Goal: Task Accomplishment & Management: Complete application form

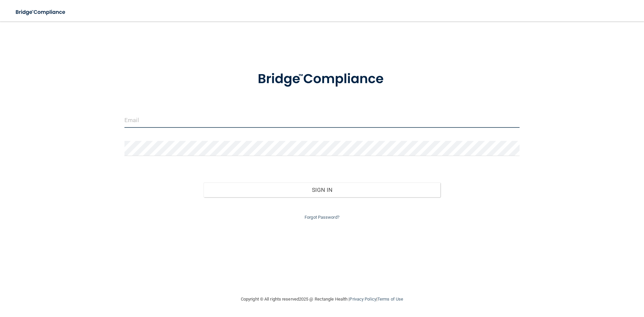
click at [237, 123] on input "email" at bounding box center [321, 120] width 395 height 15
type input "[EMAIL_ADDRESS][DOMAIN_NAME]"
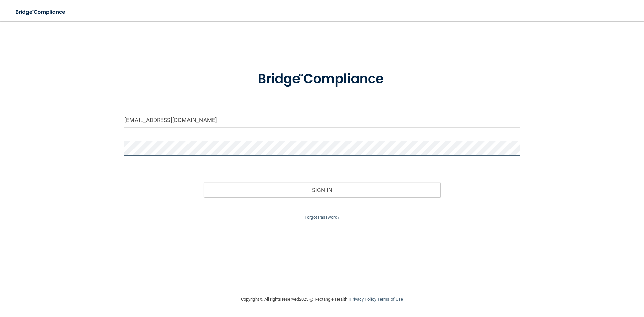
click at [204, 182] on button "Sign In" at bounding box center [322, 189] width 237 height 15
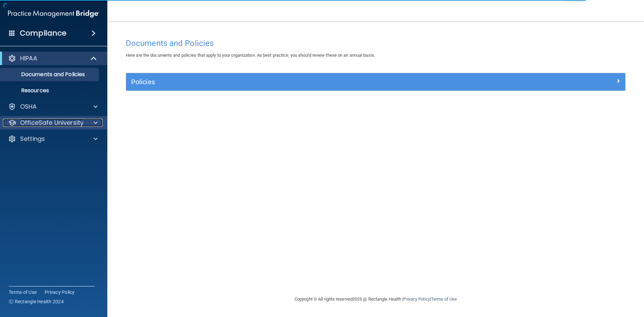
click at [86, 122] on div at bounding box center [94, 123] width 17 height 8
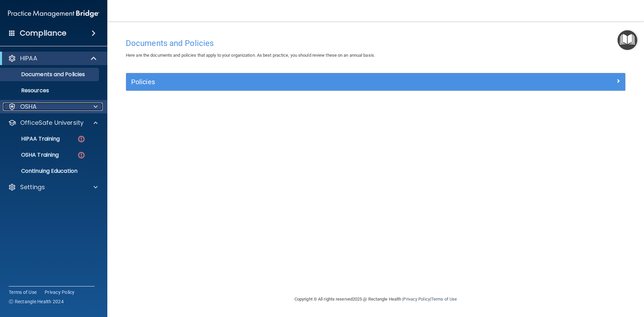
click at [83, 104] on div "OSHA" at bounding box center [44, 107] width 83 height 8
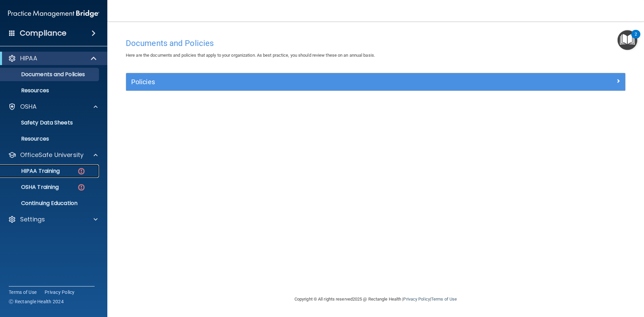
click at [78, 175] on img at bounding box center [81, 171] width 8 height 8
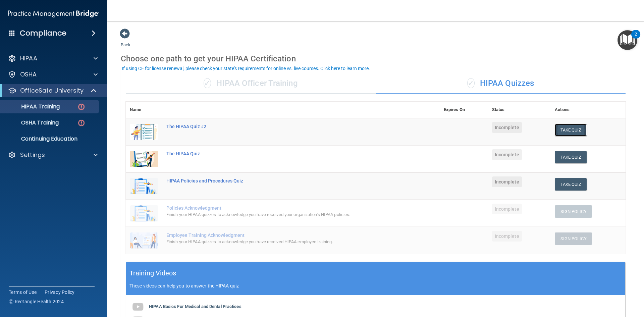
click at [571, 124] on button "Take Quiz" at bounding box center [571, 130] width 32 height 12
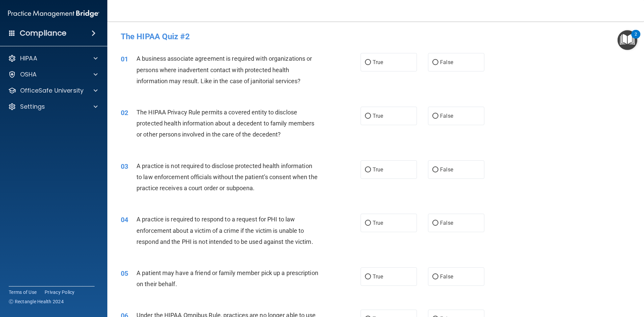
click at [89, 67] on div "HIPAA Documents and Policies Report an Incident Business Associates Emergency P…" at bounding box center [54, 84] width 108 height 70
click at [94, 62] on div "HIPAA" at bounding box center [54, 58] width 108 height 13
click at [96, 73] on span at bounding box center [96, 74] width 4 height 8
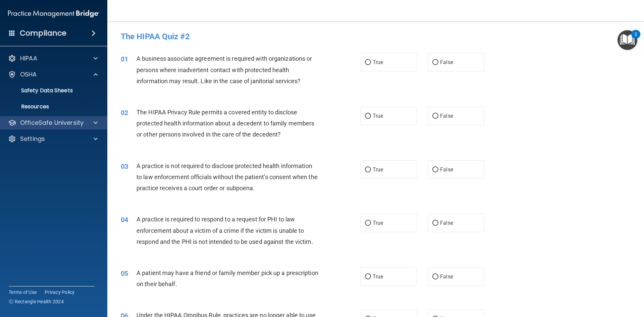
click at [63, 127] on div "OfficeSafe University" at bounding box center [54, 122] width 108 height 13
click at [92, 117] on div "OfficeSafe University" at bounding box center [54, 122] width 108 height 13
click at [95, 124] on span at bounding box center [96, 123] width 4 height 8
click at [65, 124] on p "OfficeSafe University" at bounding box center [51, 123] width 63 height 8
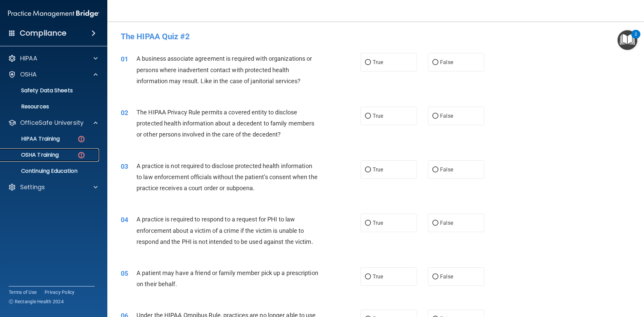
click at [72, 153] on div "OSHA Training" at bounding box center [50, 155] width 92 height 7
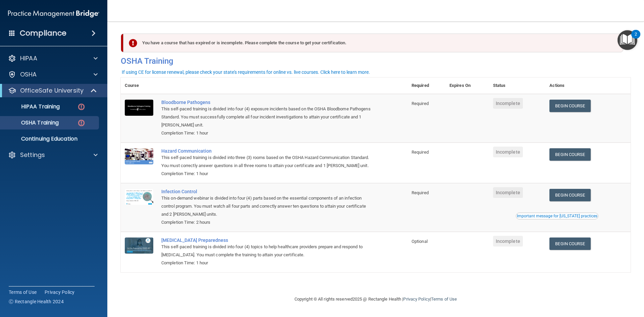
click at [570, 218] on div "Important message for [US_STATE] practices" at bounding box center [557, 216] width 80 height 4
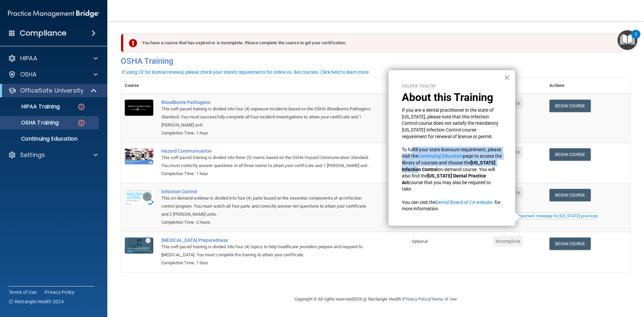
drag, startPoint x: 413, startPoint y: 149, endPoint x: 440, endPoint y: 169, distance: 34.2
click at [440, 169] on p "To fulfill your state licensure requirement, please visit the Continuing Educat…" at bounding box center [452, 170] width 100 height 46
click at [507, 76] on button "×" at bounding box center [507, 77] width 6 height 11
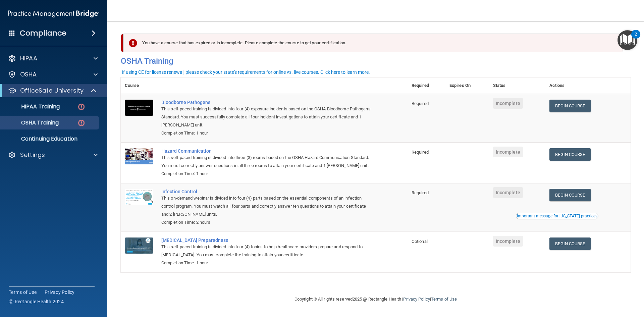
drag, startPoint x: 211, startPoint y: 249, endPoint x: 384, endPoint y: 263, distance: 173.6
drag, startPoint x: 384, startPoint y: 263, endPoint x: 371, endPoint y: 89, distance: 174.6
click at [371, 89] on th at bounding box center [282, 85] width 250 height 16
drag, startPoint x: 456, startPoint y: 239, endPoint x: 457, endPoint y: 229, distance: 10.5
drag, startPoint x: 457, startPoint y: 229, endPoint x: 436, endPoint y: 124, distance: 107.2
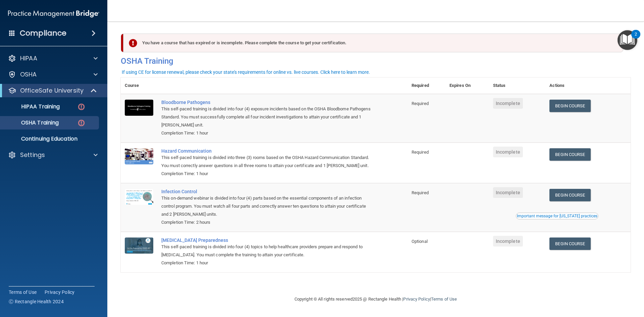
click at [436, 124] on td "Required" at bounding box center [427, 118] width 38 height 49
click at [578, 100] on link "Begin Course" at bounding box center [569, 106] width 41 height 12
click at [47, 104] on p "HIPAA Training" at bounding box center [31, 106] width 55 height 7
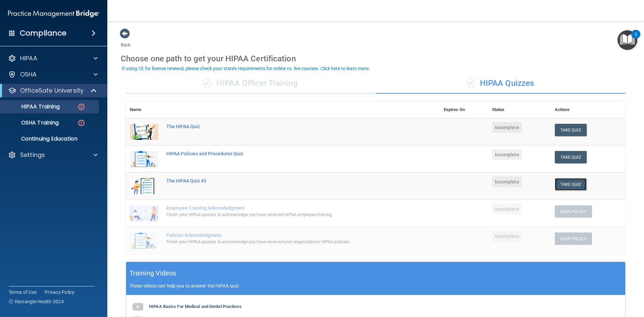
click at [574, 189] on button "Take Quiz" at bounding box center [571, 184] width 32 height 12
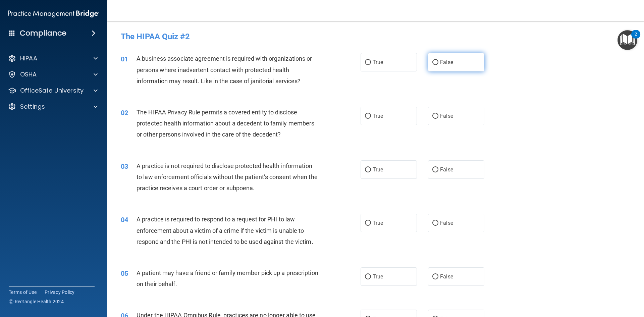
click at [447, 64] on span "False" at bounding box center [446, 62] width 13 height 6
click at [438, 64] on input "False" at bounding box center [435, 62] width 6 height 5
radio input "true"
click at [393, 118] on label "True" at bounding box center [389, 116] width 56 height 18
click at [371, 118] on input "True" at bounding box center [368, 116] width 6 height 5
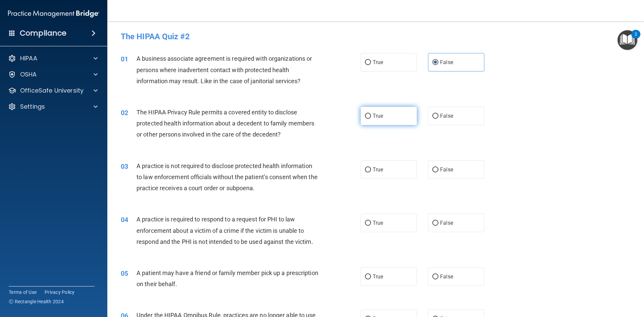
radio input "true"
click at [447, 165] on label "False" at bounding box center [456, 169] width 56 height 18
click at [438, 167] on input "False" at bounding box center [435, 169] width 6 height 5
radio input "true"
click at [391, 222] on label "True" at bounding box center [389, 223] width 56 height 18
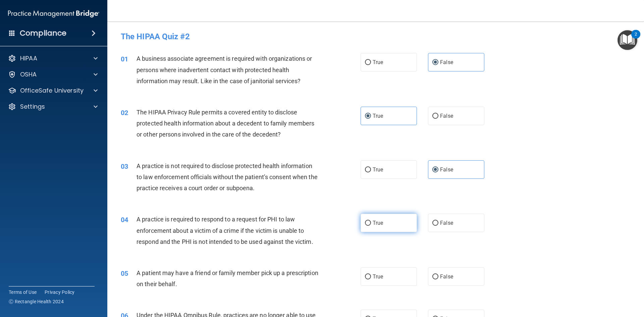
click at [371, 222] on input "True" at bounding box center [368, 223] width 6 height 5
radio input "true"
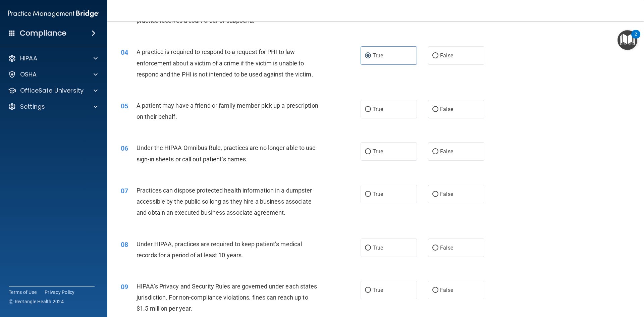
scroll to position [168, 0]
click at [394, 113] on label "True" at bounding box center [389, 109] width 56 height 18
click at [371, 112] on input "True" at bounding box center [368, 109] width 6 height 5
radio input "true"
click at [466, 159] on label "False" at bounding box center [456, 151] width 56 height 18
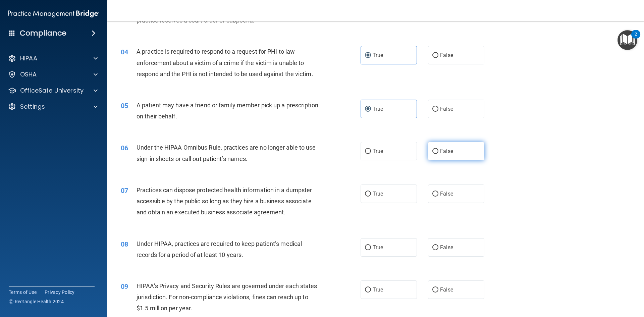
click at [438, 154] on input "False" at bounding box center [435, 151] width 6 height 5
radio input "true"
click at [439, 198] on label "False" at bounding box center [456, 193] width 56 height 18
click at [438, 197] on input "False" at bounding box center [435, 194] width 6 height 5
radio input "true"
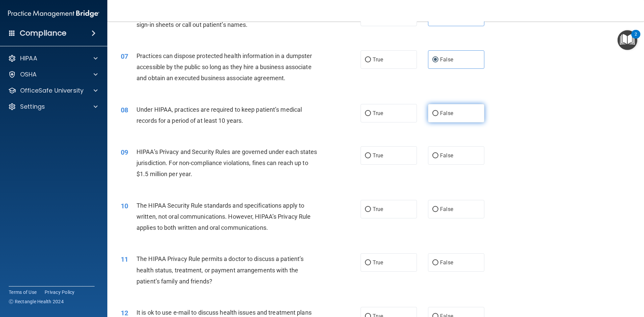
click at [441, 119] on label "False" at bounding box center [456, 113] width 56 height 18
click at [438, 116] on input "False" at bounding box center [435, 113] width 6 height 5
radio input "true"
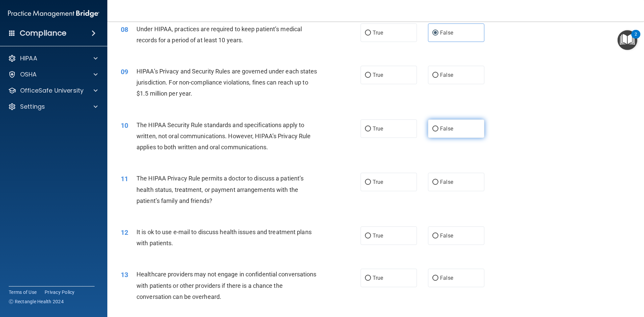
scroll to position [402, 0]
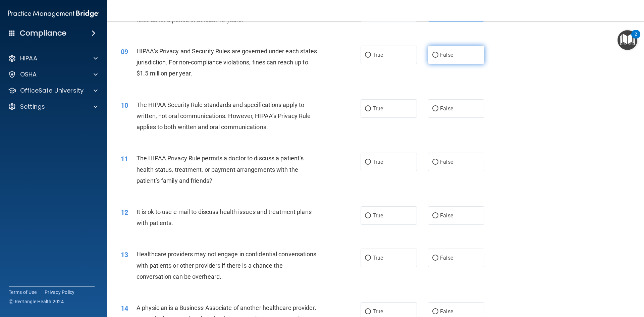
click at [433, 56] on input "False" at bounding box center [435, 55] width 6 height 5
radio input "true"
click at [398, 107] on label "True" at bounding box center [389, 108] width 56 height 18
click at [371, 107] on input "True" at bounding box center [368, 108] width 6 height 5
radio input "true"
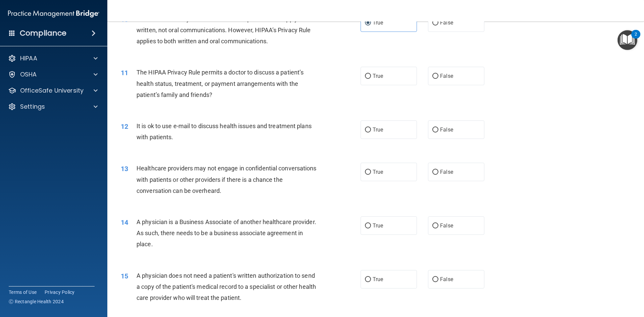
scroll to position [503, 0]
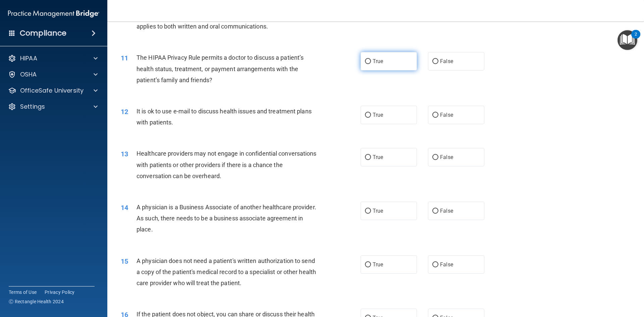
click at [408, 66] on label "True" at bounding box center [389, 61] width 56 height 18
click at [371, 64] on input "True" at bounding box center [368, 61] width 6 height 5
radio input "true"
click at [404, 118] on label "True" at bounding box center [389, 115] width 56 height 18
click at [371, 118] on input "True" at bounding box center [368, 115] width 6 height 5
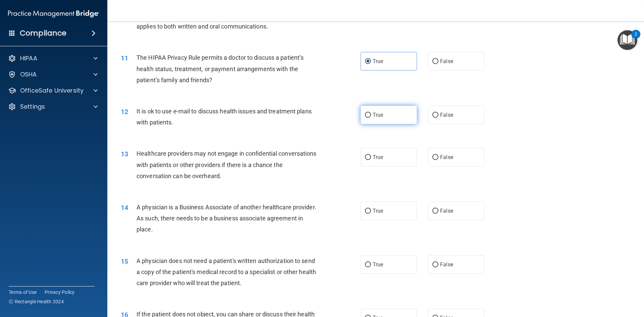
radio input "true"
click at [428, 159] on label "False" at bounding box center [456, 157] width 56 height 18
click at [432, 159] on input "False" at bounding box center [435, 157] width 6 height 5
radio input "true"
click at [428, 211] on label "False" at bounding box center [456, 211] width 56 height 18
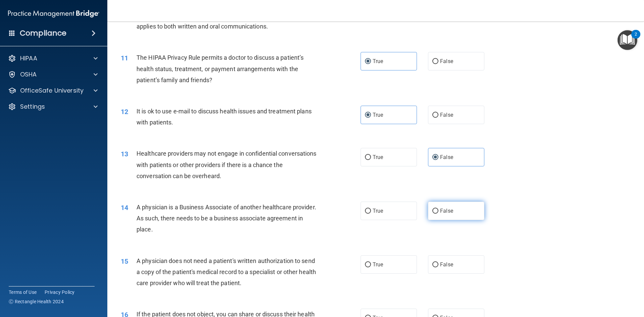
click at [432, 211] on input "False" at bounding box center [435, 211] width 6 height 5
radio input "true"
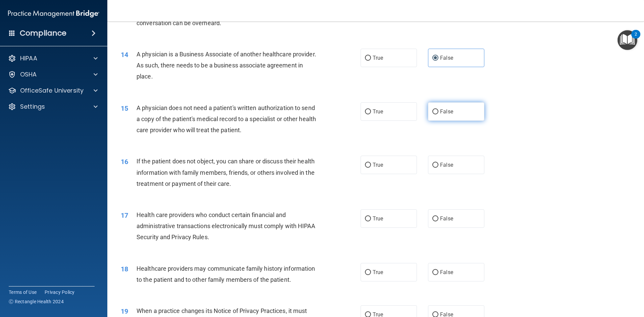
scroll to position [671, 0]
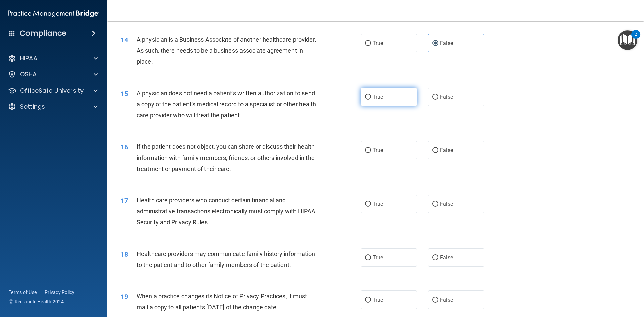
click at [410, 99] on label "True" at bounding box center [389, 97] width 56 height 18
click at [371, 99] on input "True" at bounding box center [368, 97] width 6 height 5
radio input "true"
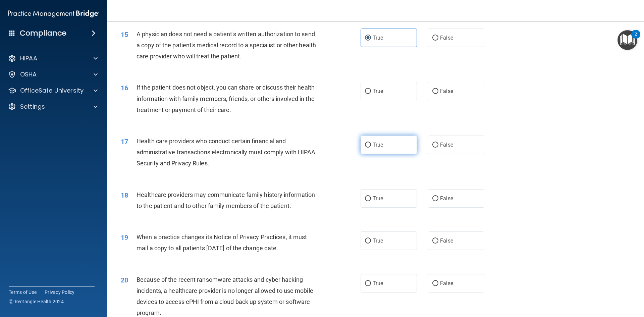
scroll to position [738, 0]
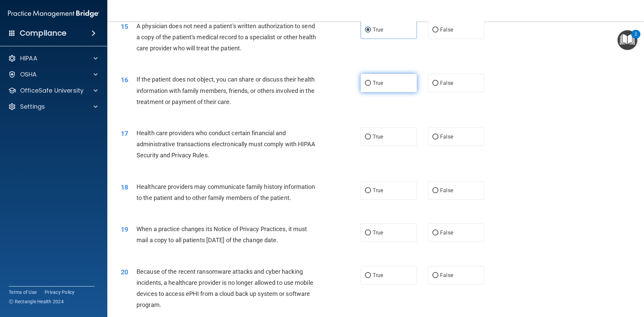
click at [399, 86] on label "True" at bounding box center [389, 83] width 56 height 18
click at [371, 86] on input "True" at bounding box center [368, 83] width 6 height 5
radio input "true"
click at [410, 138] on label "True" at bounding box center [389, 136] width 56 height 18
click at [371, 138] on input "True" at bounding box center [368, 137] width 6 height 5
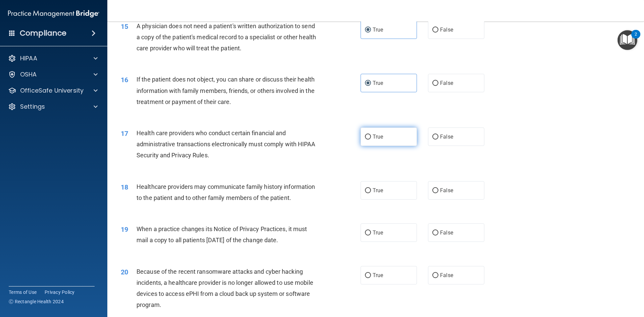
radio input "true"
click at [445, 192] on span "False" at bounding box center [446, 190] width 13 height 6
click at [438, 192] on input "False" at bounding box center [435, 190] width 6 height 5
radio input "true"
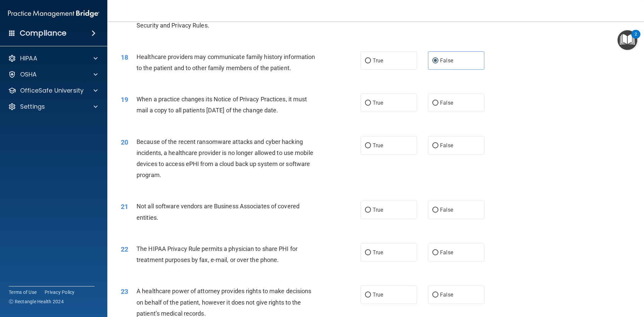
scroll to position [872, 0]
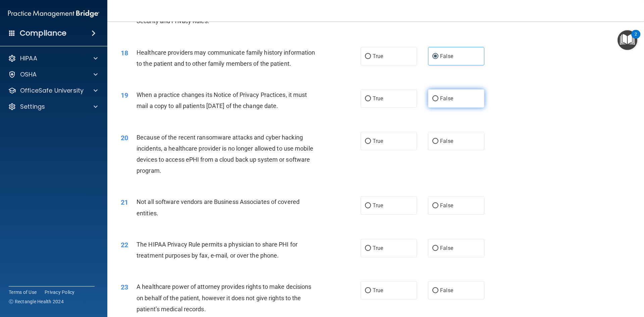
click at [432, 101] on input "False" at bounding box center [435, 98] width 6 height 5
radio input "true"
click at [388, 143] on label "True" at bounding box center [389, 141] width 56 height 18
click at [371, 143] on input "True" at bounding box center [368, 141] width 6 height 5
radio input "true"
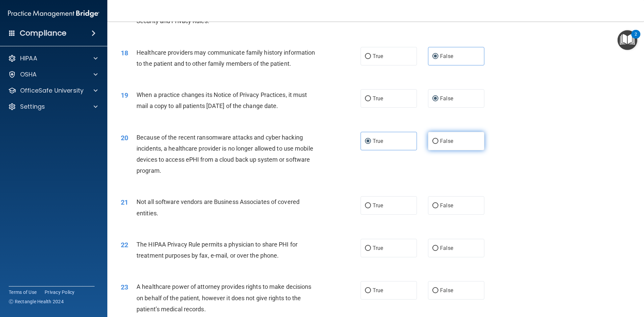
click at [448, 145] on label "False" at bounding box center [456, 141] width 56 height 18
click at [438, 144] on input "False" at bounding box center [435, 141] width 6 height 5
radio input "true"
radio input "false"
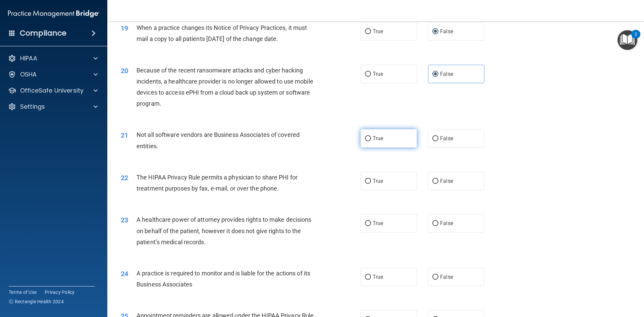
click at [378, 139] on span "True" at bounding box center [378, 138] width 10 height 6
click at [371, 139] on input "True" at bounding box center [368, 138] width 6 height 5
radio input "true"
click at [381, 174] on label "True" at bounding box center [389, 181] width 56 height 18
click at [371, 179] on input "True" at bounding box center [368, 181] width 6 height 5
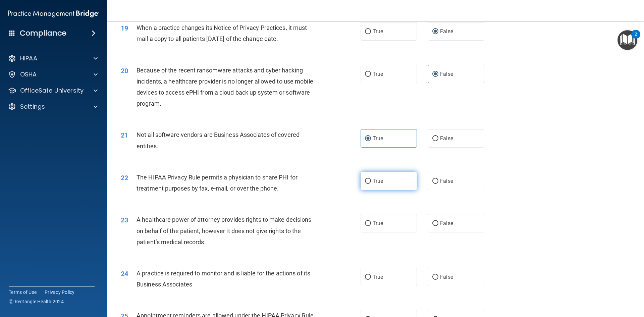
radio input "true"
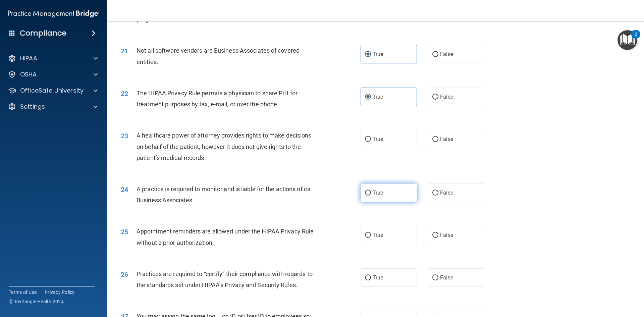
scroll to position [1040, 0]
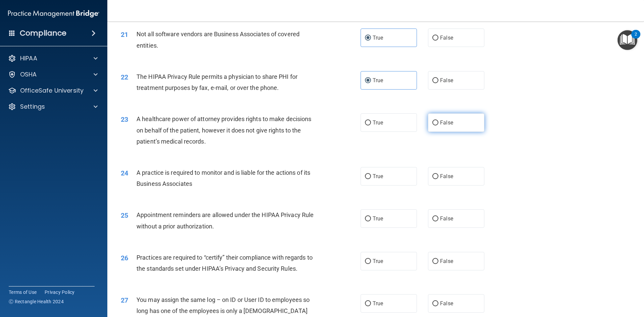
click at [450, 128] on label "False" at bounding box center [456, 122] width 56 height 18
click at [438, 125] on input "False" at bounding box center [435, 122] width 6 height 5
radio input "true"
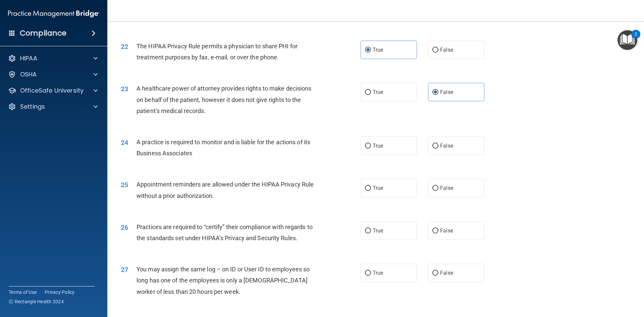
scroll to position [1107, 0]
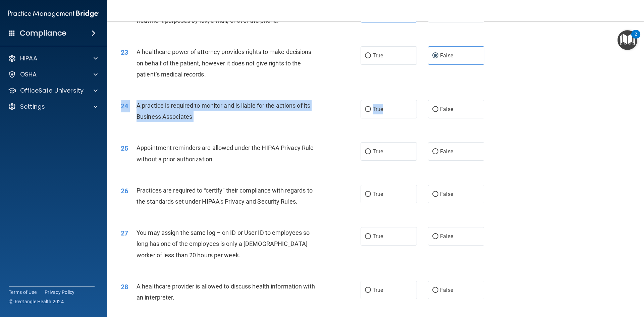
drag, startPoint x: 393, startPoint y: 110, endPoint x: 448, endPoint y: 118, distance: 55.3
click at [447, 120] on div "24 A practice is required to monitor and is liable for the actions of its Busin…" at bounding box center [376, 113] width 520 height 42
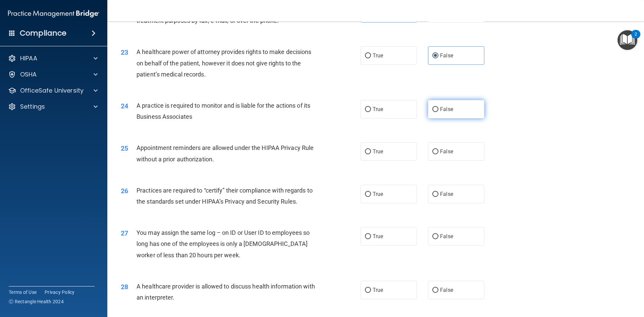
click at [449, 112] on span "False" at bounding box center [446, 109] width 13 height 6
click at [438, 112] on input "False" at bounding box center [435, 109] width 6 height 5
radio input "true"
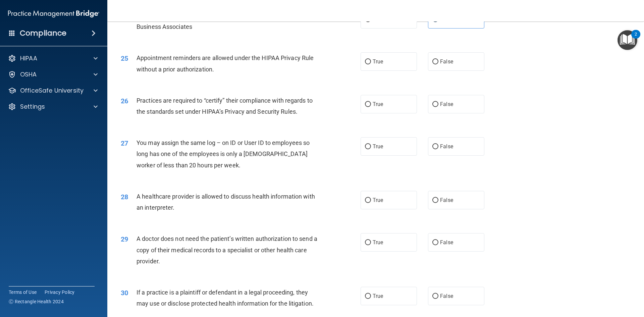
scroll to position [1208, 0]
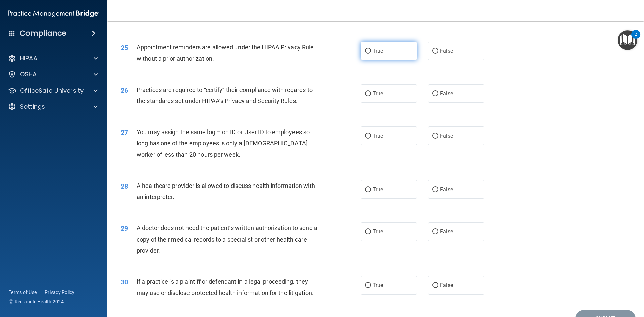
click at [408, 57] on label "True" at bounding box center [389, 51] width 56 height 18
click at [371, 54] on input "True" at bounding box center [368, 51] width 6 height 5
radio input "true"
click at [449, 99] on label "False" at bounding box center [456, 93] width 56 height 18
click at [438, 96] on input "False" at bounding box center [435, 93] width 6 height 5
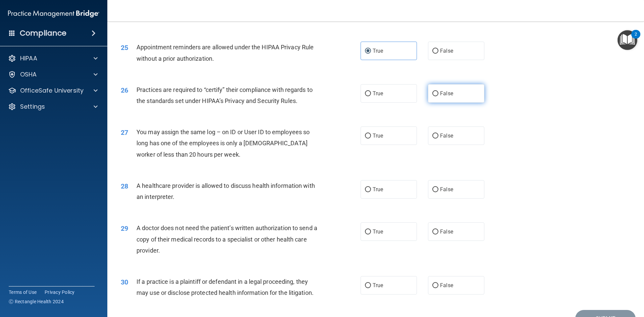
radio input "true"
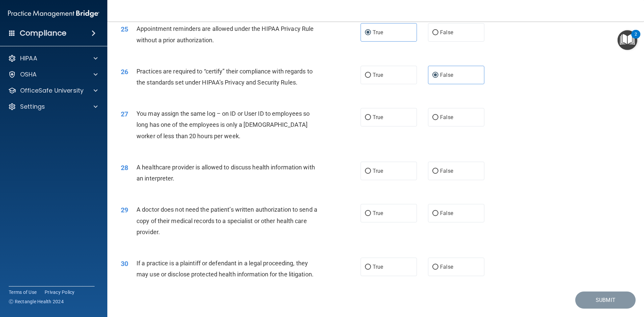
scroll to position [1244, 0]
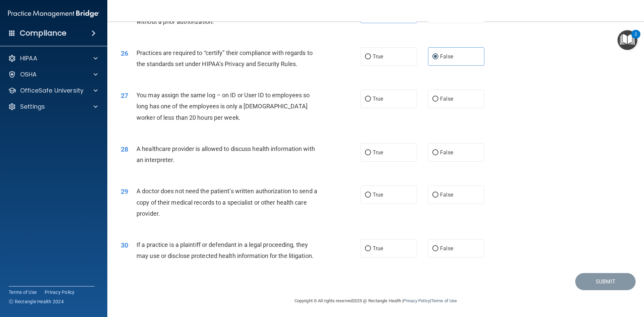
click at [441, 109] on div "27 You may assign the same log – on ID or User ID to employees so long has one …" at bounding box center [376, 108] width 520 height 54
click at [443, 106] on label "False" at bounding box center [456, 99] width 56 height 18
click at [438, 102] on input "False" at bounding box center [435, 99] width 6 height 5
radio input "true"
click at [387, 150] on label "True" at bounding box center [389, 152] width 56 height 18
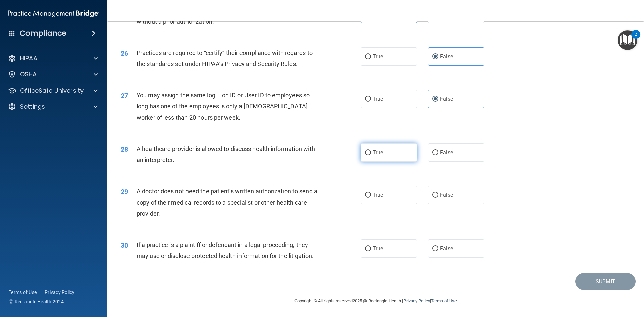
click at [371, 150] on input "True" at bounding box center [368, 152] width 6 height 5
radio input "true"
click at [401, 194] on label "True" at bounding box center [389, 194] width 56 height 18
click at [371, 194] on input "True" at bounding box center [368, 195] width 6 height 5
radio input "true"
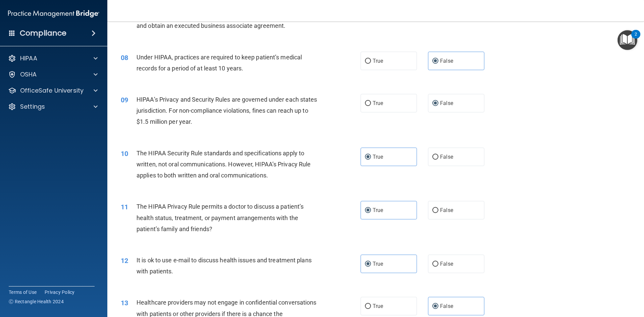
scroll to position [369, 0]
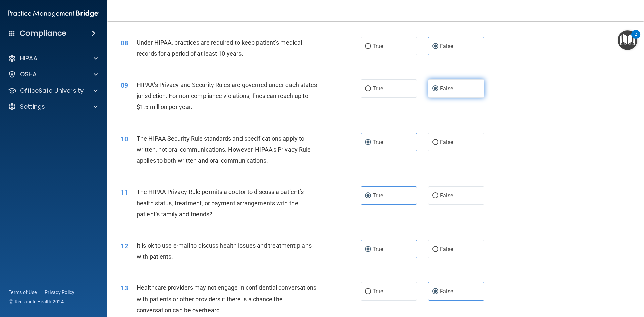
click at [432, 91] on input "False" at bounding box center [435, 88] width 6 height 5
click at [388, 147] on label "True" at bounding box center [389, 142] width 56 height 18
click at [371, 145] on input "True" at bounding box center [368, 142] width 6 height 5
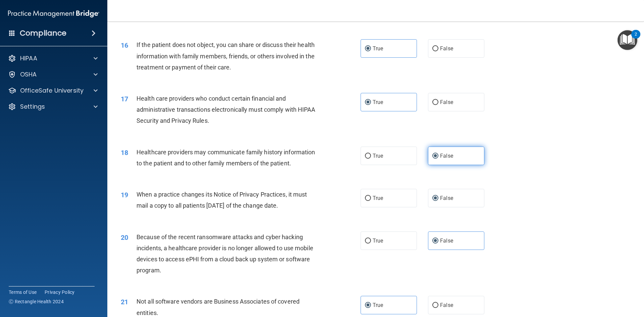
scroll to position [805, 0]
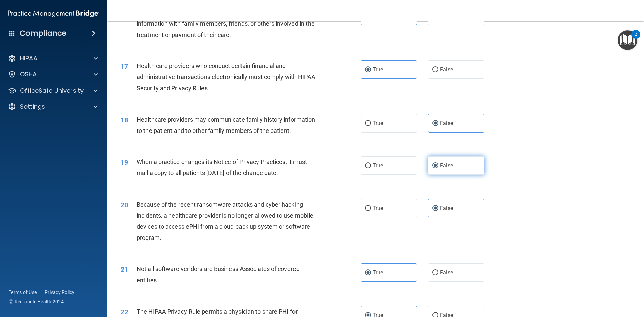
click at [461, 168] on label "False" at bounding box center [456, 165] width 56 height 18
click at [438, 168] on input "False" at bounding box center [435, 165] width 6 height 5
click at [448, 211] on span "False" at bounding box center [446, 208] width 13 height 6
click at [438, 211] on input "False" at bounding box center [435, 208] width 6 height 5
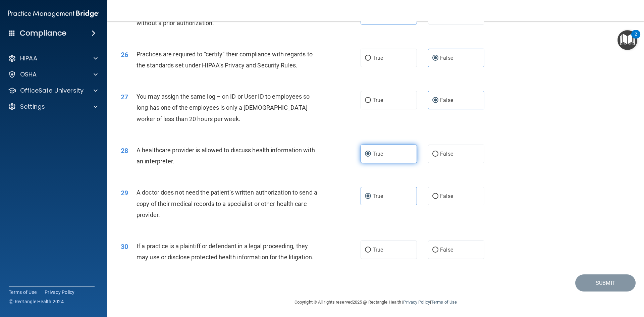
scroll to position [1244, 0]
click at [396, 157] on label "True" at bounding box center [389, 152] width 56 height 18
click at [371, 155] on input "True" at bounding box center [368, 152] width 6 height 5
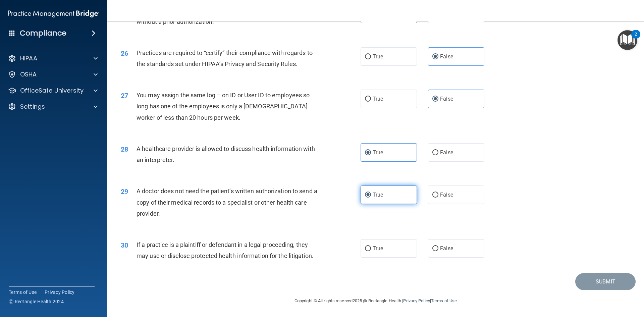
drag, startPoint x: 403, startPoint y: 186, endPoint x: 403, endPoint y: 190, distance: 3.7
click at [403, 186] on label "True" at bounding box center [389, 194] width 56 height 18
click at [371, 193] on input "True" at bounding box center [368, 195] width 6 height 5
click at [391, 252] on label "True" at bounding box center [389, 248] width 56 height 18
click at [371, 251] on input "True" at bounding box center [368, 248] width 6 height 5
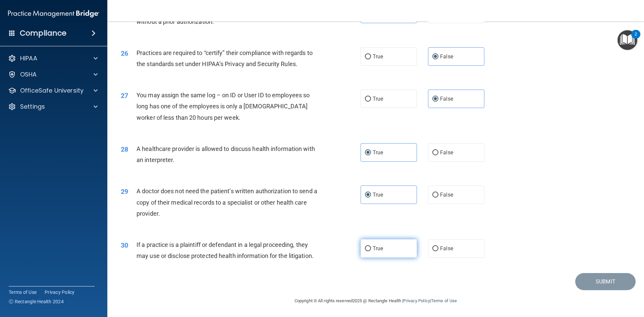
radio input "true"
click at [593, 272] on div "30 If a practice is a plaintiff or defendant in a legal proceeding, they may us…" at bounding box center [376, 252] width 520 height 42
click at [592, 278] on button "Submit" at bounding box center [605, 281] width 60 height 17
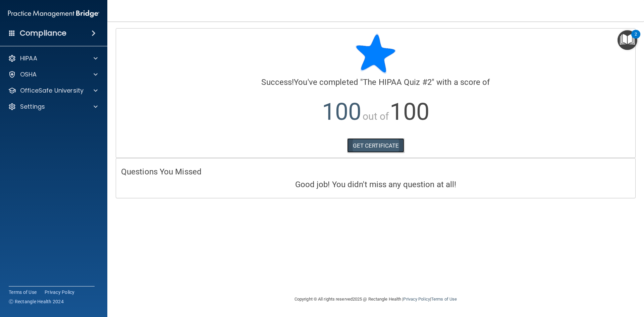
click at [381, 146] on link "GET CERTIFICATE" at bounding box center [375, 145] width 57 height 15
click at [71, 88] on p "OfficeSafe University" at bounding box center [51, 91] width 63 height 8
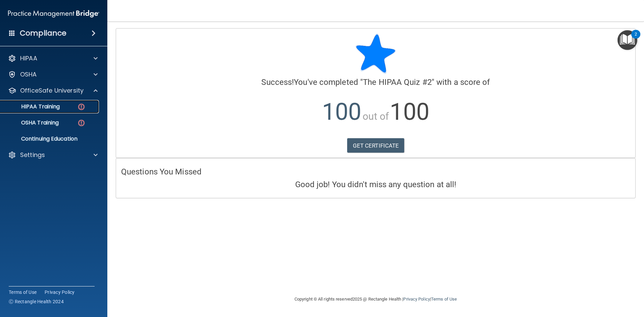
click at [56, 110] on p "HIPAA Training" at bounding box center [31, 106] width 55 height 7
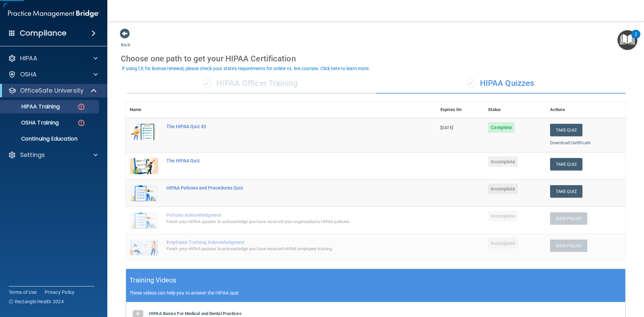
click at [74, 148] on div "HIPAA Documents and Policies Report an Incident Business Associates Emergency P…" at bounding box center [54, 108] width 108 height 118
click at [87, 162] on div "HIPAA Documents and Policies Report an Incident Business Associates Emergency P…" at bounding box center [54, 108] width 108 height 118
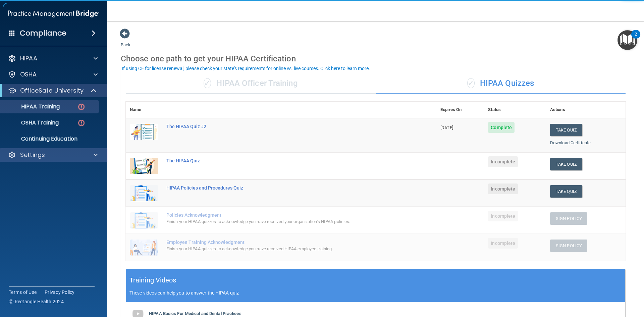
click at [93, 160] on div "Settings" at bounding box center [54, 154] width 108 height 13
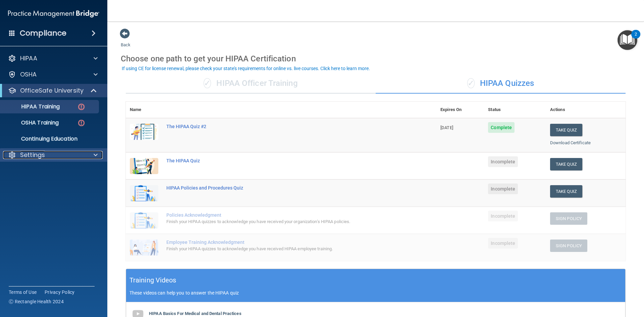
click at [100, 154] on div at bounding box center [94, 155] width 17 height 8
click at [67, 174] on p "My Account" at bounding box center [50, 171] width 92 height 7
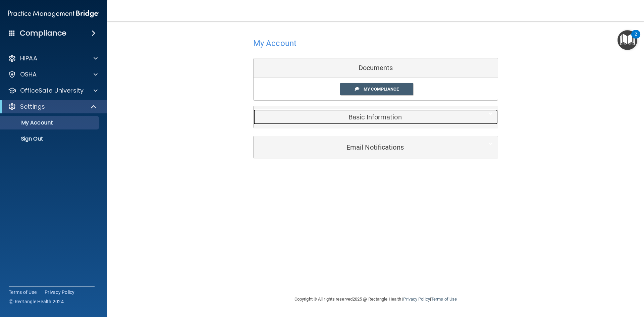
click at [382, 123] on div "Basic Information" at bounding box center [366, 116] width 224 height 15
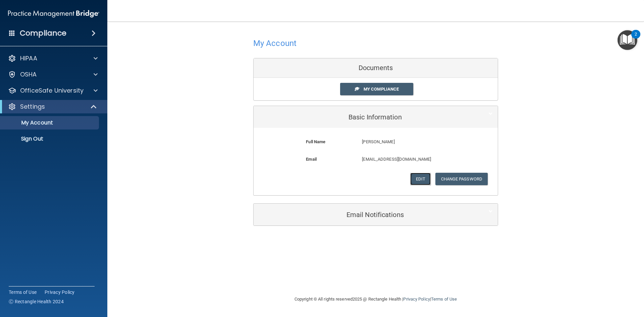
click at [419, 178] on button "Edit" at bounding box center [420, 179] width 20 height 12
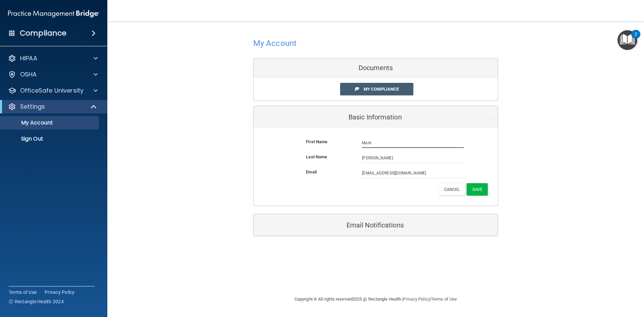
click at [389, 144] on input "Mark" at bounding box center [413, 143] width 102 height 10
type input "Mark Allen"
drag, startPoint x: 396, startPoint y: 161, endPoint x: 314, endPoint y: 154, distance: 82.5
click at [314, 154] on div "Last Name De Guzman" at bounding box center [376, 158] width 234 height 10
type input "Deguzman"
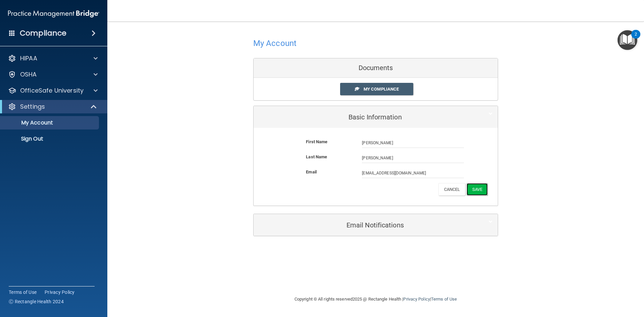
click at [486, 186] on button "Save" at bounding box center [477, 189] width 21 height 12
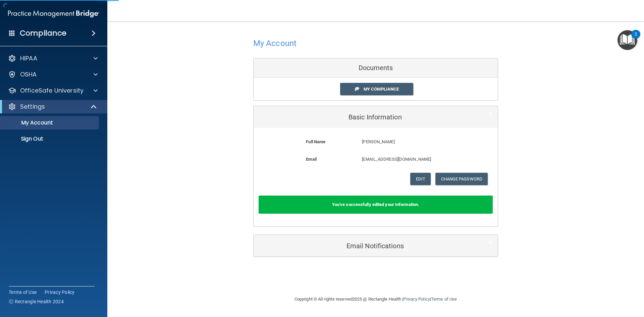
click at [357, 189] on form "Full Name Mark Allen Deguzman Mark Allen Last Name Deguzman Email markallen.deg…" at bounding box center [376, 161] width 234 height 57
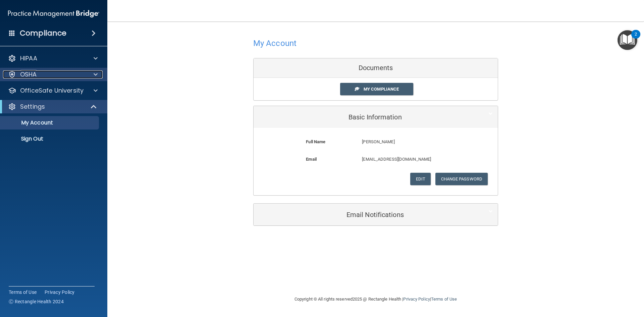
click at [50, 72] on div "OSHA" at bounding box center [44, 74] width 83 height 8
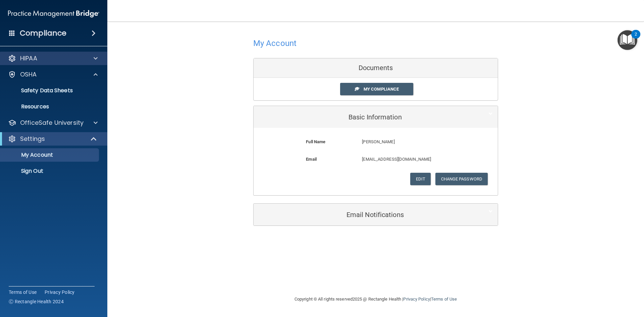
click at [70, 64] on div "HIPAA" at bounding box center [54, 58] width 108 height 13
click at [55, 54] on div "HIPAA" at bounding box center [54, 58] width 108 height 13
click at [93, 54] on div "HIPAA" at bounding box center [54, 58] width 108 height 13
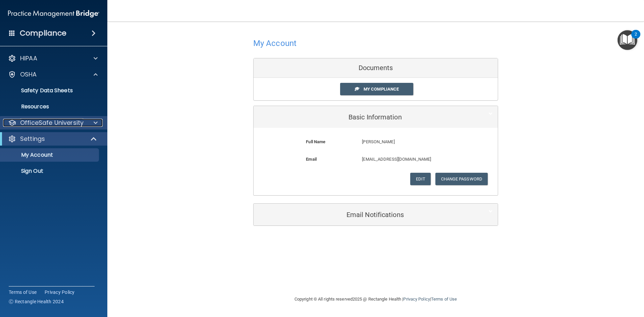
click at [80, 124] on p "OfficeSafe University" at bounding box center [51, 123] width 63 height 8
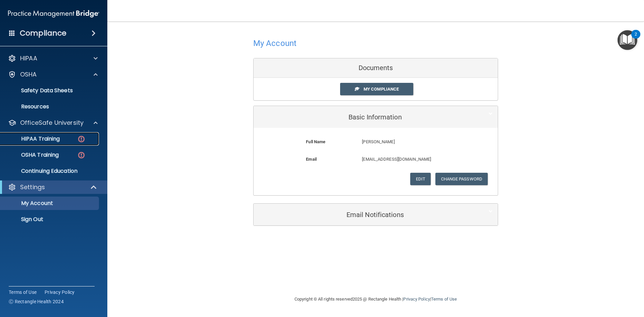
click at [58, 140] on p "HIPAA Training" at bounding box center [31, 139] width 55 height 7
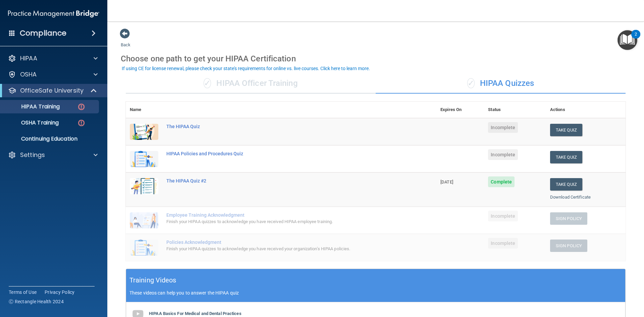
click at [505, 178] on span "Complete" at bounding box center [501, 181] width 26 height 11
click at [430, 180] on td "The HIPAA Quiz #2" at bounding box center [299, 189] width 274 height 34
drag, startPoint x: 224, startPoint y: 161, endPoint x: 189, endPoint y: 174, distance: 37.7
click at [214, 165] on td "HIPAA Policies and Procedures Quiz" at bounding box center [299, 158] width 274 height 27
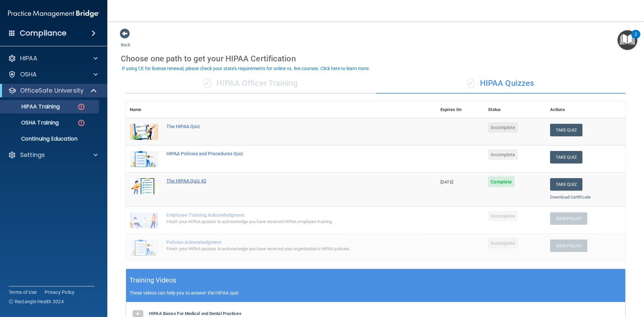
click at [173, 179] on div "The HIPAA Quiz #2" at bounding box center [284, 180] width 236 height 5
click at [571, 196] on link "Download Certificate" at bounding box center [570, 197] width 41 height 5
click at [550, 156] on button "Take Quiz" at bounding box center [566, 157] width 32 height 12
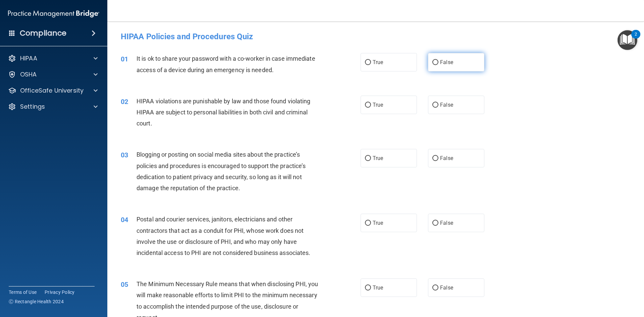
click at [460, 62] on label "False" at bounding box center [456, 62] width 56 height 18
click at [438, 62] on input "False" at bounding box center [435, 62] width 6 height 5
radio input "true"
click at [385, 111] on label "True" at bounding box center [389, 105] width 56 height 18
click at [371, 108] on input "True" at bounding box center [368, 105] width 6 height 5
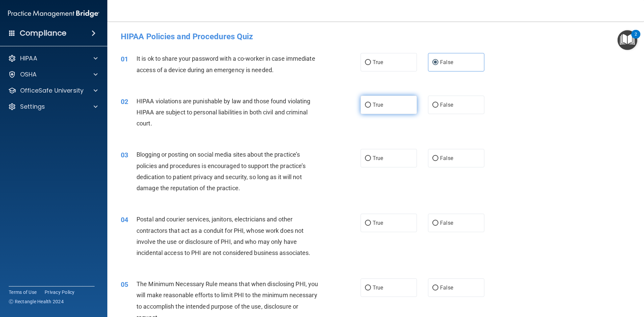
radio input "true"
click at [445, 154] on label "False" at bounding box center [456, 158] width 56 height 18
click at [438, 156] on input "False" at bounding box center [435, 158] width 6 height 5
radio input "true"
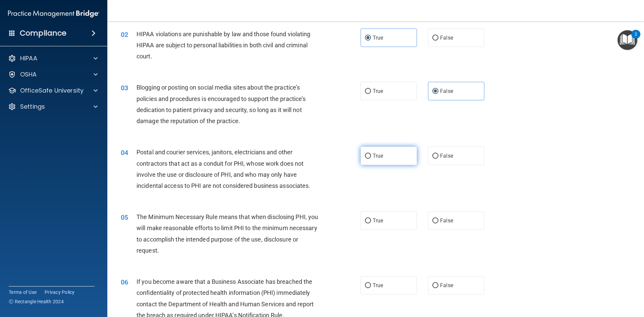
click at [387, 161] on label "True" at bounding box center [389, 156] width 56 height 18
click at [371, 159] on input "True" at bounding box center [368, 156] width 6 height 5
radio input "true"
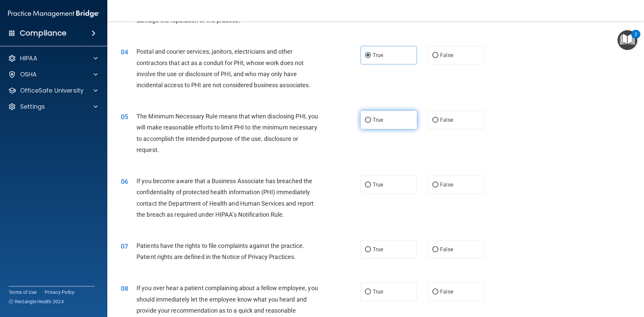
click at [383, 123] on label "True" at bounding box center [389, 120] width 56 height 18
click at [371, 123] on input "True" at bounding box center [368, 120] width 6 height 5
radio input "true"
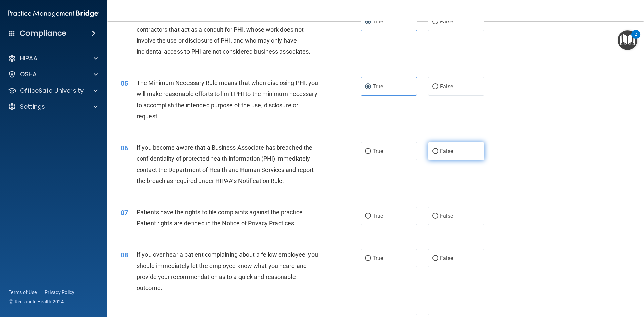
click at [446, 148] on span "False" at bounding box center [446, 151] width 13 height 6
click at [438, 149] on input "False" at bounding box center [435, 151] width 6 height 5
radio input "true"
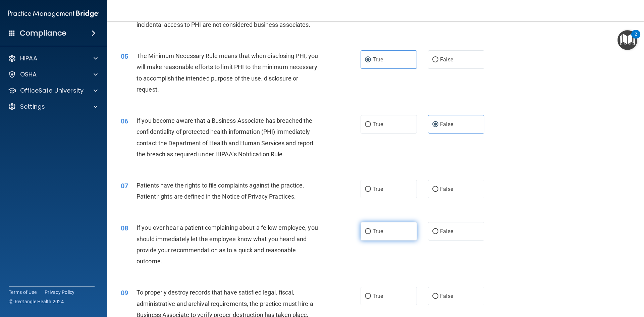
scroll to position [302, 0]
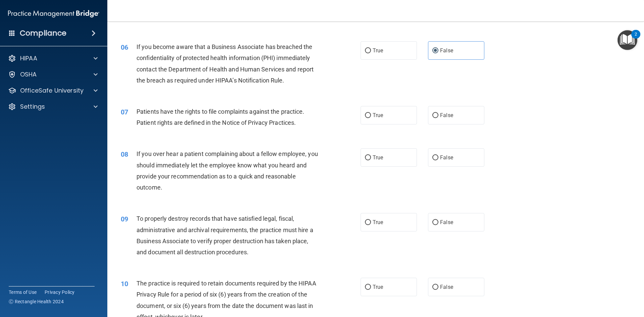
click at [381, 125] on div "07 Patients have the rights to file complaints against the practice. Patient ri…" at bounding box center [376, 119] width 520 height 42
click at [385, 122] on label "True" at bounding box center [389, 115] width 56 height 18
click at [371, 118] on input "True" at bounding box center [368, 115] width 6 height 5
radio input "true"
click at [459, 163] on label "False" at bounding box center [456, 157] width 56 height 18
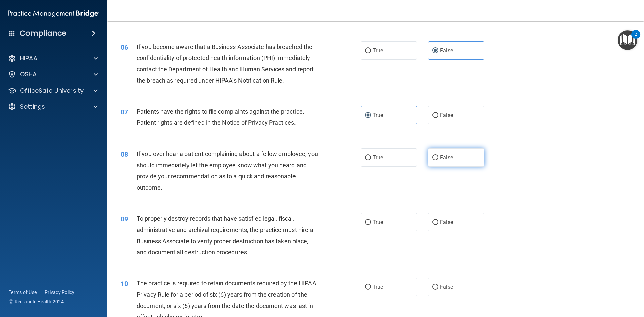
click at [438, 160] on input "False" at bounding box center [435, 157] width 6 height 5
radio input "true"
click at [444, 224] on span "False" at bounding box center [446, 222] width 13 height 6
click at [438, 224] on input "False" at bounding box center [435, 222] width 6 height 5
radio input "true"
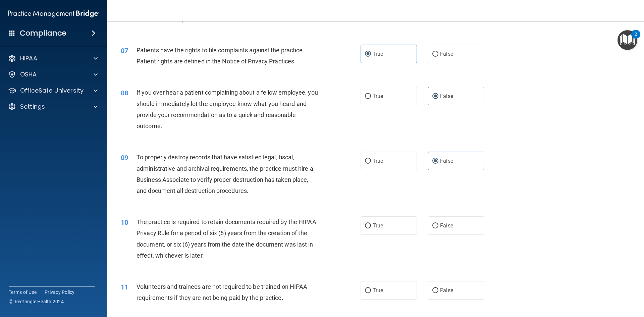
scroll to position [436, 0]
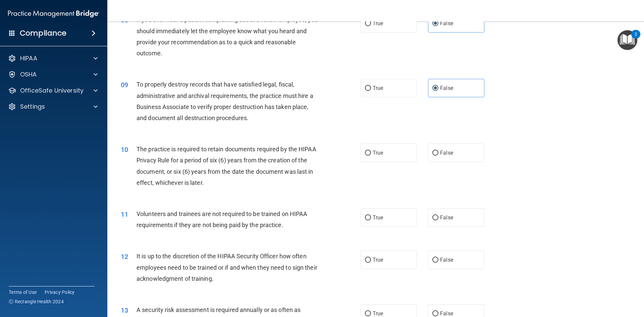
click at [388, 130] on div "09 To properly destroy records that have satisfied legal, fiscal, administrativ…" at bounding box center [376, 102] width 520 height 65
click at [389, 148] on label "True" at bounding box center [389, 153] width 56 height 18
click at [371, 151] on input "True" at bounding box center [368, 153] width 6 height 5
radio input "true"
click at [442, 215] on label "False" at bounding box center [456, 217] width 56 height 18
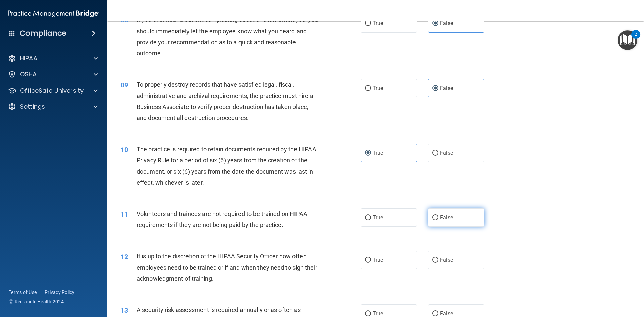
click at [438, 215] on input "False" at bounding box center [435, 217] width 6 height 5
radio input "true"
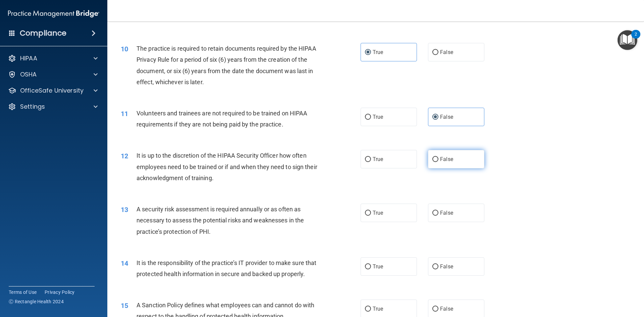
click at [446, 151] on label "False" at bounding box center [456, 159] width 56 height 18
click at [438, 157] on input "False" at bounding box center [435, 159] width 6 height 5
radio input "true"
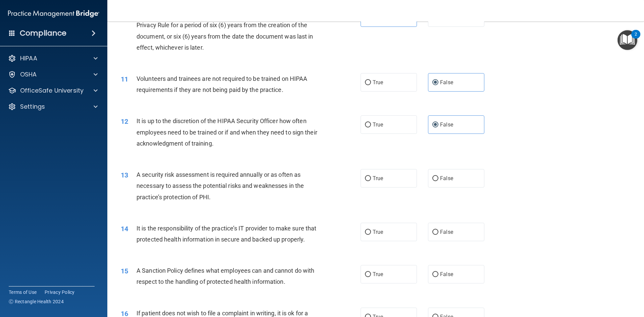
scroll to position [637, 0]
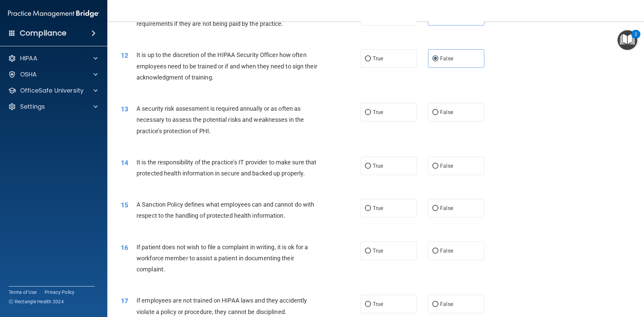
drag, startPoint x: 364, startPoint y: 115, endPoint x: 395, endPoint y: 131, distance: 35.1
click at [365, 115] on input "True" at bounding box center [368, 112] width 6 height 5
radio input "true"
click at [445, 163] on span "False" at bounding box center [446, 166] width 13 height 6
click at [438, 164] on input "False" at bounding box center [435, 166] width 6 height 5
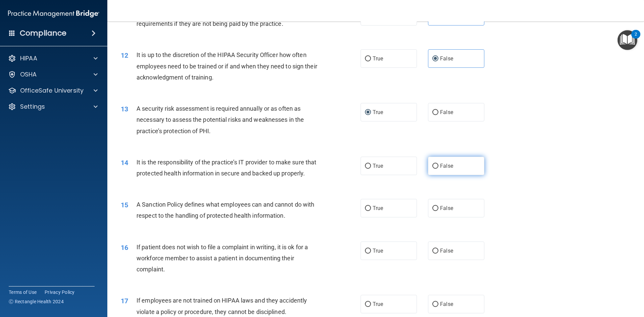
radio input "true"
click at [393, 116] on label "True" at bounding box center [389, 112] width 56 height 18
click at [371, 115] on input "True" at bounding box center [368, 112] width 6 height 5
click at [444, 211] on span "False" at bounding box center [446, 208] width 13 height 6
click at [460, 260] on label "False" at bounding box center [456, 250] width 56 height 18
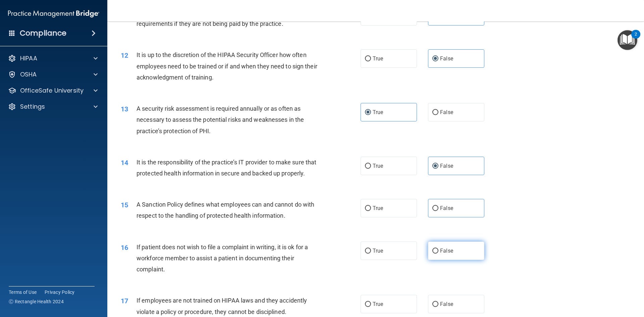
click at [438, 254] on input "False" at bounding box center [435, 251] width 6 height 5
radio input "true"
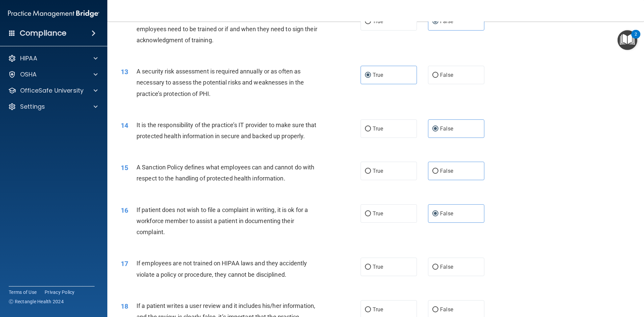
scroll to position [738, 0]
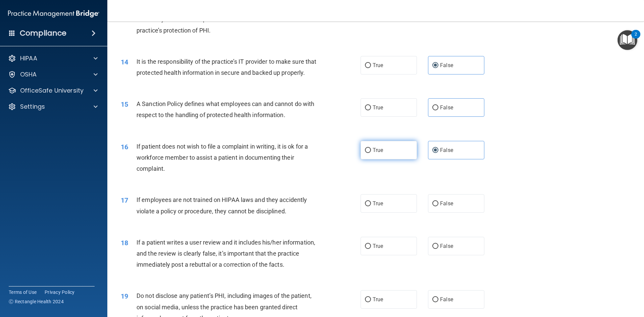
click at [388, 159] on label "True" at bounding box center [389, 150] width 56 height 18
click at [371, 153] on input "True" at bounding box center [368, 150] width 6 height 5
radio input "true"
radio input "false"
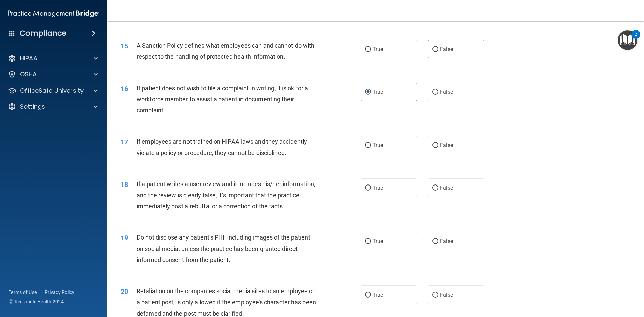
scroll to position [805, 0]
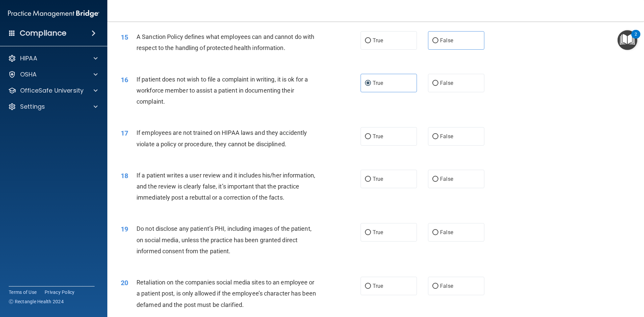
click at [445, 157] on div "17 If employees are not trained on HIPAA laws and they accidently violate a pol…" at bounding box center [376, 140] width 520 height 42
click at [446, 146] on label "False" at bounding box center [456, 136] width 56 height 18
click at [438, 139] on input "False" at bounding box center [435, 136] width 6 height 5
radio input "true"
click at [447, 179] on div "18 If a patient writes a user review and it includes his/her information, and t…" at bounding box center [376, 188] width 520 height 54
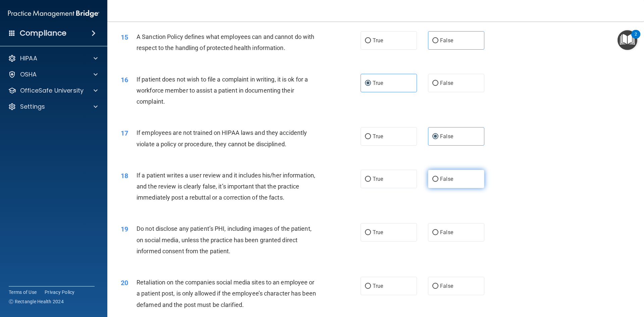
click at [450, 188] on label "False" at bounding box center [456, 179] width 56 height 18
click at [438, 182] on input "False" at bounding box center [435, 179] width 6 height 5
radio input "true"
click at [398, 241] on label "True" at bounding box center [389, 232] width 56 height 18
click at [371, 235] on input "True" at bounding box center [368, 232] width 6 height 5
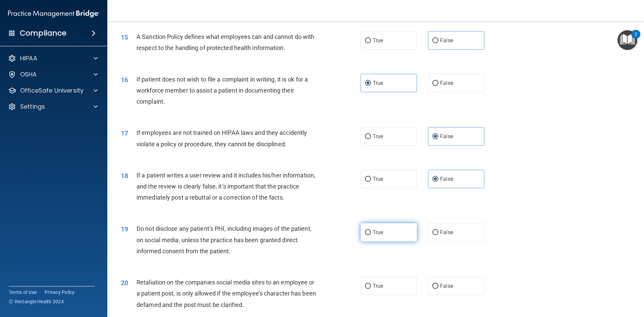
radio input "true"
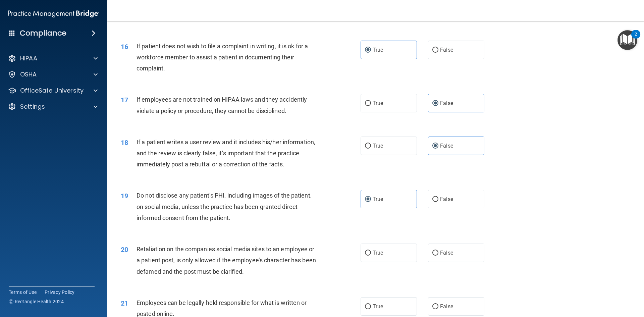
scroll to position [939, 0]
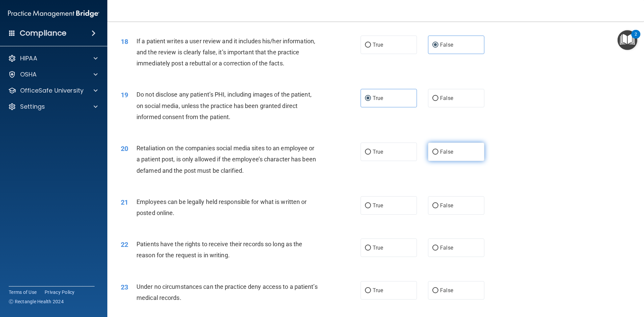
click at [447, 155] on span "False" at bounding box center [446, 152] width 13 height 6
click at [438, 155] on input "False" at bounding box center [435, 152] width 6 height 5
radio input "true"
click at [442, 214] on label "False" at bounding box center [456, 205] width 56 height 18
click at [438, 208] on input "False" at bounding box center [435, 205] width 6 height 5
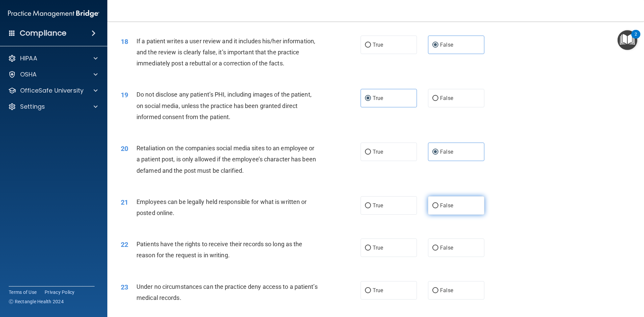
radio input "true"
click at [391, 210] on label "True" at bounding box center [389, 205] width 56 height 18
click at [371, 208] on input "True" at bounding box center [368, 205] width 6 height 5
radio input "true"
radio input "false"
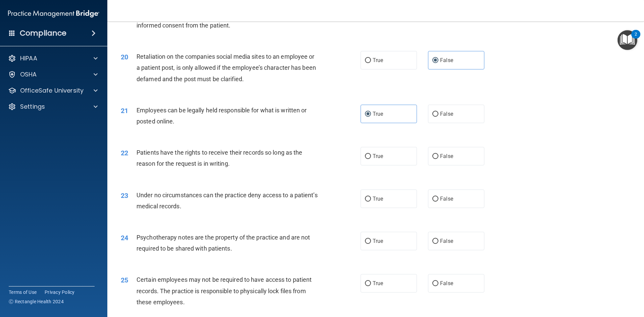
scroll to position [1040, 0]
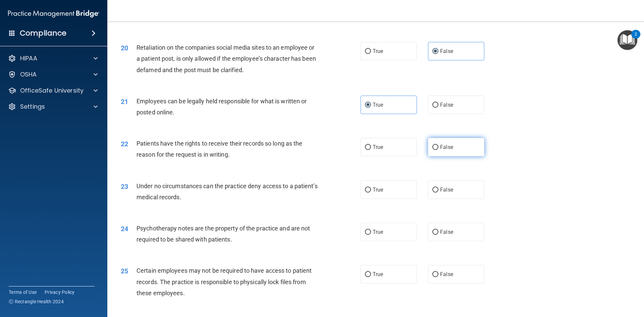
click at [440, 156] on label "False" at bounding box center [456, 147] width 56 height 18
click at [438, 150] on input "False" at bounding box center [435, 147] width 6 height 5
radio input "true"
click at [432, 193] on input "False" at bounding box center [435, 189] width 6 height 5
radio input "true"
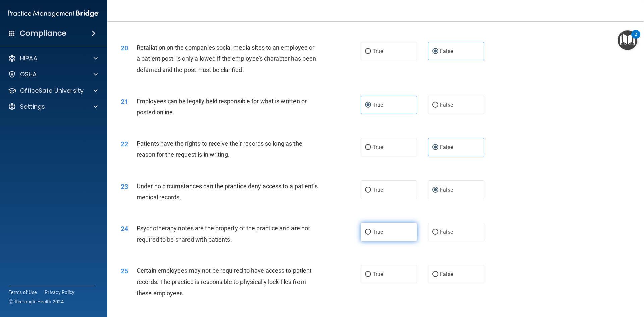
click at [384, 241] on label "True" at bounding box center [389, 232] width 56 height 18
click at [371, 235] on input "True" at bounding box center [368, 232] width 6 height 5
radio input "true"
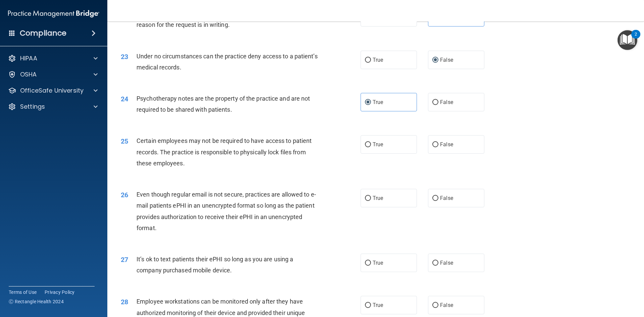
scroll to position [1174, 0]
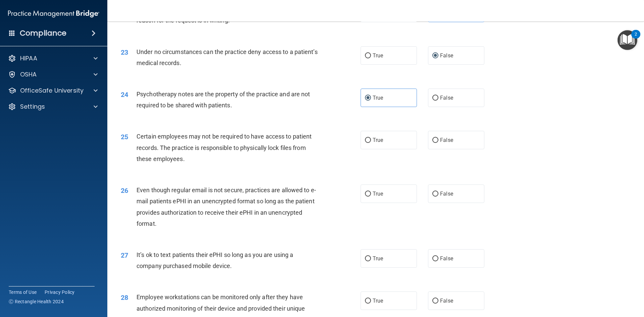
click at [399, 140] on div "25 Certain employees may not be required to have access to patient records. The…" at bounding box center [376, 149] width 520 height 54
click at [399, 149] on label "True" at bounding box center [389, 140] width 56 height 18
click at [371, 143] on input "True" at bounding box center [368, 140] width 6 height 5
radio input "true"
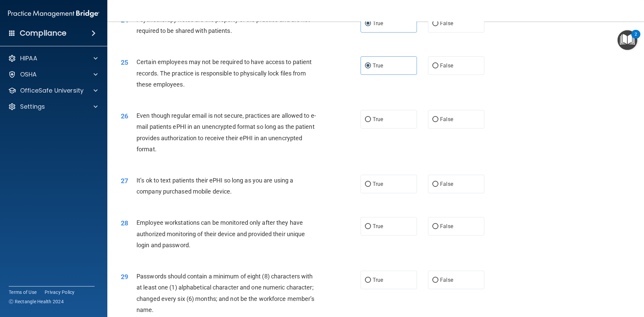
scroll to position [1275, 0]
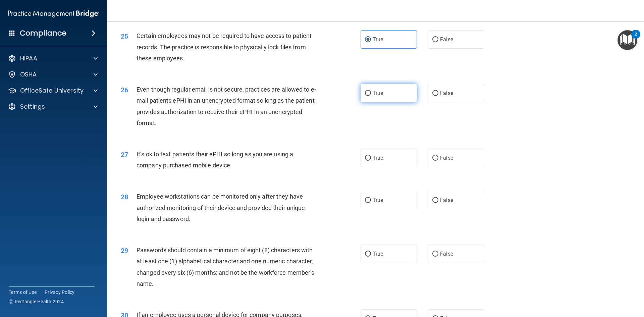
click at [386, 102] on label "True" at bounding box center [389, 93] width 56 height 18
click at [371, 96] on input "True" at bounding box center [368, 93] width 6 height 5
radio input "true"
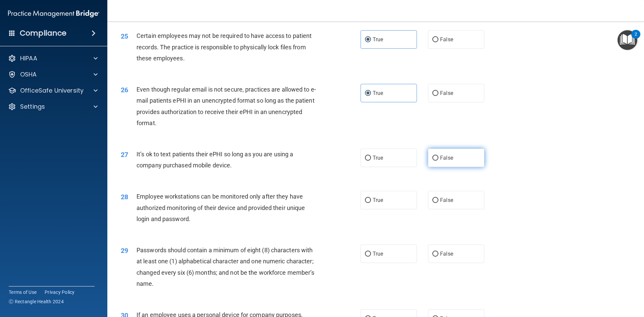
click at [437, 162] on label "False" at bounding box center [456, 158] width 56 height 18
click at [437, 161] on input "False" at bounding box center [435, 158] width 6 height 5
radio input "true"
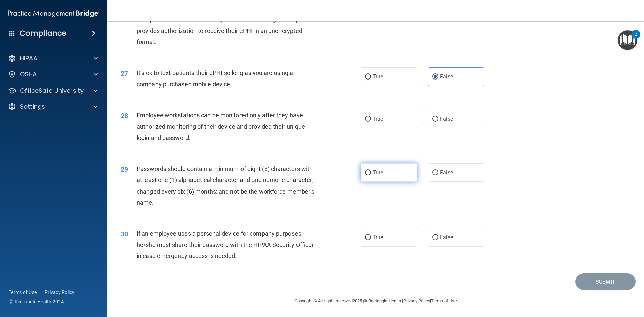
scroll to position [1367, 0]
click at [432, 129] on div "28 Employee workstations can be monitored only after they have authorized monit…" at bounding box center [376, 128] width 520 height 54
click at [435, 124] on label "False" at bounding box center [456, 119] width 56 height 18
click at [435, 122] on input "False" at bounding box center [435, 119] width 6 height 5
radio input "true"
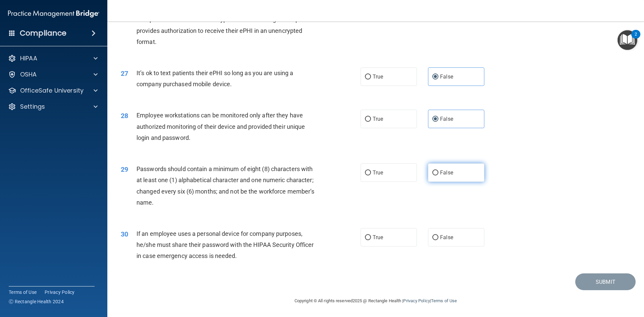
click at [444, 175] on span "False" at bounding box center [446, 172] width 13 height 6
click at [438, 175] on input "False" at bounding box center [435, 172] width 6 height 5
radio input "true"
click at [387, 172] on label "True" at bounding box center [389, 172] width 56 height 18
click at [371, 172] on input "True" at bounding box center [368, 172] width 6 height 5
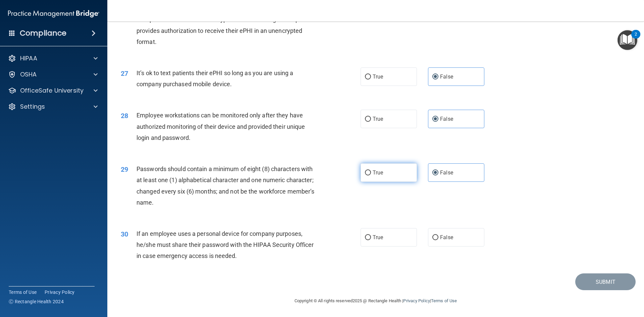
radio input "true"
radio input "false"
click at [445, 232] on label "False" at bounding box center [456, 237] width 56 height 18
click at [438, 235] on input "False" at bounding box center [435, 237] width 6 height 5
radio input "true"
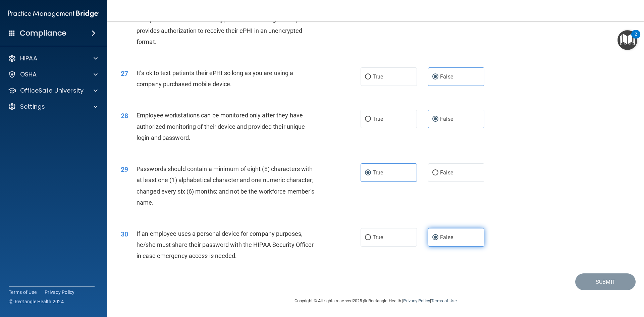
drag, startPoint x: 498, startPoint y: 257, endPoint x: 445, endPoint y: 230, distance: 58.7
click at [490, 254] on div "30 If an employee uses a personal device for company purposes, he/she must shar…" at bounding box center [376, 247] width 520 height 54
click at [444, 229] on label "False" at bounding box center [456, 237] width 56 height 18
click at [438, 235] on input "False" at bounding box center [435, 237] width 6 height 5
click at [393, 176] on label "True" at bounding box center [389, 172] width 56 height 18
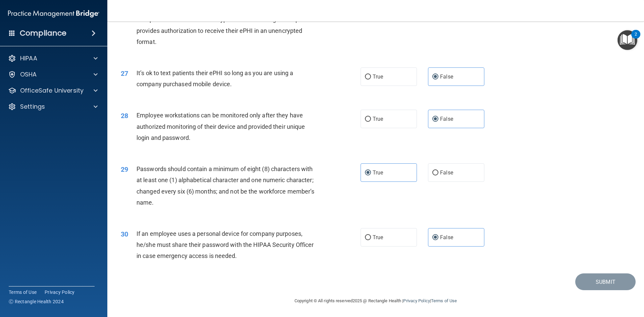
click at [371, 175] on input "True" at bounding box center [368, 172] width 6 height 5
drag, startPoint x: 452, startPoint y: 232, endPoint x: 440, endPoint y: 215, distance: 21.5
click at [452, 233] on label "False" at bounding box center [456, 237] width 56 height 18
click at [438, 235] on input "False" at bounding box center [435, 237] width 6 height 5
click at [445, 130] on div "28 Employee workstations can be monitored only after they have authorized monit…" at bounding box center [376, 128] width 520 height 54
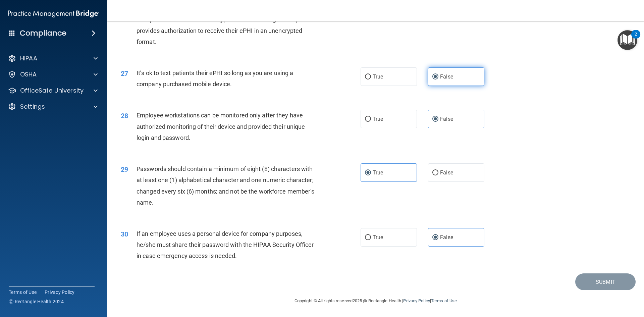
click at [450, 82] on label "False" at bounding box center [456, 76] width 56 height 18
click at [438, 79] on input "False" at bounding box center [435, 76] width 6 height 5
click at [454, 115] on label "False" at bounding box center [456, 119] width 56 height 18
click at [438, 117] on input "False" at bounding box center [435, 119] width 6 height 5
click at [590, 293] on footer "Copyright © All rights reserved 2025 @ Rectangle Health | Privacy Policy | Term…" at bounding box center [376, 300] width 510 height 20
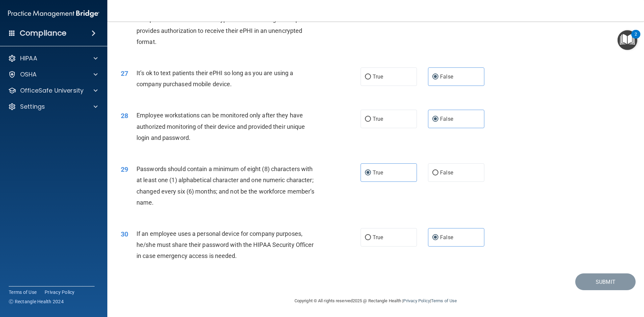
click at [592, 270] on div "30 If an employee uses a personal device for company purposes, he/she must shar…" at bounding box center [376, 247] width 520 height 54
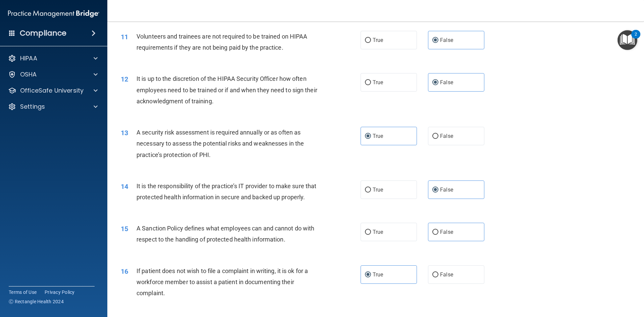
scroll to position [0, 0]
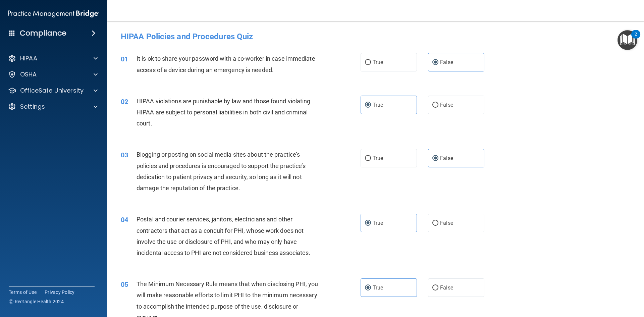
click at [632, 38] on img "Open Resource Center, 2 new notifications" at bounding box center [628, 40] width 20 height 20
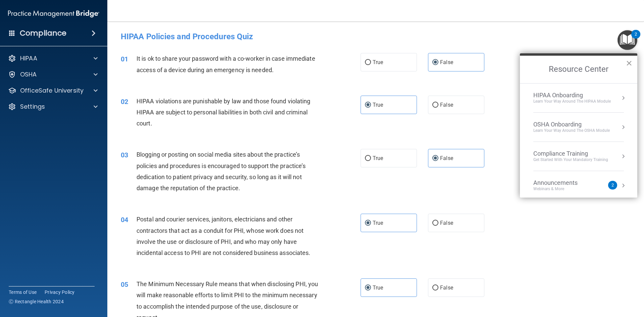
click at [626, 68] on button "×" at bounding box center [629, 63] width 6 height 11
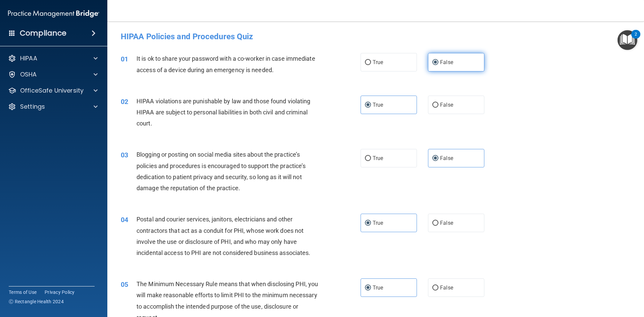
click at [451, 61] on label "False" at bounding box center [456, 62] width 56 height 18
click at [438, 61] on input "False" at bounding box center [435, 62] width 6 height 5
click at [411, 101] on label "True" at bounding box center [389, 105] width 56 height 18
click at [371, 103] on input "True" at bounding box center [368, 105] width 6 height 5
click at [453, 154] on label "False" at bounding box center [456, 158] width 56 height 18
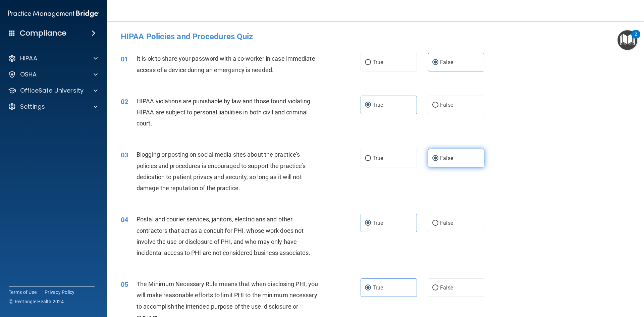
click at [438, 156] on input "False" at bounding box center [435, 158] width 6 height 5
click at [386, 227] on label "True" at bounding box center [389, 223] width 56 height 18
click at [371, 226] on input "True" at bounding box center [368, 223] width 6 height 5
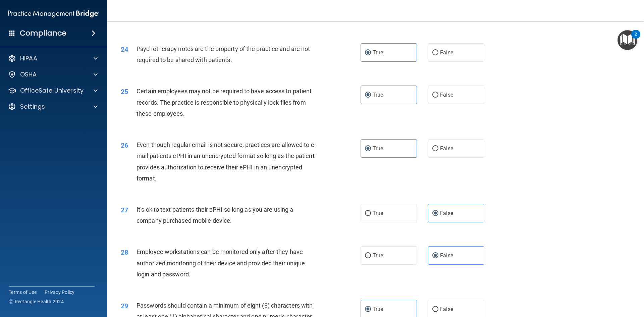
scroll to position [1367, 0]
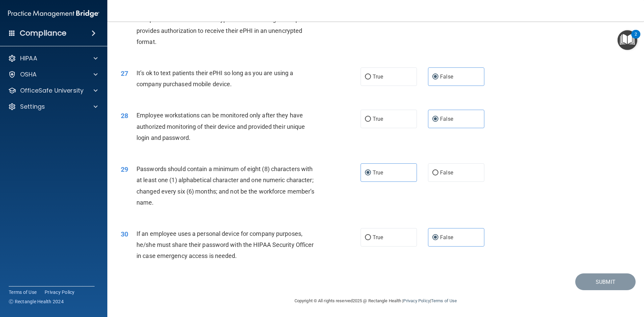
drag, startPoint x: 635, startPoint y: 302, endPoint x: 507, endPoint y: 269, distance: 131.5
click at [498, 269] on div "30 If an employee uses a personal device for company purposes, he/she must shar…" at bounding box center [376, 247] width 520 height 54
drag, startPoint x: 572, startPoint y: 271, endPoint x: 581, endPoint y: 276, distance: 9.6
click at [572, 272] on div "30 If an employee uses a personal device for company purposes, he/she must shar…" at bounding box center [376, 247] width 520 height 54
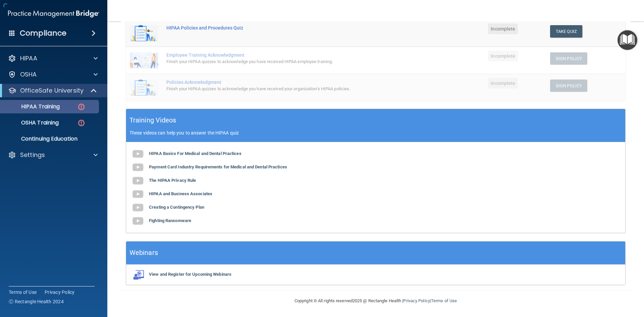
scroll to position [160, 0]
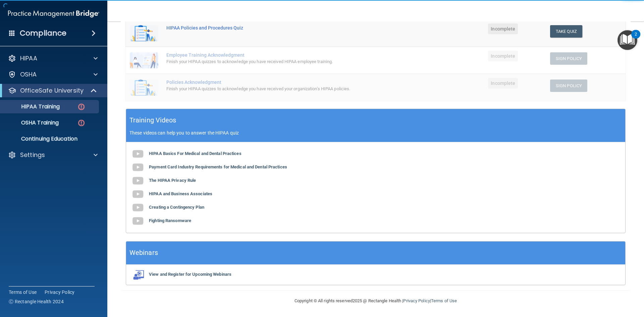
click at [148, 157] on div "HIPAA Basics For Medical and Dental Practices Payment Card Industry Requirement…" at bounding box center [375, 187] width 499 height 91
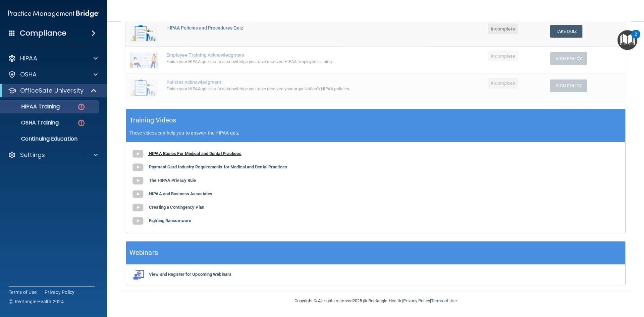
click at [138, 152] on img at bounding box center [137, 153] width 13 height 13
click at [169, 181] on b "The HIPAA Privacy Rule" at bounding box center [172, 180] width 47 height 5
click at [180, 211] on div "HIPAA Basics For Medical and Dental Practices Payment Card Industry Requirement…" at bounding box center [375, 187] width 499 height 91
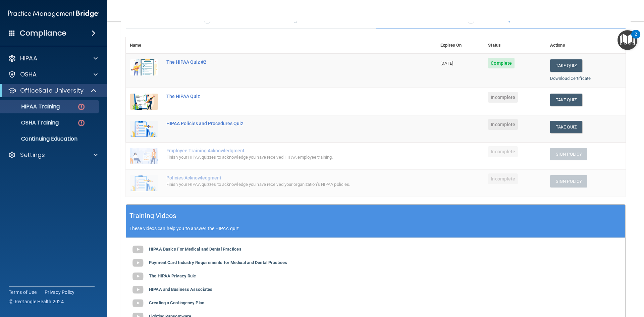
scroll to position [26, 0]
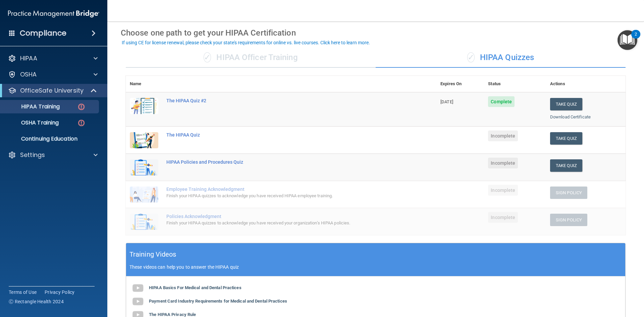
click at [245, 57] on div "✓ HIPAA Officer Training" at bounding box center [251, 58] width 250 height 20
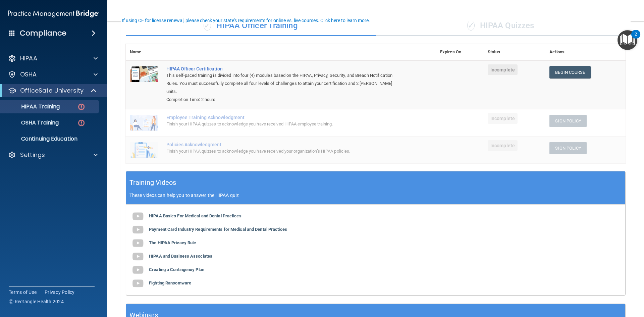
scroll to position [59, 0]
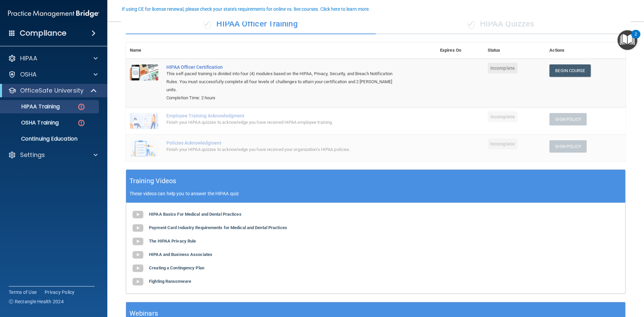
click at [336, 79] on div "This self-paced training is divided into four (4) modules based on the HIPAA, P…" at bounding box center [284, 82] width 236 height 24
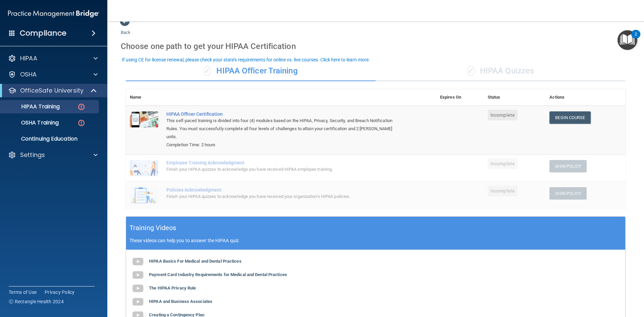
scroll to position [0, 0]
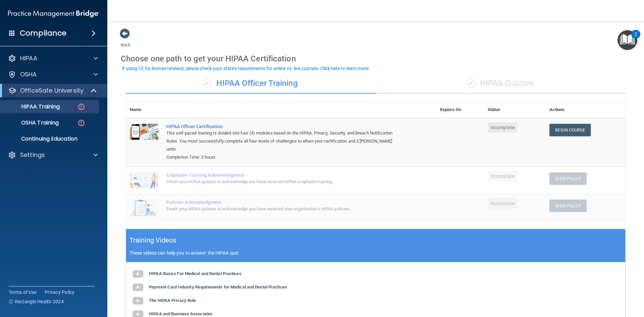
click at [461, 86] on div "✓ HIPAA Quizzes" at bounding box center [501, 83] width 250 height 20
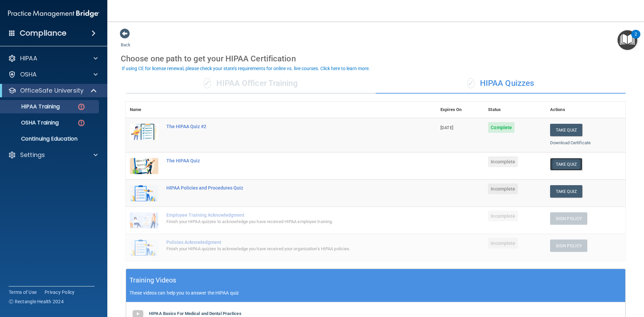
click at [567, 161] on button "Take Quiz" at bounding box center [566, 164] width 32 height 12
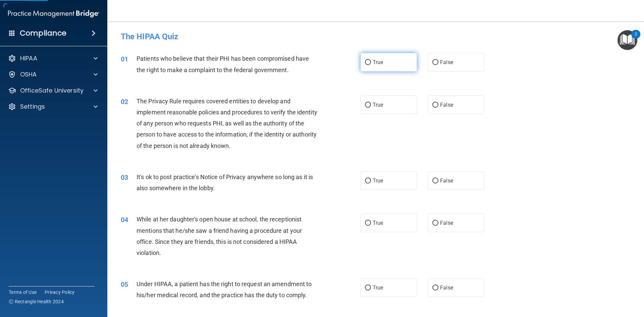
click at [386, 57] on label "True" at bounding box center [389, 62] width 56 height 18
click at [371, 60] on input "True" at bounding box center [368, 62] width 6 height 5
radio input "true"
click at [391, 102] on label "True" at bounding box center [389, 105] width 56 height 18
click at [371, 103] on input "True" at bounding box center [368, 105] width 6 height 5
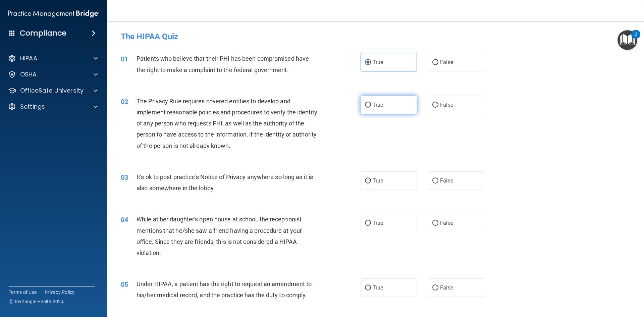
radio input "true"
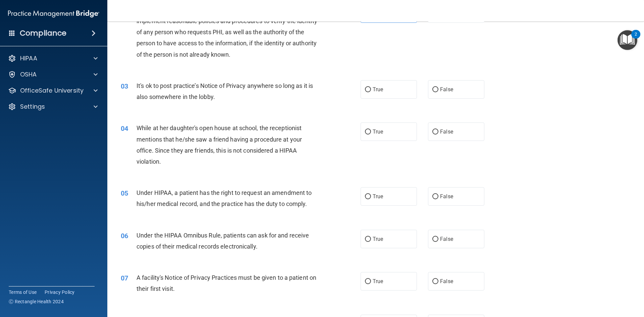
scroll to position [101, 0]
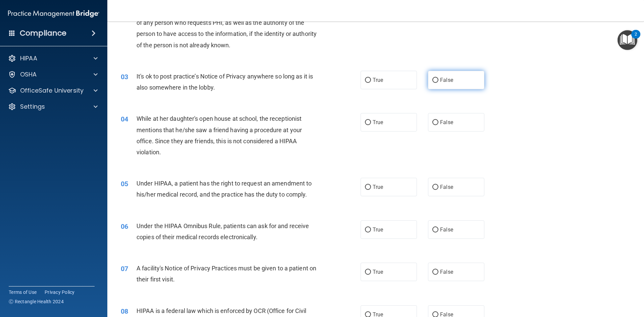
click at [458, 83] on label "False" at bounding box center [456, 80] width 56 height 18
click at [438, 83] on input "False" at bounding box center [435, 80] width 6 height 5
radio input "true"
click at [448, 127] on label "False" at bounding box center [456, 122] width 56 height 18
click at [438, 125] on input "False" at bounding box center [435, 122] width 6 height 5
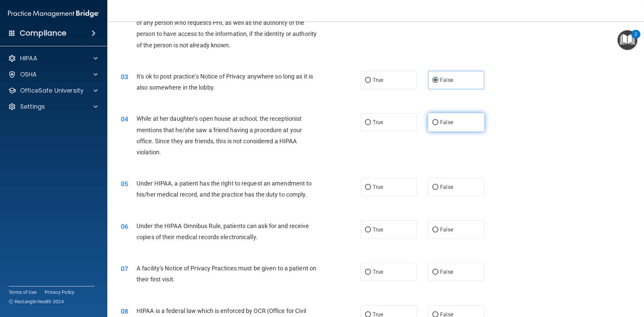
radio input "true"
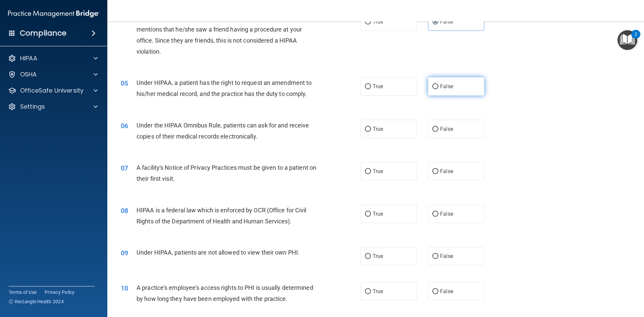
click at [432, 84] on input "False" at bounding box center [435, 86] width 6 height 5
radio input "true"
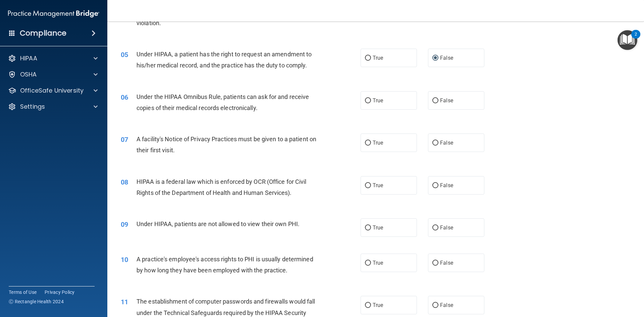
scroll to position [268, 0]
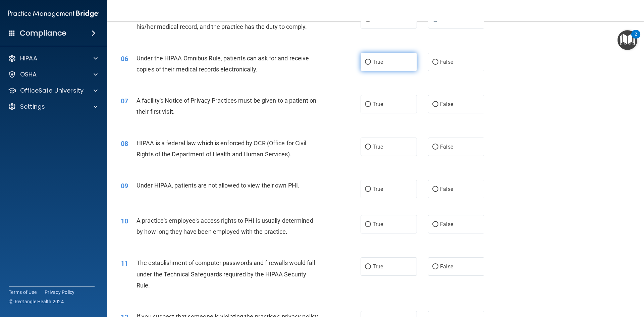
click at [384, 61] on label "True" at bounding box center [389, 62] width 56 height 18
click at [371, 61] on input "True" at bounding box center [368, 62] width 6 height 5
radio input "true"
click at [401, 109] on label "True" at bounding box center [389, 104] width 56 height 18
click at [371, 107] on input "True" at bounding box center [368, 104] width 6 height 5
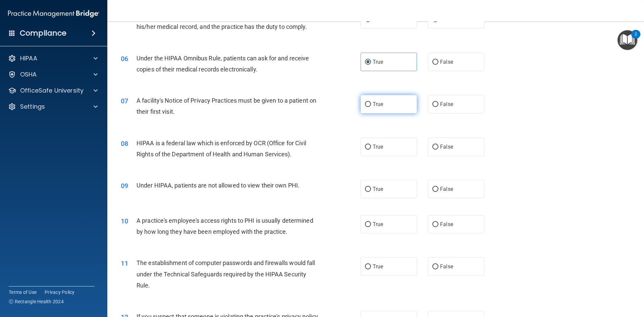
radio input "true"
click at [373, 135] on div "08 HIPAA is a federal law which is enforced by OCR (Office for Civil Rights of …" at bounding box center [376, 150] width 520 height 42
click at [376, 144] on label "True" at bounding box center [389, 147] width 56 height 18
click at [371, 145] on input "True" at bounding box center [368, 147] width 6 height 5
radio input "true"
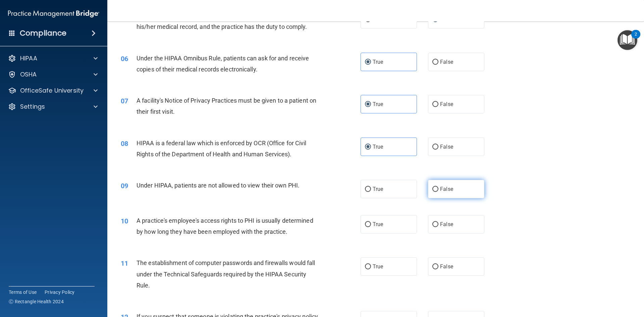
click at [443, 189] on span "False" at bounding box center [446, 189] width 13 height 6
click at [438, 189] on input "False" at bounding box center [435, 189] width 6 height 5
radio input "true"
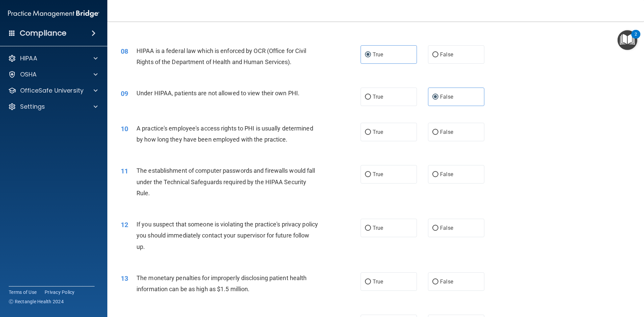
scroll to position [369, 0]
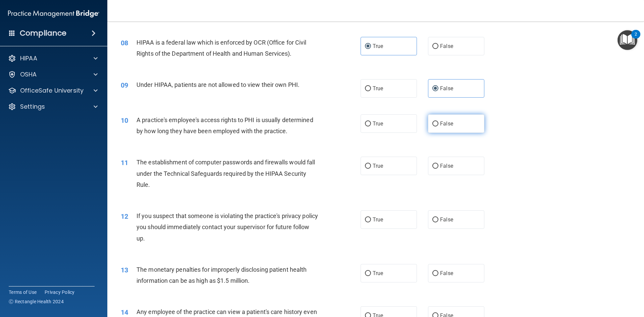
click at [448, 122] on span "False" at bounding box center [446, 123] width 13 height 6
click at [438, 122] on input "False" at bounding box center [435, 123] width 6 height 5
radio input "true"
click at [384, 164] on label "True" at bounding box center [389, 166] width 56 height 18
click at [371, 164] on input "True" at bounding box center [368, 166] width 6 height 5
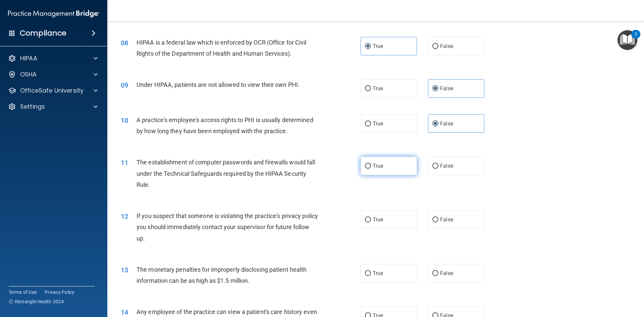
radio input "true"
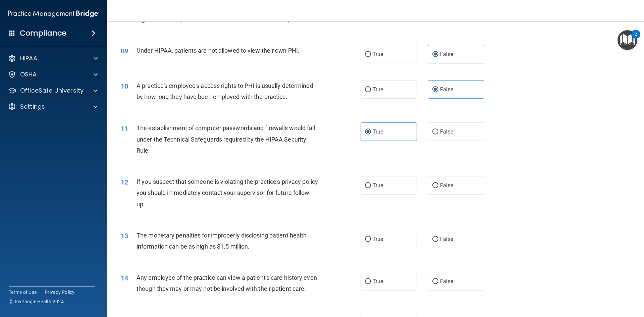
scroll to position [436, 0]
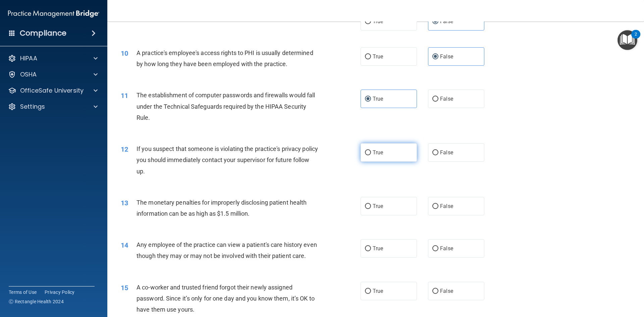
click at [374, 151] on span "True" at bounding box center [378, 152] width 10 height 6
click at [371, 151] on input "True" at bounding box center [368, 152] width 6 height 5
radio input "true"
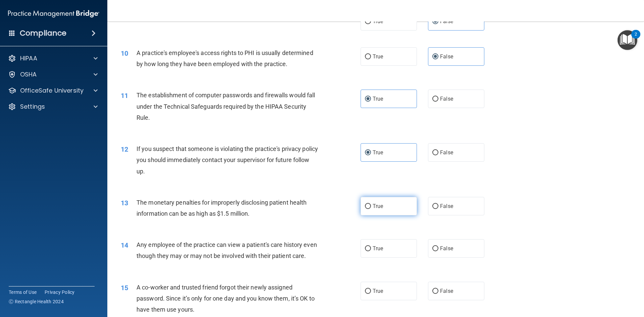
click at [390, 210] on label "True" at bounding box center [389, 206] width 56 height 18
click at [371, 209] on input "True" at bounding box center [368, 206] width 6 height 5
radio input "true"
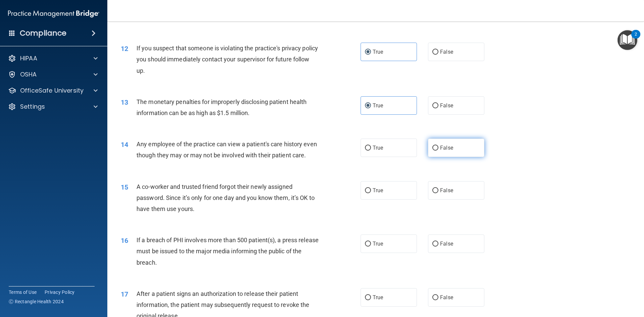
click at [443, 145] on span "False" at bounding box center [446, 148] width 13 height 6
click at [438, 146] on input "False" at bounding box center [435, 148] width 6 height 5
radio input "true"
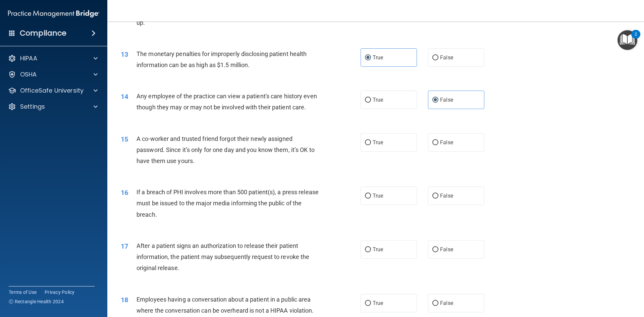
scroll to position [637, 0]
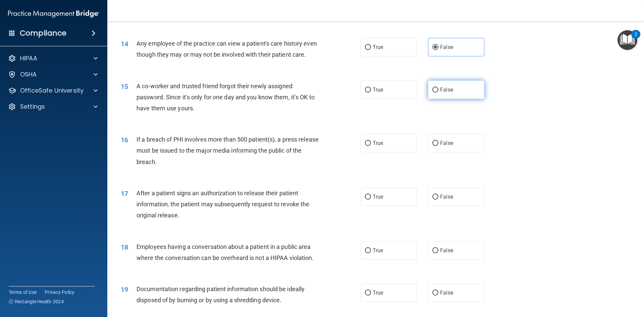
click at [446, 99] on label "False" at bounding box center [456, 89] width 56 height 18
click at [438, 93] on input "False" at bounding box center [435, 90] width 6 height 5
radio input "true"
click at [401, 152] on label "True" at bounding box center [389, 143] width 56 height 18
click at [371, 146] on input "True" at bounding box center [368, 143] width 6 height 5
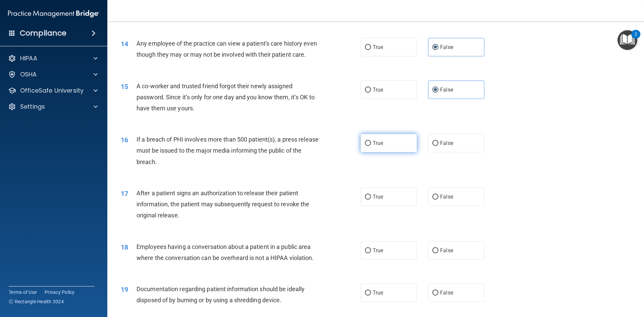
radio input "true"
click at [391, 204] on label "True" at bounding box center [389, 196] width 56 height 18
click at [371, 200] on input "True" at bounding box center [368, 197] width 6 height 5
radio input "true"
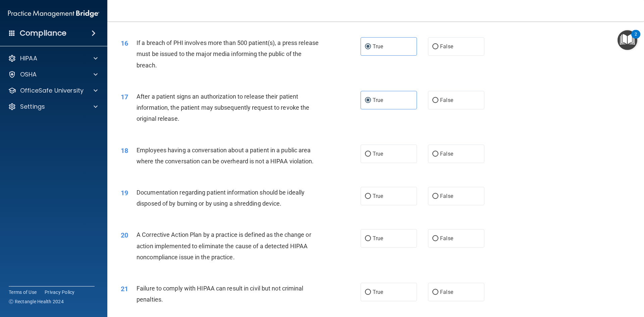
scroll to position [738, 0]
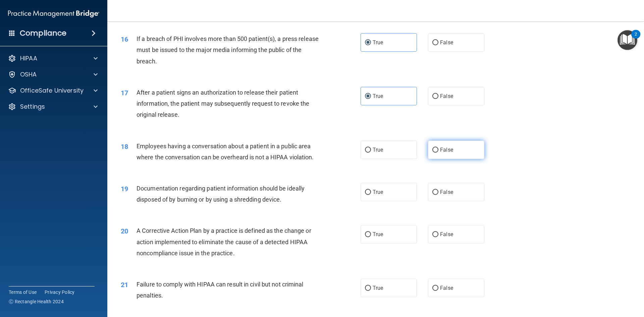
click at [437, 157] on label "False" at bounding box center [456, 150] width 56 height 18
click at [437, 153] on input "False" at bounding box center [435, 150] width 6 height 5
radio input "true"
click at [401, 201] on label "True" at bounding box center [389, 192] width 56 height 18
click at [371, 195] on input "True" at bounding box center [368, 192] width 6 height 5
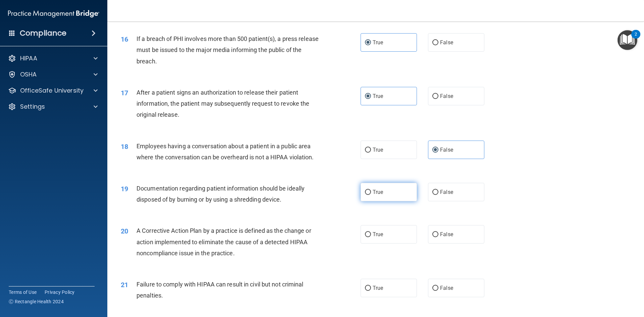
radio input "true"
click at [408, 243] on label "True" at bounding box center [389, 234] width 56 height 18
click at [371, 237] on input "True" at bounding box center [368, 234] width 6 height 5
radio input "true"
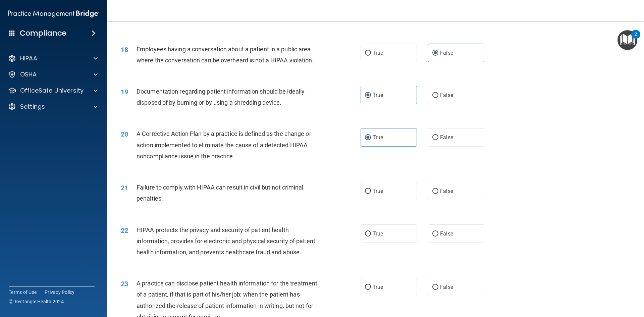
scroll to position [839, 0]
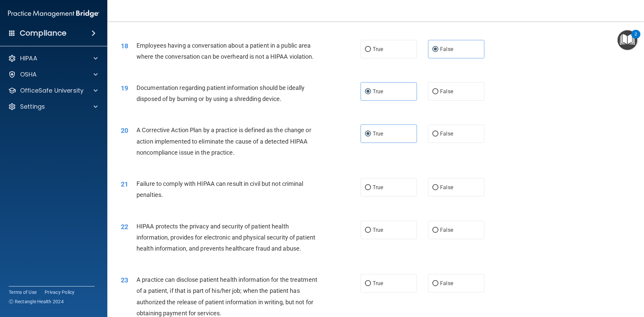
click at [441, 167] on div "20 A Corrective Action Plan by a practice is defined as the change or action im…" at bounding box center [376, 143] width 520 height 54
click at [443, 191] on label "False" at bounding box center [456, 187] width 56 height 18
click at [438, 190] on input "False" at bounding box center [435, 187] width 6 height 5
radio input "true"
click at [401, 232] on label "True" at bounding box center [389, 230] width 56 height 18
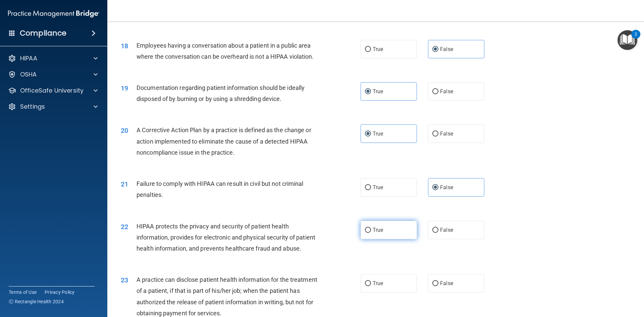
click at [371, 232] on input "True" at bounding box center [368, 230] width 6 height 5
radio input "true"
click at [398, 238] on label "True" at bounding box center [389, 230] width 56 height 18
click at [371, 233] on input "True" at bounding box center [368, 230] width 6 height 5
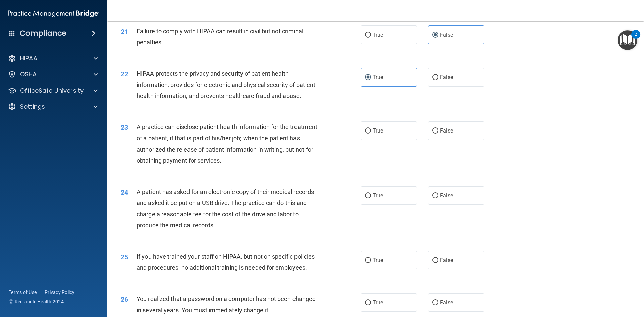
scroll to position [1006, 0]
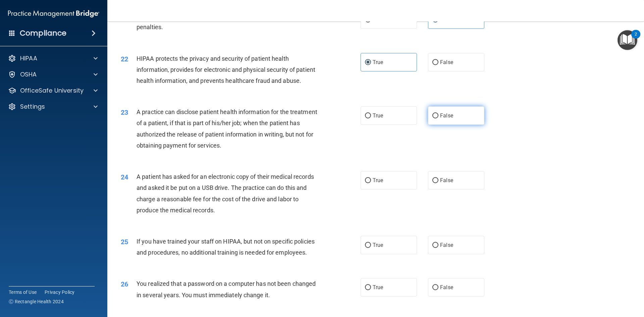
click at [462, 125] on label "False" at bounding box center [456, 115] width 56 height 18
click at [438, 118] on input "False" at bounding box center [435, 115] width 6 height 5
radio input "true"
click at [413, 190] on label "True" at bounding box center [389, 180] width 56 height 18
click at [371, 183] on input "True" at bounding box center [368, 180] width 6 height 5
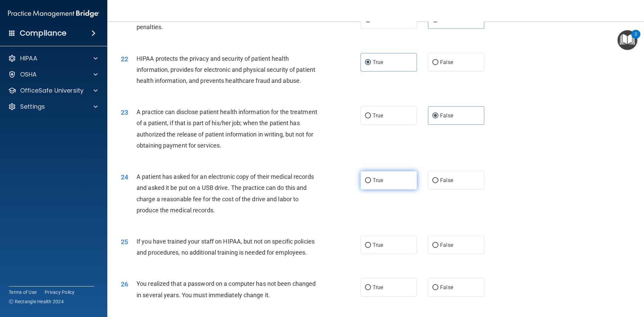
radio input "true"
click at [443, 248] on span "False" at bounding box center [446, 245] width 13 height 6
click at [438, 248] on input "False" at bounding box center [435, 245] width 6 height 5
radio input "true"
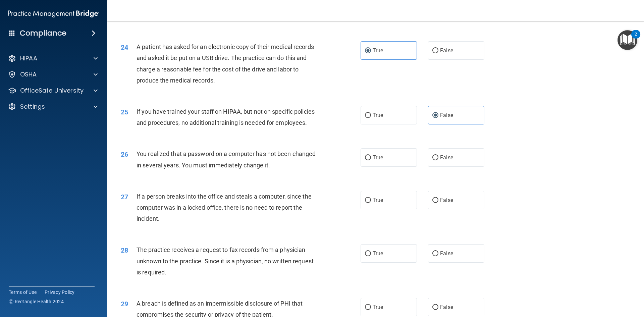
scroll to position [1140, 0]
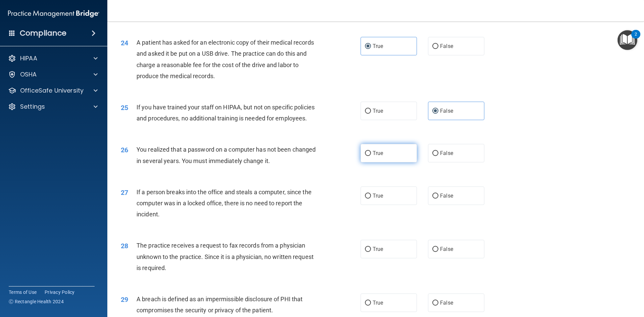
click at [385, 162] on label "True" at bounding box center [389, 153] width 56 height 18
click at [371, 156] on input "True" at bounding box center [368, 153] width 6 height 5
radio input "true"
click at [440, 199] on span "False" at bounding box center [446, 196] width 13 height 6
click at [438, 199] on input "False" at bounding box center [435, 196] width 6 height 5
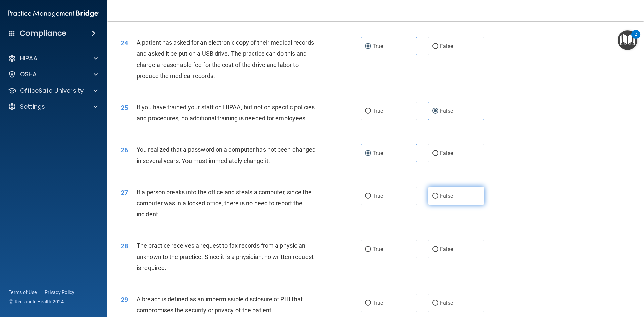
radio input "true"
drag, startPoint x: 399, startPoint y: 271, endPoint x: 451, endPoint y: 275, distance: 52.5
click at [449, 258] on div "True False" at bounding box center [428, 249] width 135 height 18
click at [451, 258] on label "False" at bounding box center [456, 249] width 56 height 18
click at [438, 252] on input "False" at bounding box center [435, 249] width 6 height 5
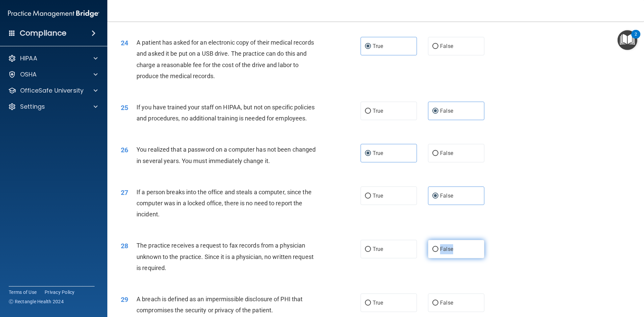
radio input "true"
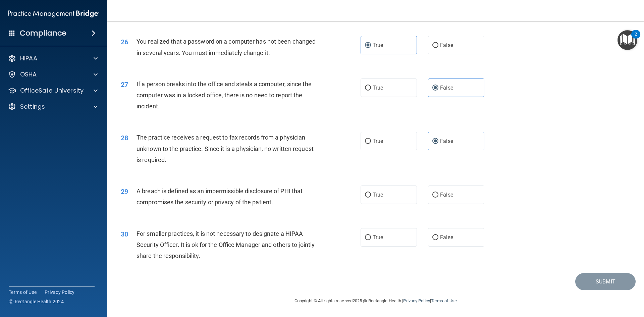
scroll to position [1271, 0]
click at [383, 192] on label "True" at bounding box center [389, 194] width 56 height 18
click at [371, 193] on input "True" at bounding box center [368, 195] width 6 height 5
radio input "true"
click at [452, 232] on label "False" at bounding box center [456, 237] width 56 height 18
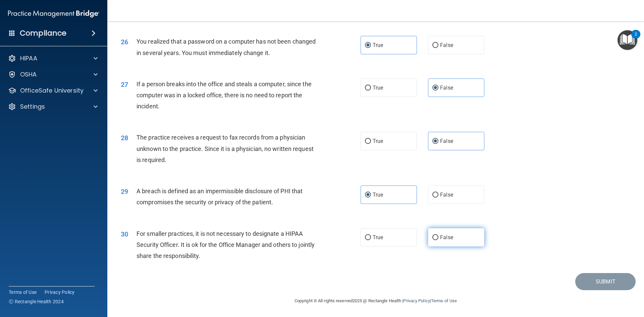
click at [438, 235] on input "False" at bounding box center [435, 237] width 6 height 5
radio input "true"
click at [588, 281] on button "Submit" at bounding box center [605, 281] width 60 height 17
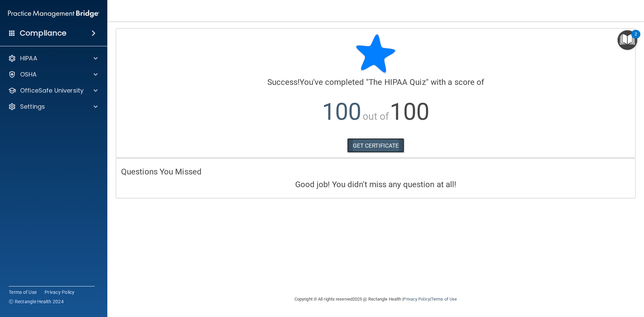
click at [380, 147] on link "GET CERTIFICATE" at bounding box center [375, 145] width 57 height 15
click at [96, 91] on span at bounding box center [96, 91] width 4 height 8
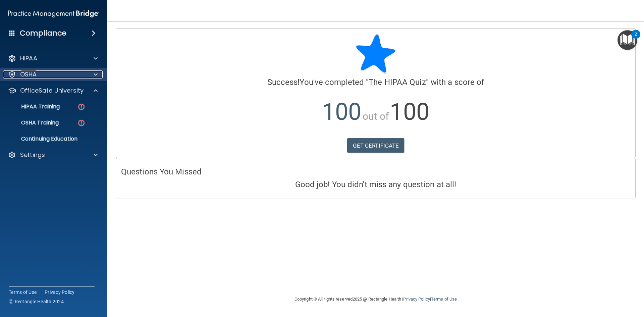
click at [95, 73] on span at bounding box center [96, 74] width 4 height 8
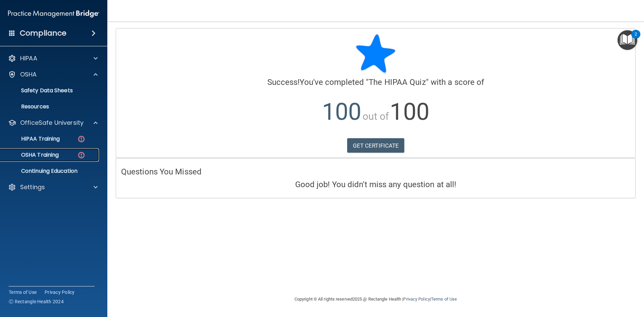
click at [77, 159] on link "OSHA Training" at bounding box center [46, 154] width 106 height 13
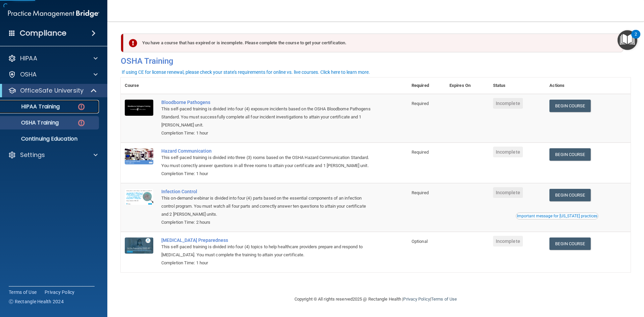
click at [59, 108] on p "HIPAA Training" at bounding box center [31, 106] width 55 height 7
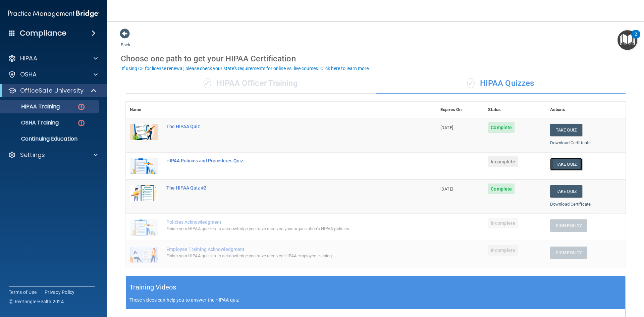
drag, startPoint x: 568, startPoint y: 167, endPoint x: 571, endPoint y: 164, distance: 3.8
click at [569, 166] on button "Take Quiz" at bounding box center [566, 164] width 32 height 12
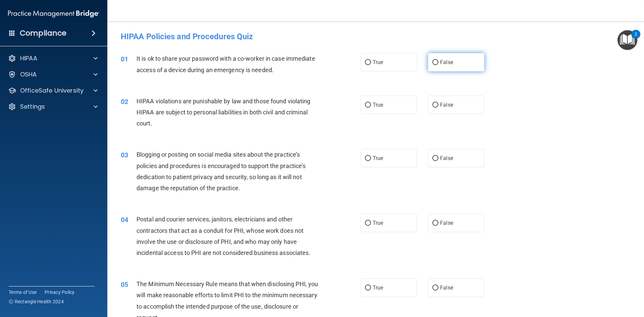
click at [435, 58] on label "False" at bounding box center [456, 62] width 56 height 18
click at [435, 60] on input "False" at bounding box center [435, 62] width 6 height 5
radio input "true"
click at [395, 96] on label "True" at bounding box center [389, 105] width 56 height 18
click at [371, 103] on input "True" at bounding box center [368, 105] width 6 height 5
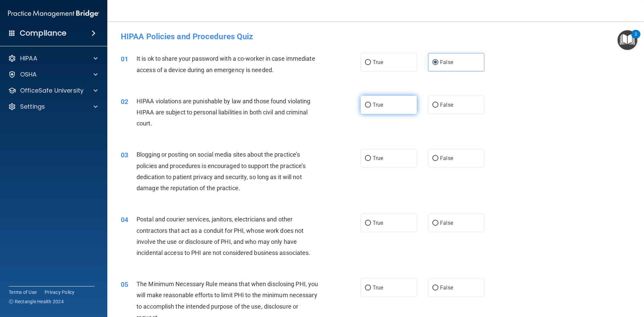
radio input "true"
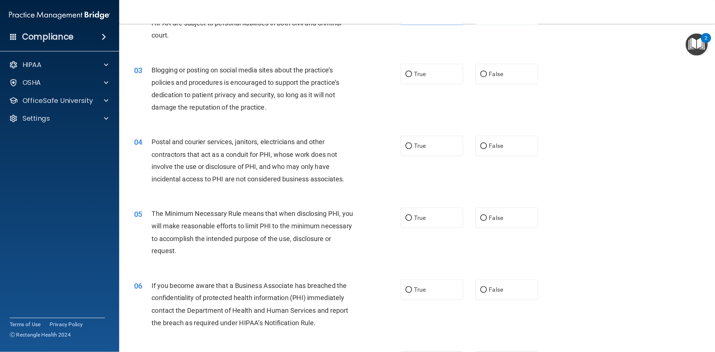
scroll to position [101, 0]
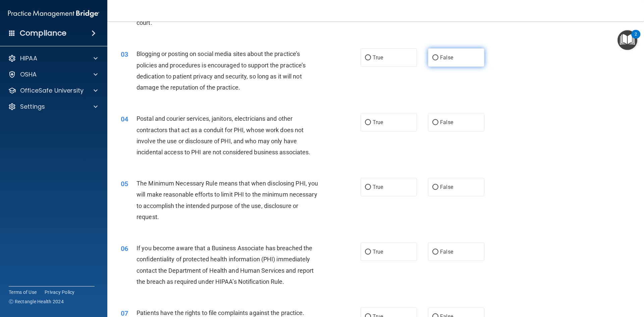
click at [442, 63] on label "False" at bounding box center [456, 57] width 56 height 18
click at [438, 60] on input "False" at bounding box center [435, 57] width 6 height 5
radio input "true"
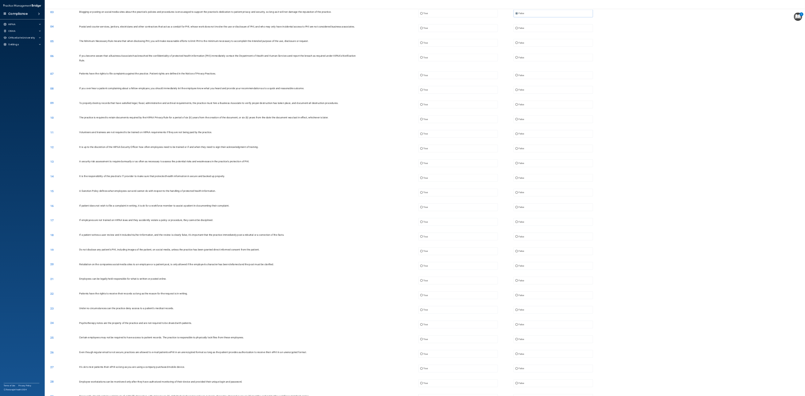
scroll to position [0, 0]
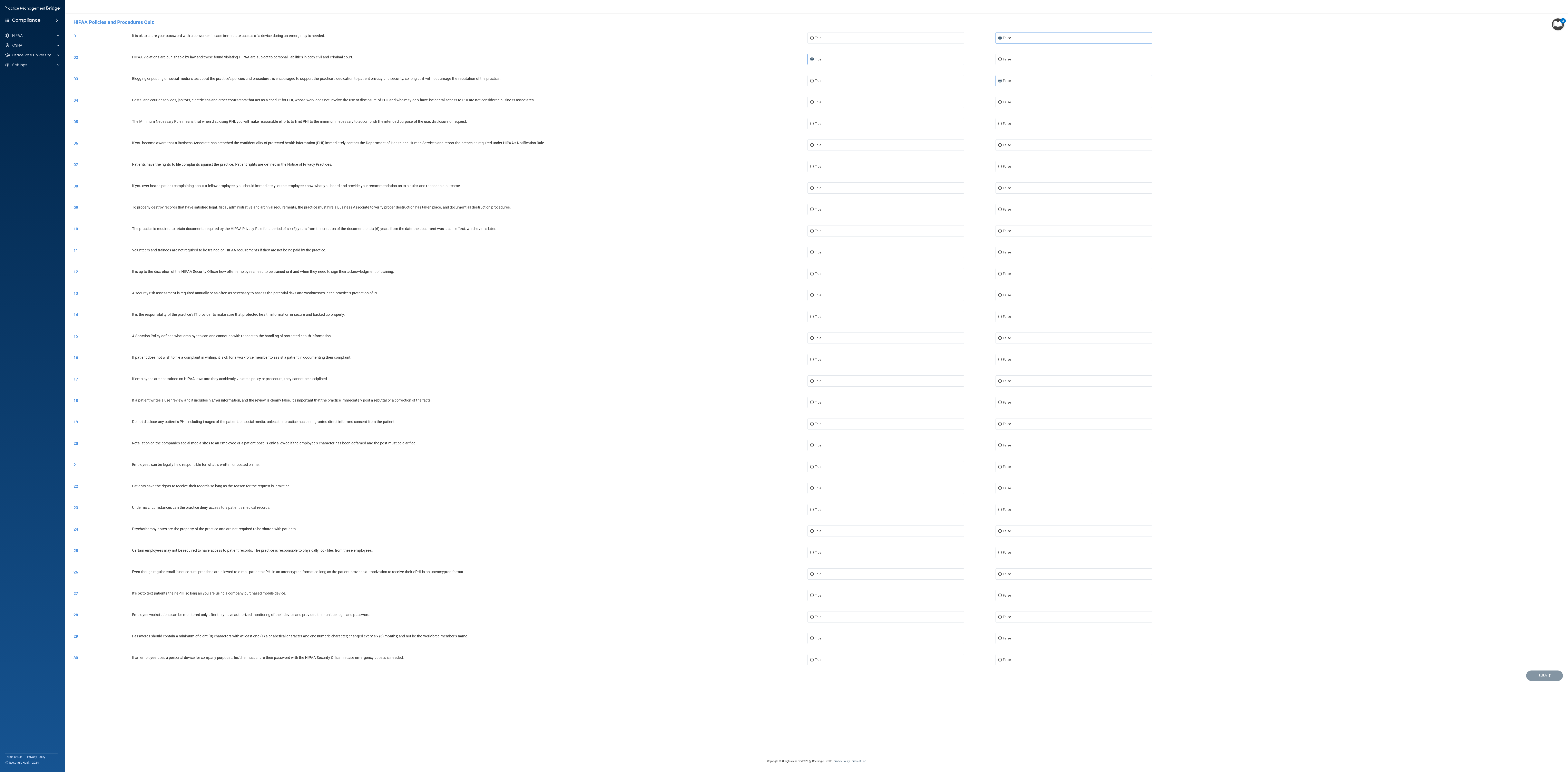
drag, startPoint x: 390, startPoint y: 1, endPoint x: 1217, endPoint y: 174, distance: 844.9
click at [392, 186] on div "08 If you over hear a patient complaining about a fellow employee, you should i…" at bounding box center [817, 188] width 1493 height 21
click at [392, 102] on label "True" at bounding box center [886, 102] width 157 height 11
click at [392, 102] on input "True" at bounding box center [812, 102] width 4 height 3
radio input "true"
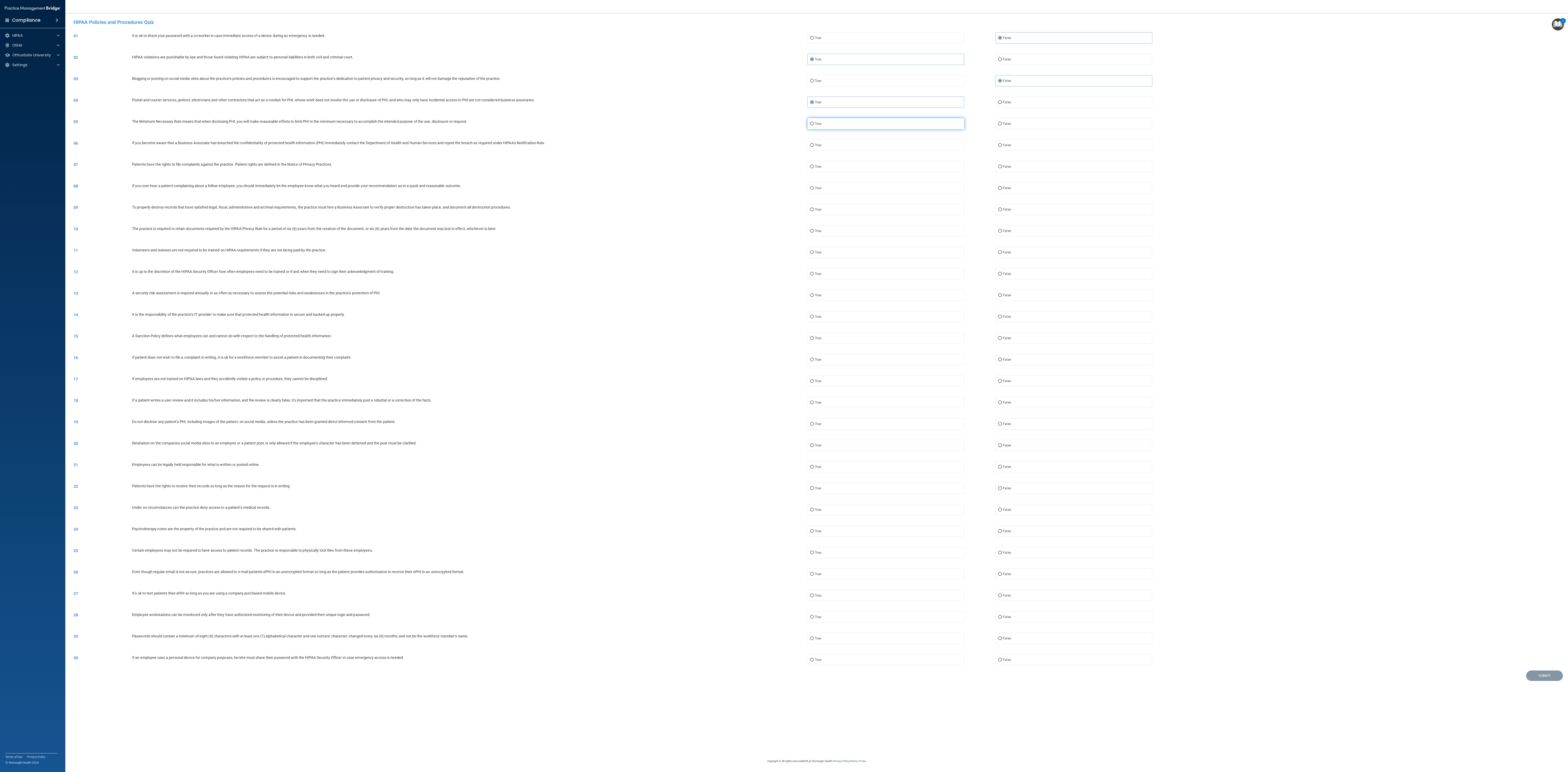
click at [392, 120] on label "True" at bounding box center [886, 124] width 157 height 11
click at [392, 122] on input "True" at bounding box center [812, 124] width 4 height 3
radio input "true"
click at [392, 148] on label "False" at bounding box center [1074, 145] width 157 height 11
click at [392, 147] on input "False" at bounding box center [1000, 145] width 4 height 3
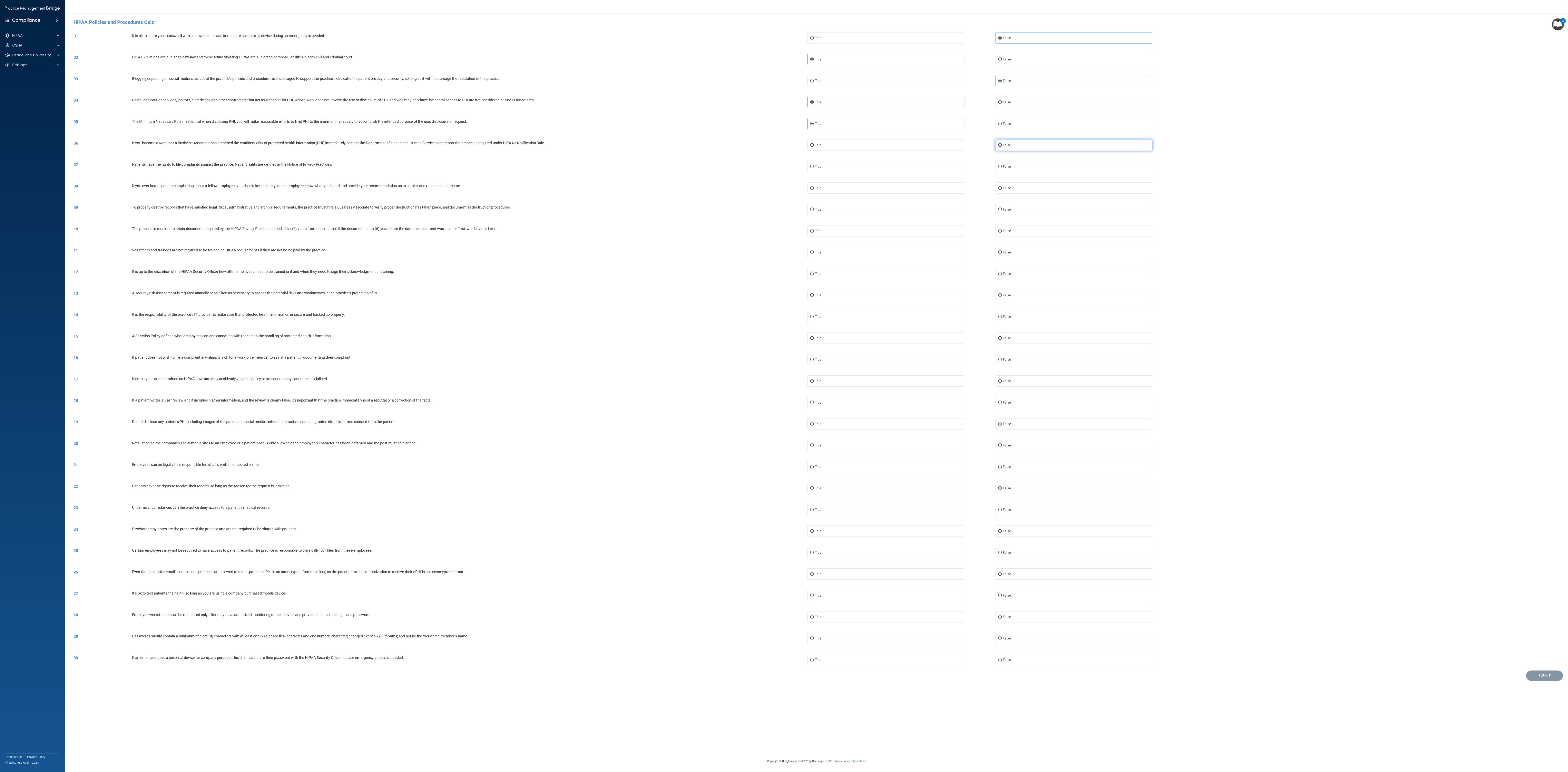
radio input "true"
click at [392, 166] on label "True" at bounding box center [886, 166] width 157 height 11
click at [392, 166] on input "True" at bounding box center [812, 166] width 4 height 3
radio input "true"
click at [392, 184] on label "False" at bounding box center [1074, 188] width 157 height 11
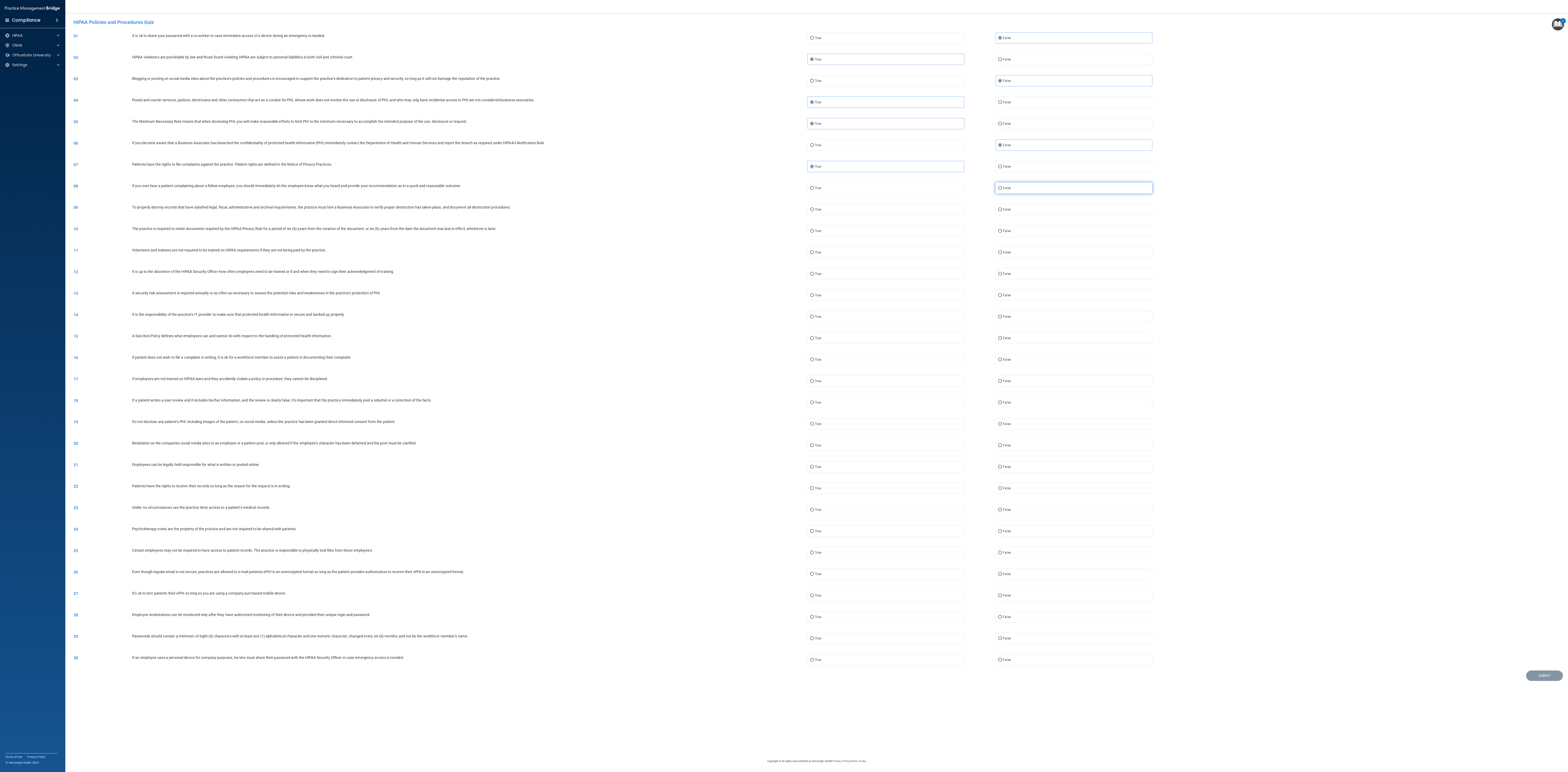
click at [392, 187] on input "False" at bounding box center [1000, 188] width 4 height 3
radio input "true"
click at [392, 193] on span "False" at bounding box center [1007, 209] width 8 height 4
click at [392, 193] on label "True" at bounding box center [886, 231] width 157 height 11
click at [392, 193] on input "True" at bounding box center [812, 231] width 4 height 3
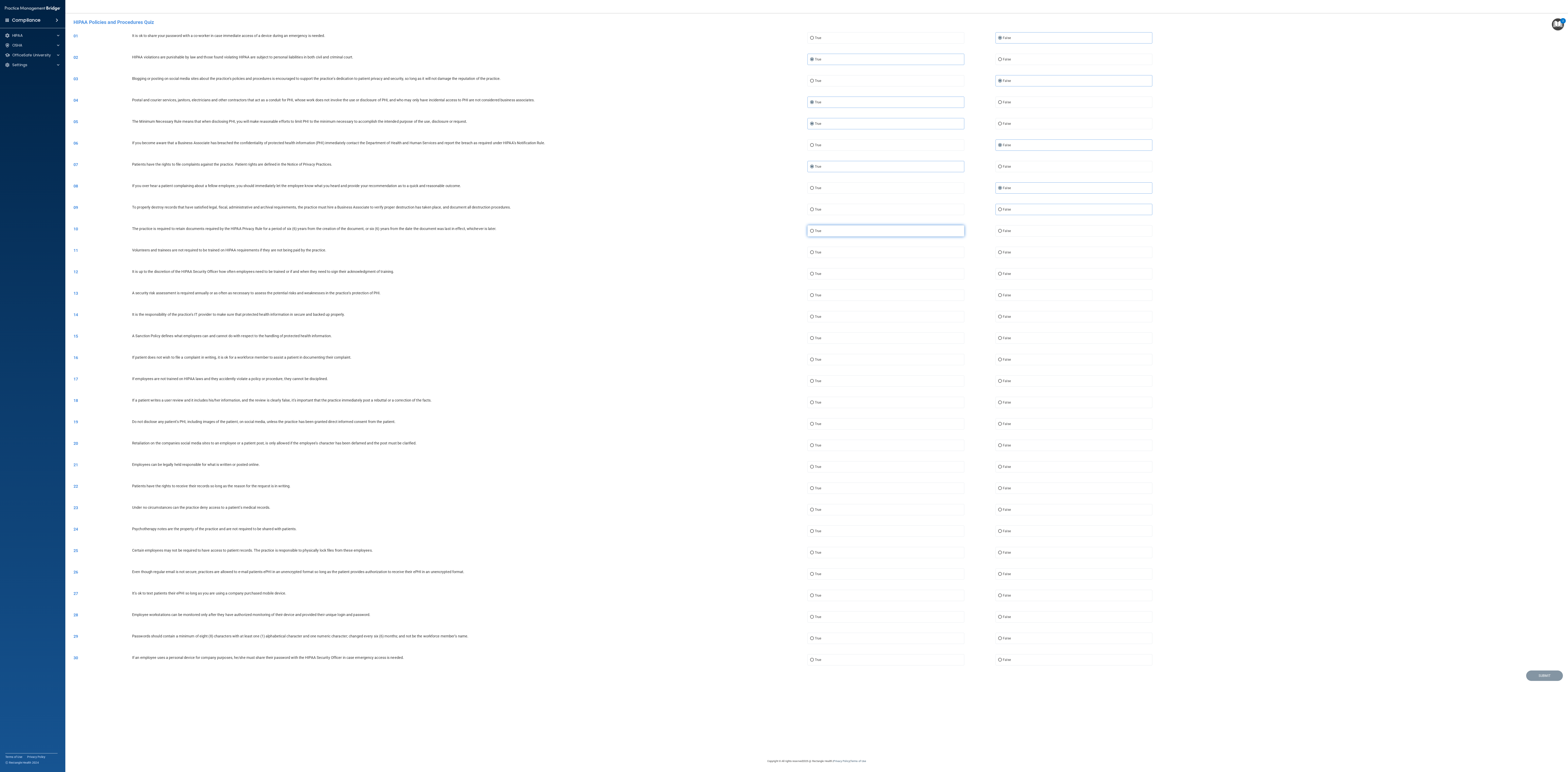
radio input "true"
click at [392, 193] on span "False" at bounding box center [1007, 252] width 8 height 4
click at [392, 193] on input "False" at bounding box center [1000, 252] width 4 height 3
radio input "true"
click at [392, 193] on label "False" at bounding box center [1074, 273] width 157 height 11
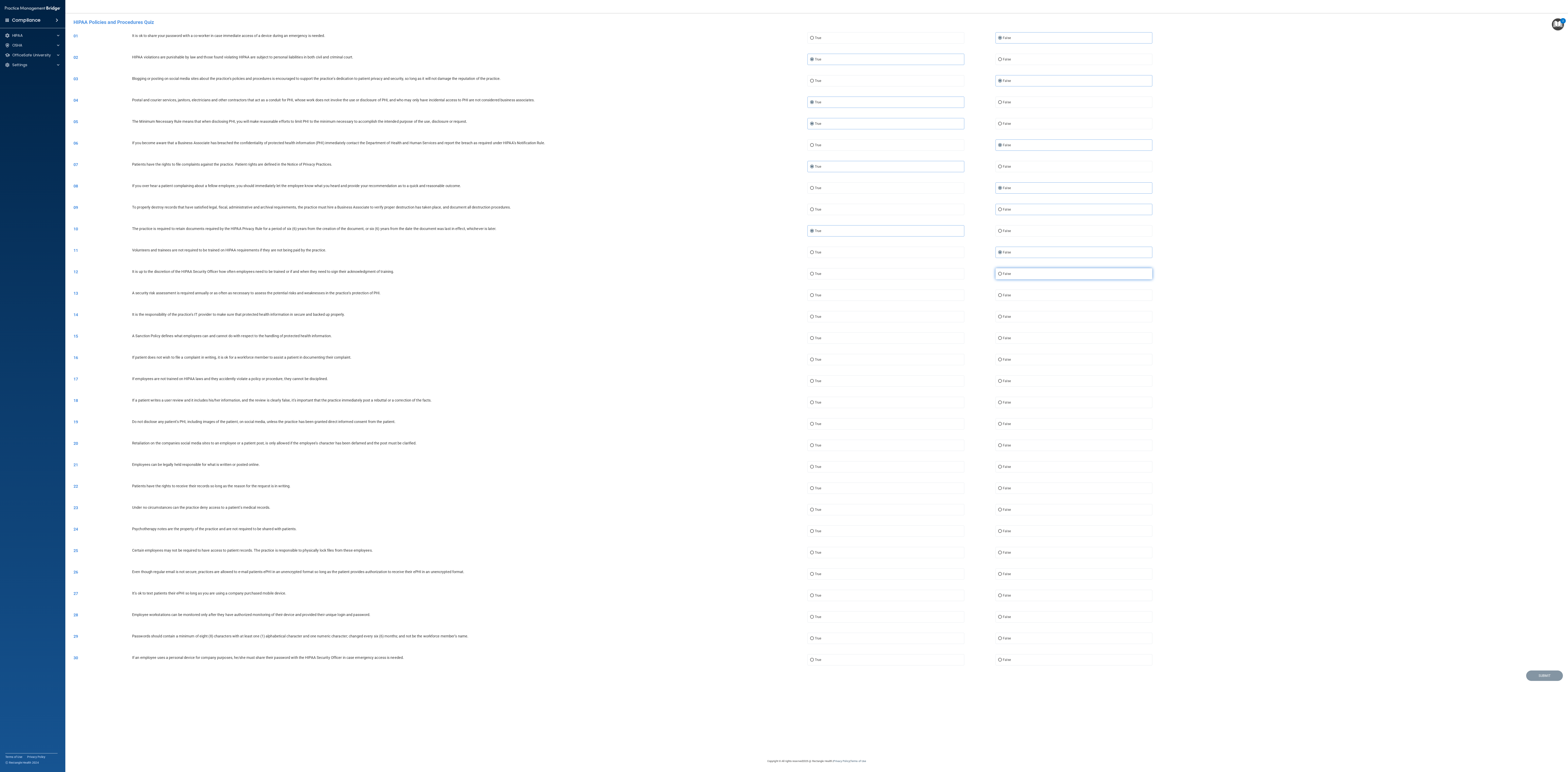
click at [392, 193] on input "False" at bounding box center [1000, 273] width 4 height 3
radio input "true"
click at [392, 193] on label "True" at bounding box center [886, 295] width 157 height 11
click at [392, 193] on input "True" at bounding box center [812, 295] width 4 height 3
radio input "true"
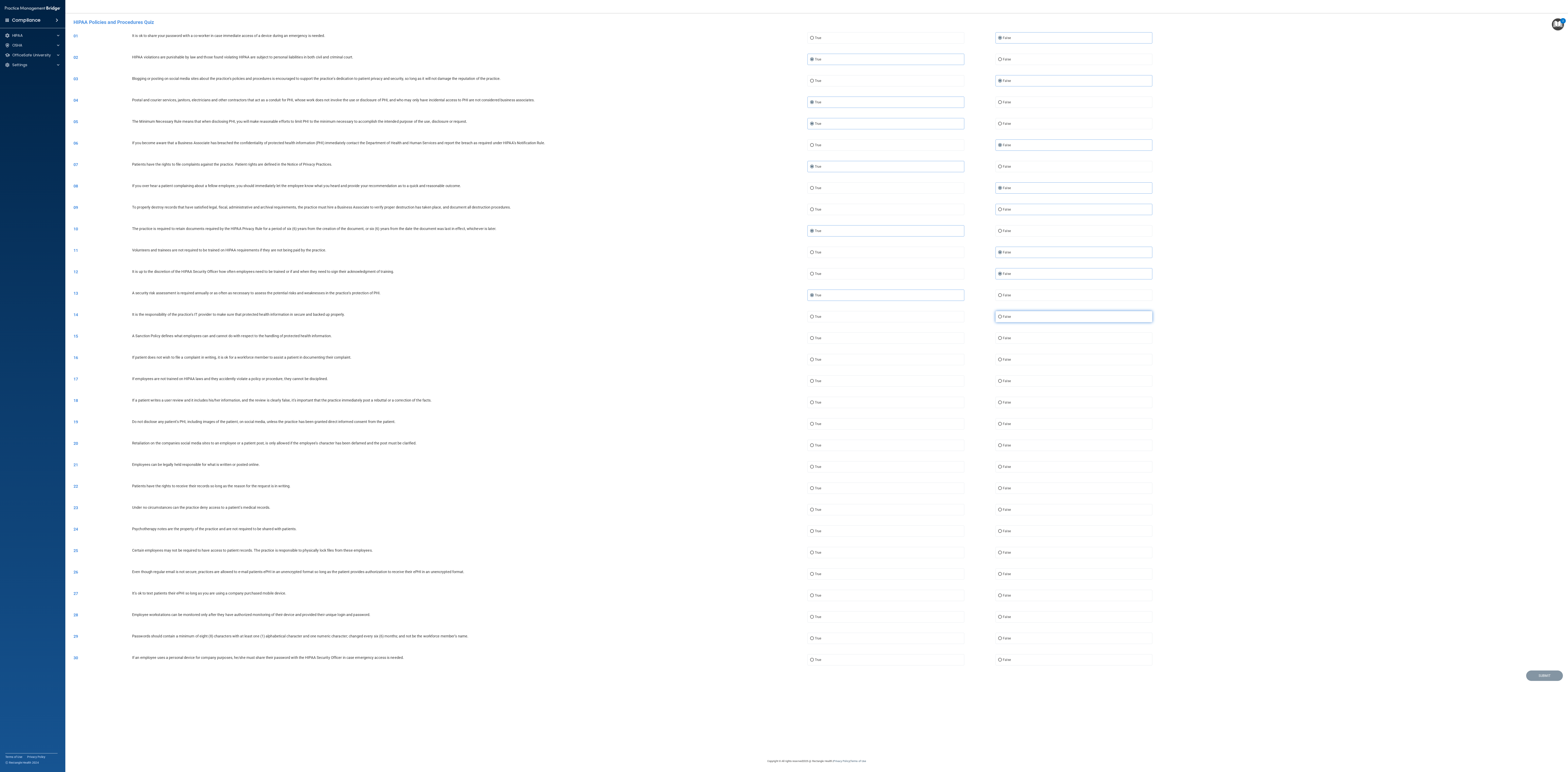
click at [392, 193] on label "False" at bounding box center [1074, 317] width 157 height 11
click at [392, 193] on input "False" at bounding box center [1000, 317] width 4 height 3
radio input "true"
click at [392, 193] on label "False" at bounding box center [1074, 338] width 157 height 11
click at [392, 193] on input "False" at bounding box center [1000, 338] width 4 height 3
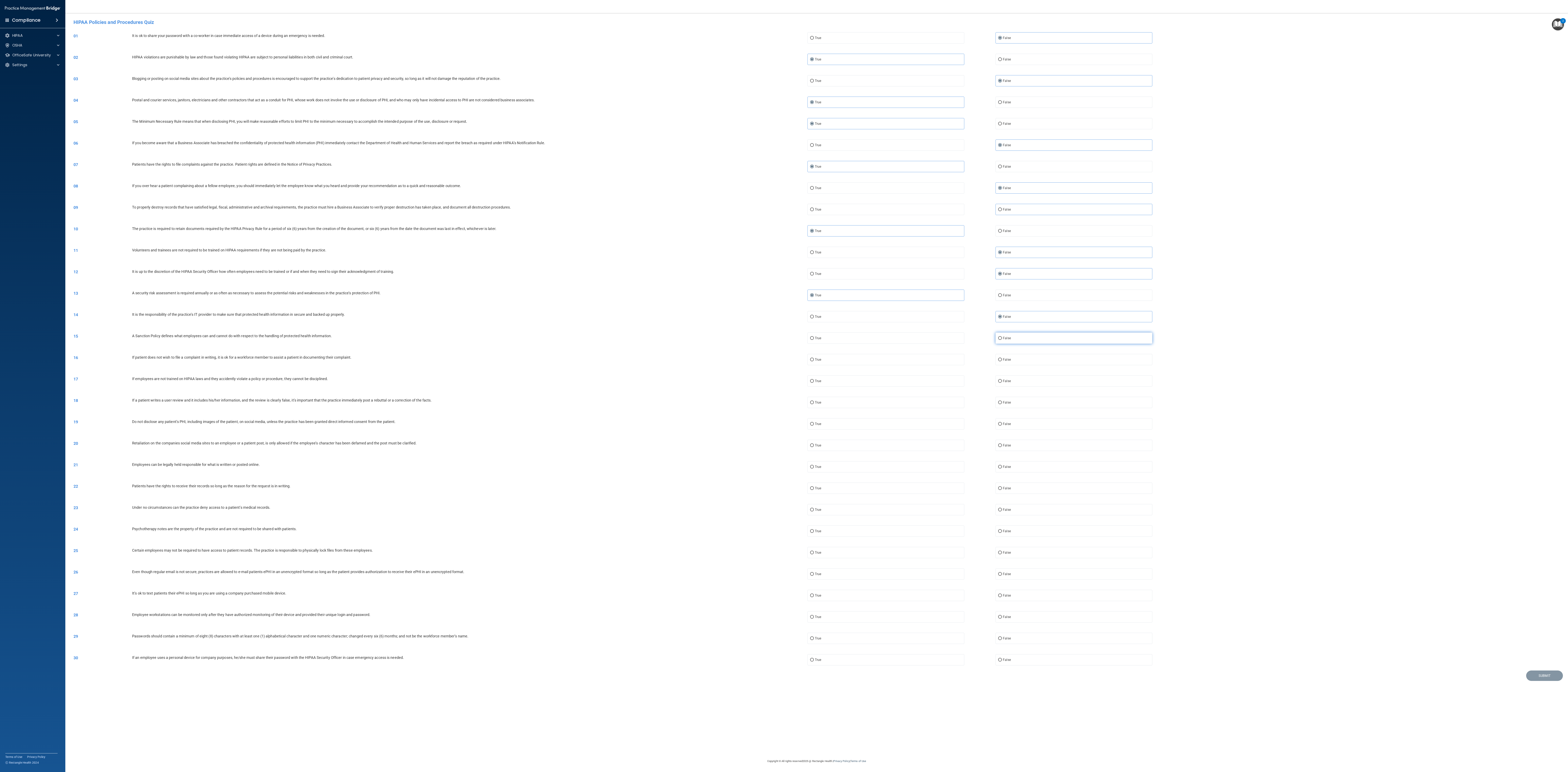
radio input "true"
click at [392, 193] on label "True" at bounding box center [886, 359] width 157 height 11
click at [392, 193] on input "True" at bounding box center [812, 359] width 4 height 3
radio input "true"
click at [392, 193] on span "False" at bounding box center [1007, 381] width 8 height 4
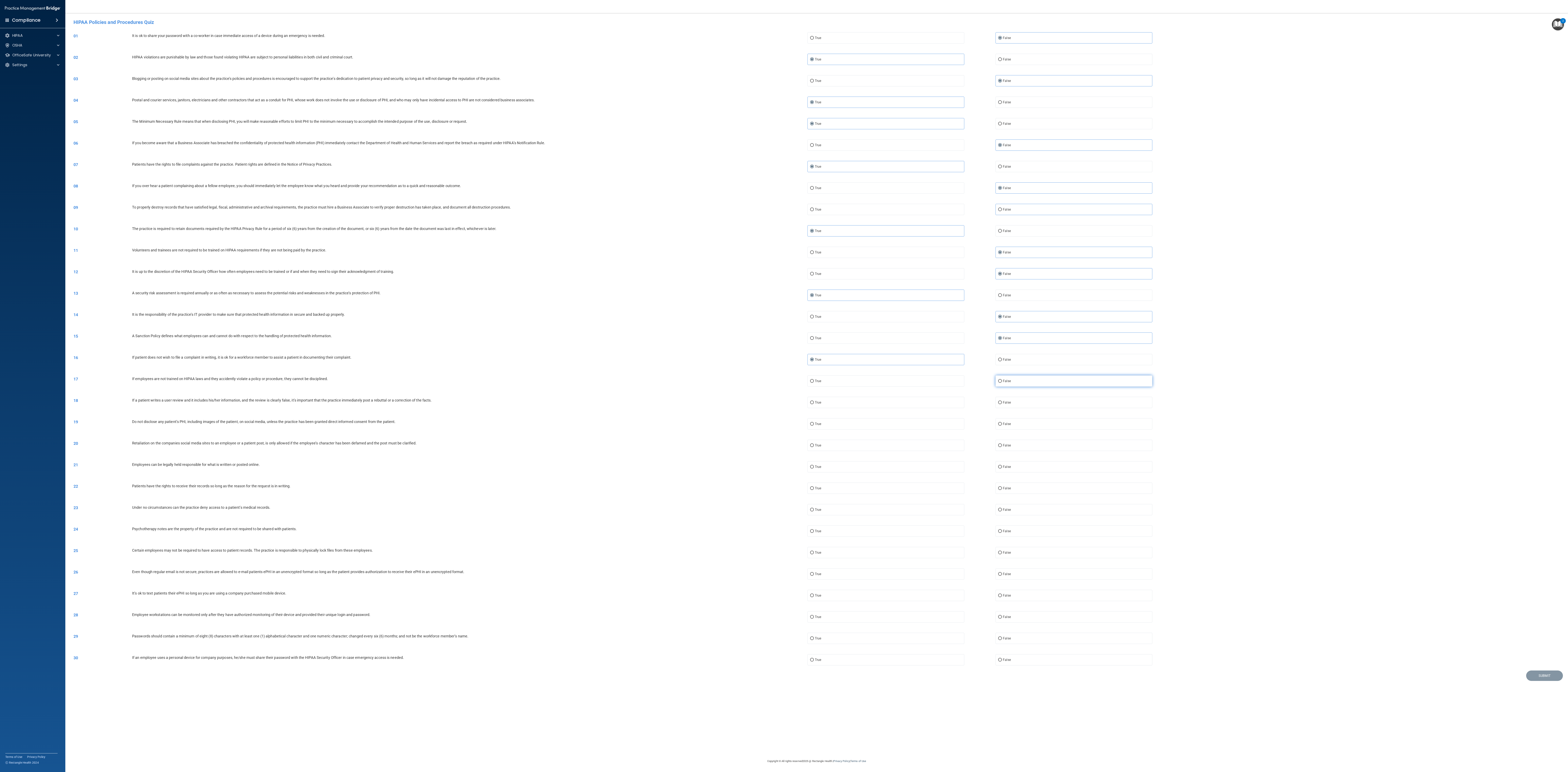
click at [392, 193] on input "False" at bounding box center [1000, 381] width 4 height 3
radio input "true"
click at [392, 193] on label "False" at bounding box center [1074, 402] width 157 height 11
click at [392, 193] on input "False" at bounding box center [1000, 402] width 4 height 3
radio input "true"
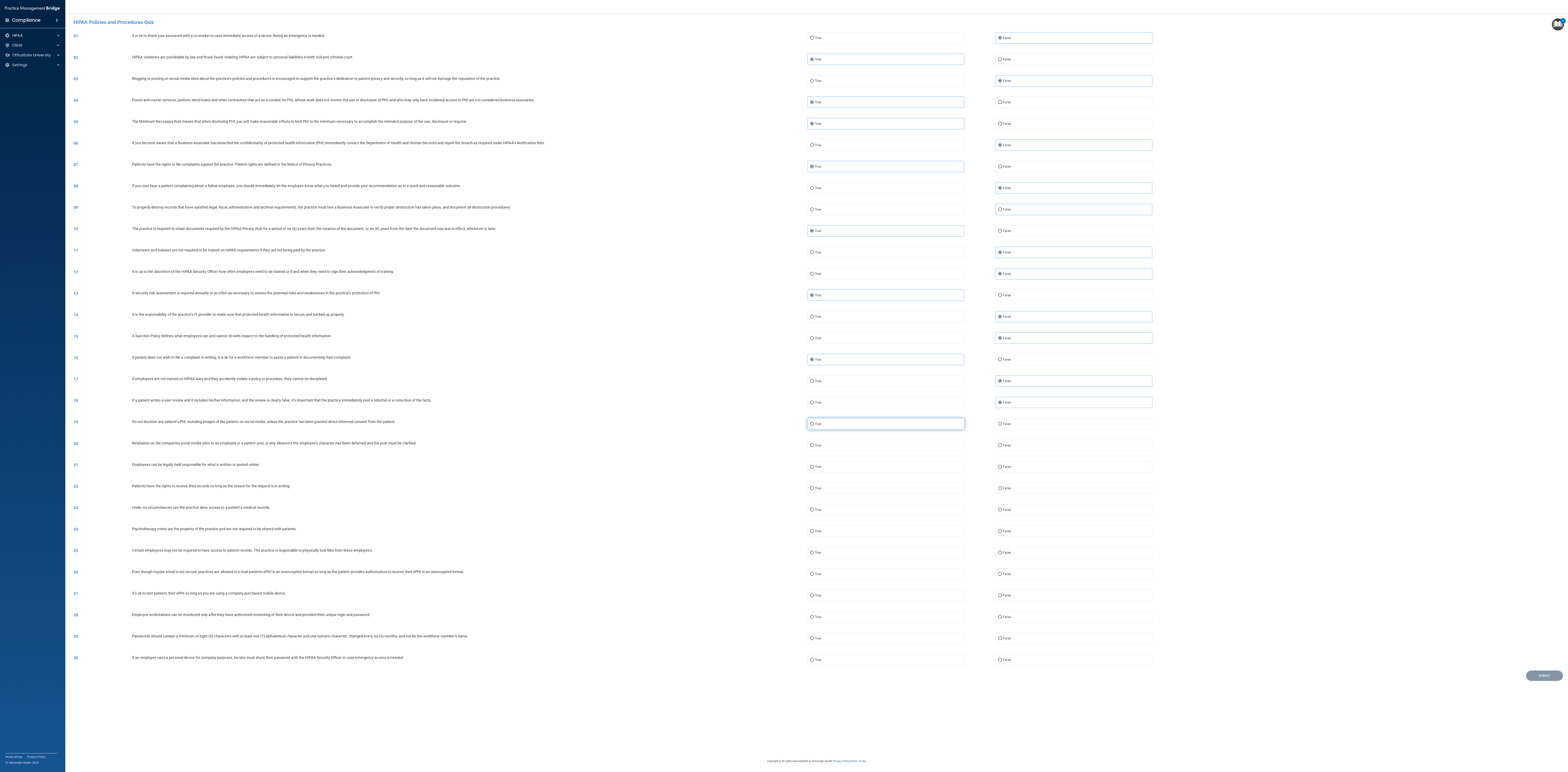
click at [392, 193] on label "True" at bounding box center [886, 424] width 157 height 11
click at [392, 193] on input "True" at bounding box center [812, 424] width 4 height 3
radio input "true"
click at [392, 193] on span "False" at bounding box center [1007, 445] width 8 height 4
click at [392, 193] on input "False" at bounding box center [1000, 445] width 4 height 3
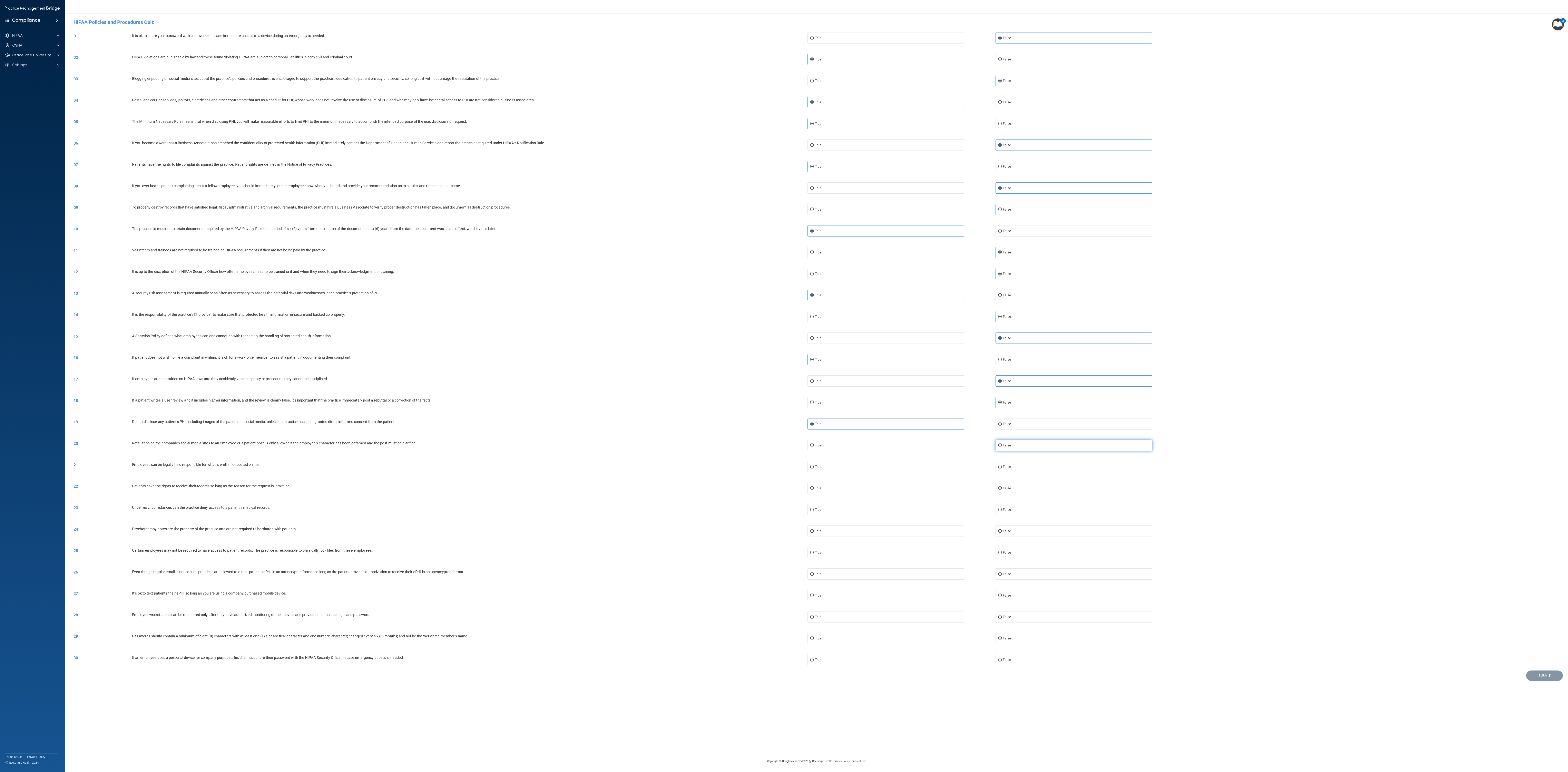
radio input "true"
click at [392, 193] on label "True" at bounding box center [886, 466] width 157 height 11
click at [392, 193] on input "True" at bounding box center [812, 466] width 4 height 3
radio input "true"
click at [392, 193] on input "False" at bounding box center [1000, 488] width 4 height 3
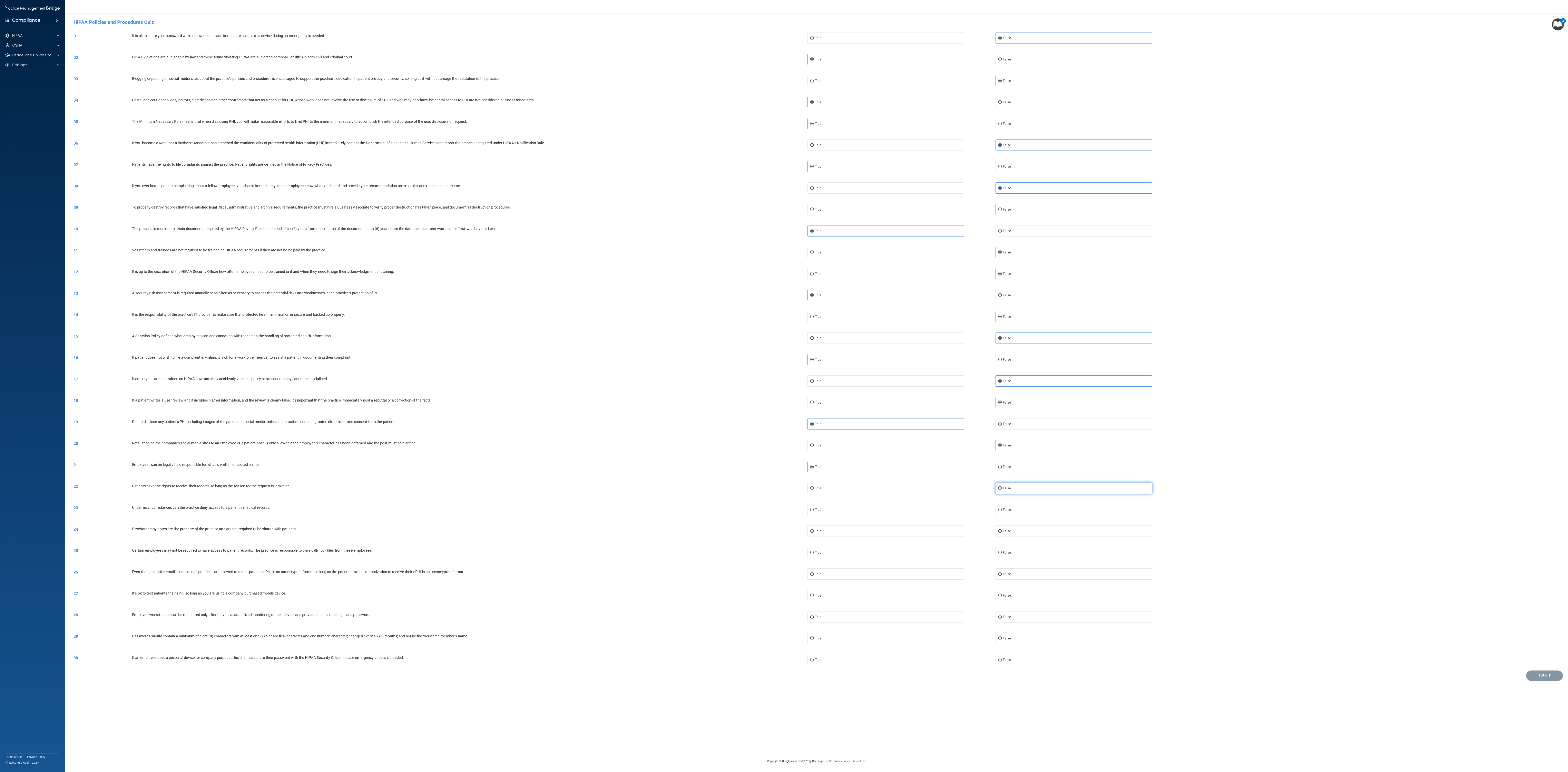
radio input "true"
click at [392, 193] on span "False" at bounding box center [1007, 510] width 8 height 4
click at [392, 193] on input "False" at bounding box center [1000, 510] width 4 height 3
radio input "true"
click at [392, 193] on label "True" at bounding box center [886, 531] width 157 height 11
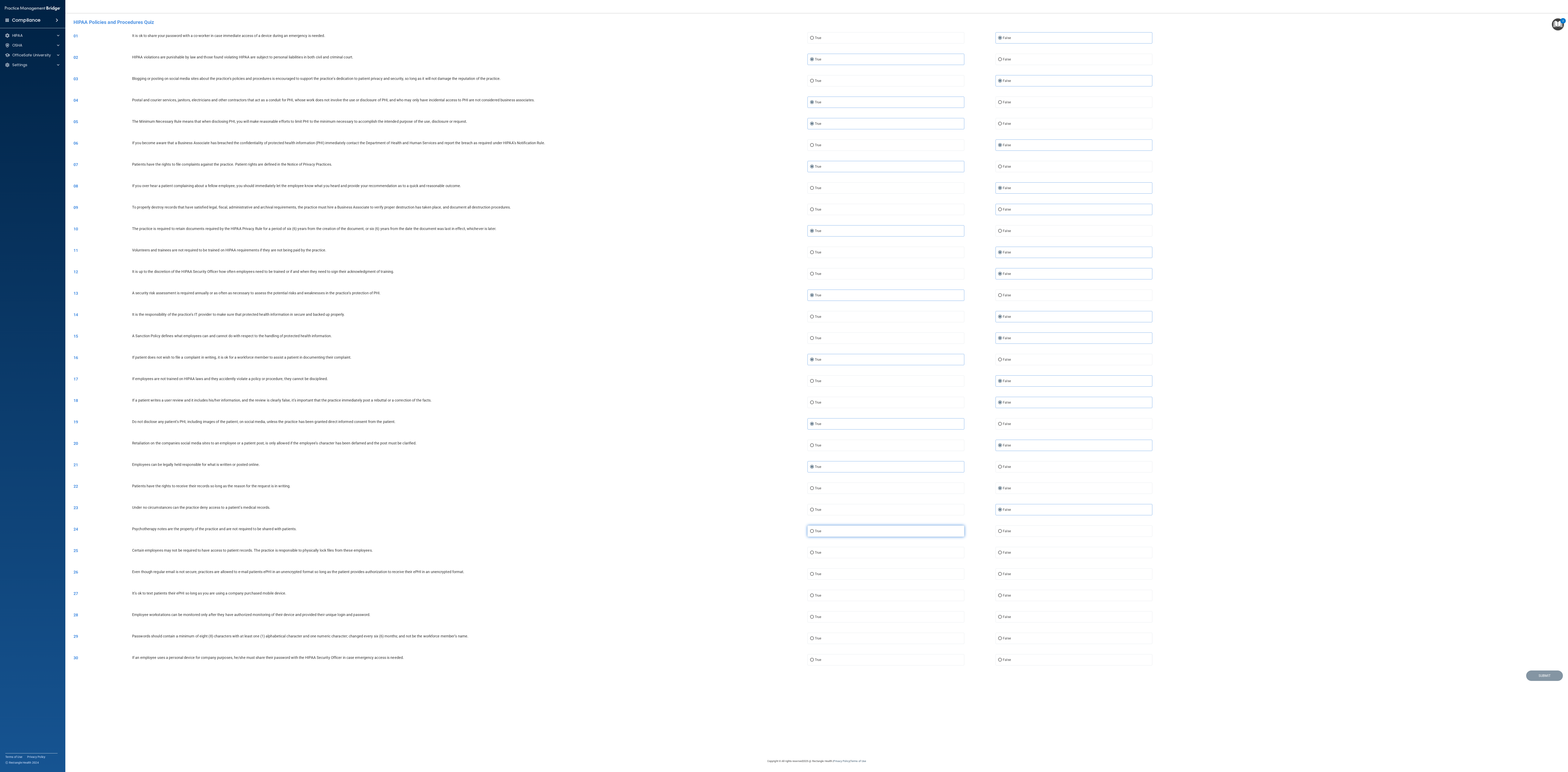
click at [392, 193] on input "True" at bounding box center [812, 531] width 4 height 3
radio input "true"
click at [392, 193] on label "True" at bounding box center [886, 552] width 157 height 11
click at [392, 193] on input "True" at bounding box center [812, 552] width 4 height 3
radio input "true"
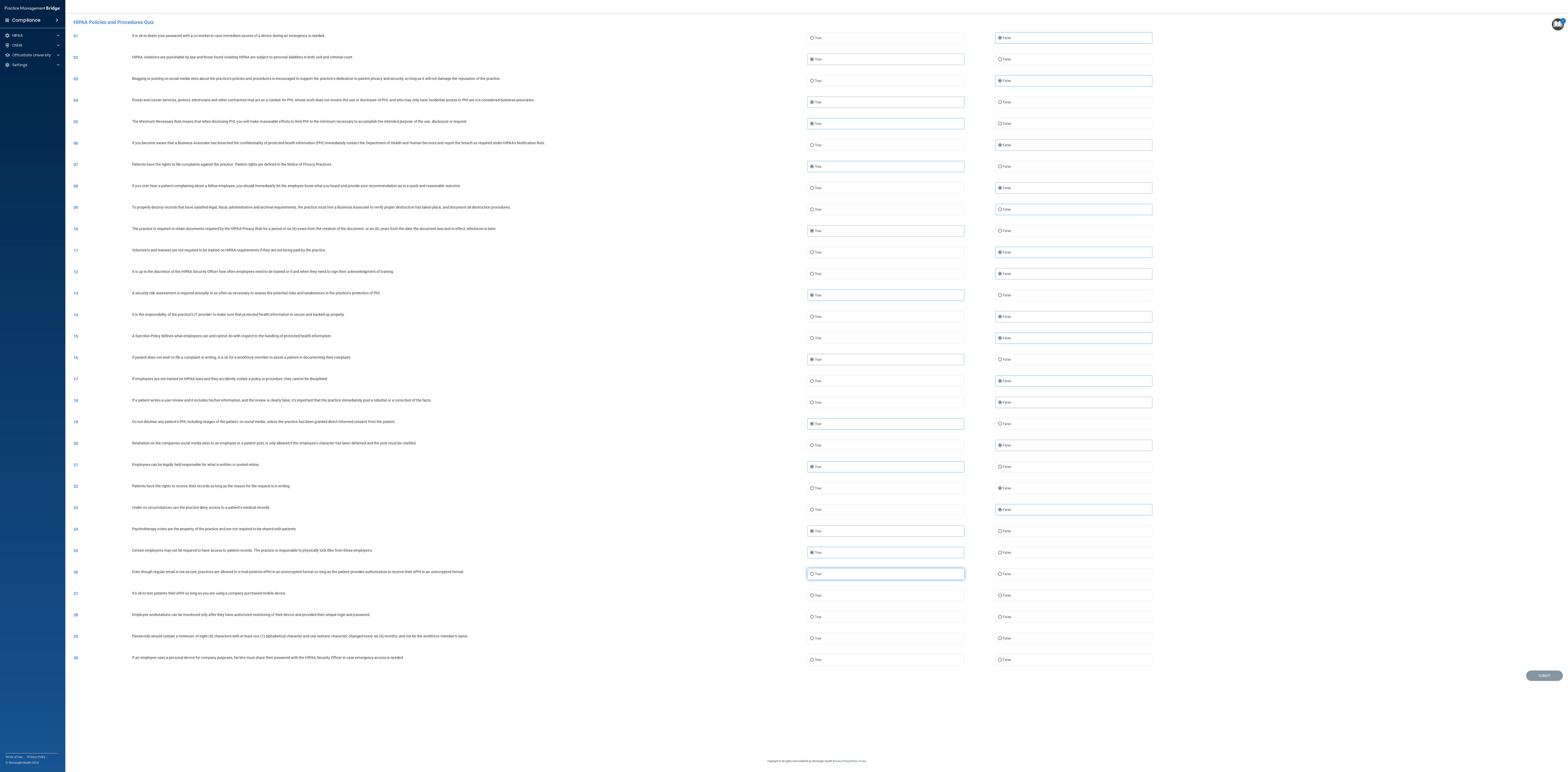
click at [392, 193] on label "True" at bounding box center [886, 574] width 157 height 11
click at [392, 193] on input "True" at bounding box center [812, 574] width 4 height 3
radio input "true"
click at [392, 193] on div "27 It’s ok to text patients their ePHI so long as you are using a company purch…" at bounding box center [817, 595] width 1493 height 21
click at [392, 193] on label "False" at bounding box center [1074, 595] width 157 height 11
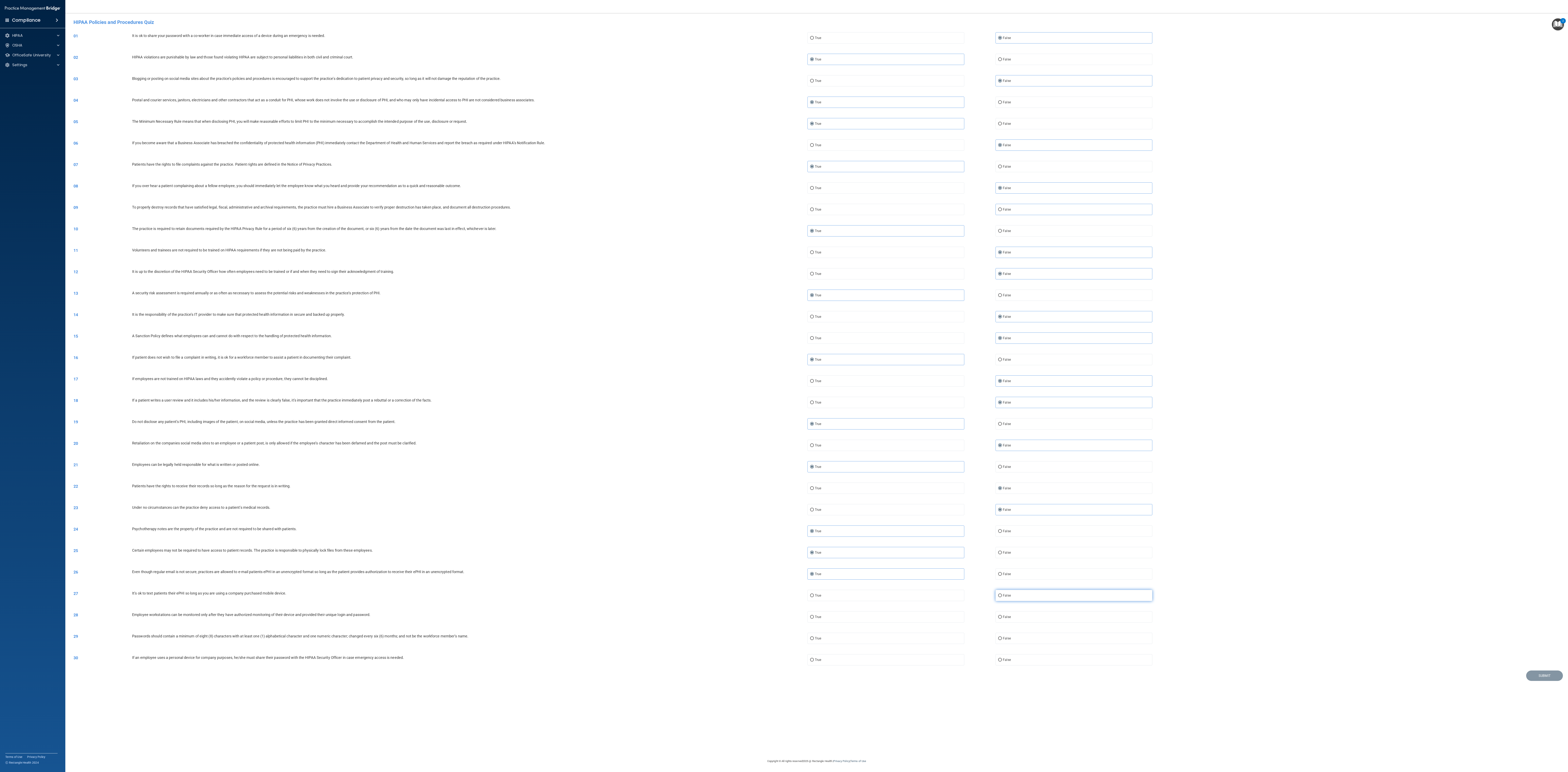
click at [392, 193] on input "False" at bounding box center [1000, 595] width 4 height 3
radio input "true"
click at [392, 193] on label "False" at bounding box center [1074, 617] width 157 height 11
click at [392, 193] on input "False" at bounding box center [1000, 617] width 4 height 3
radio input "true"
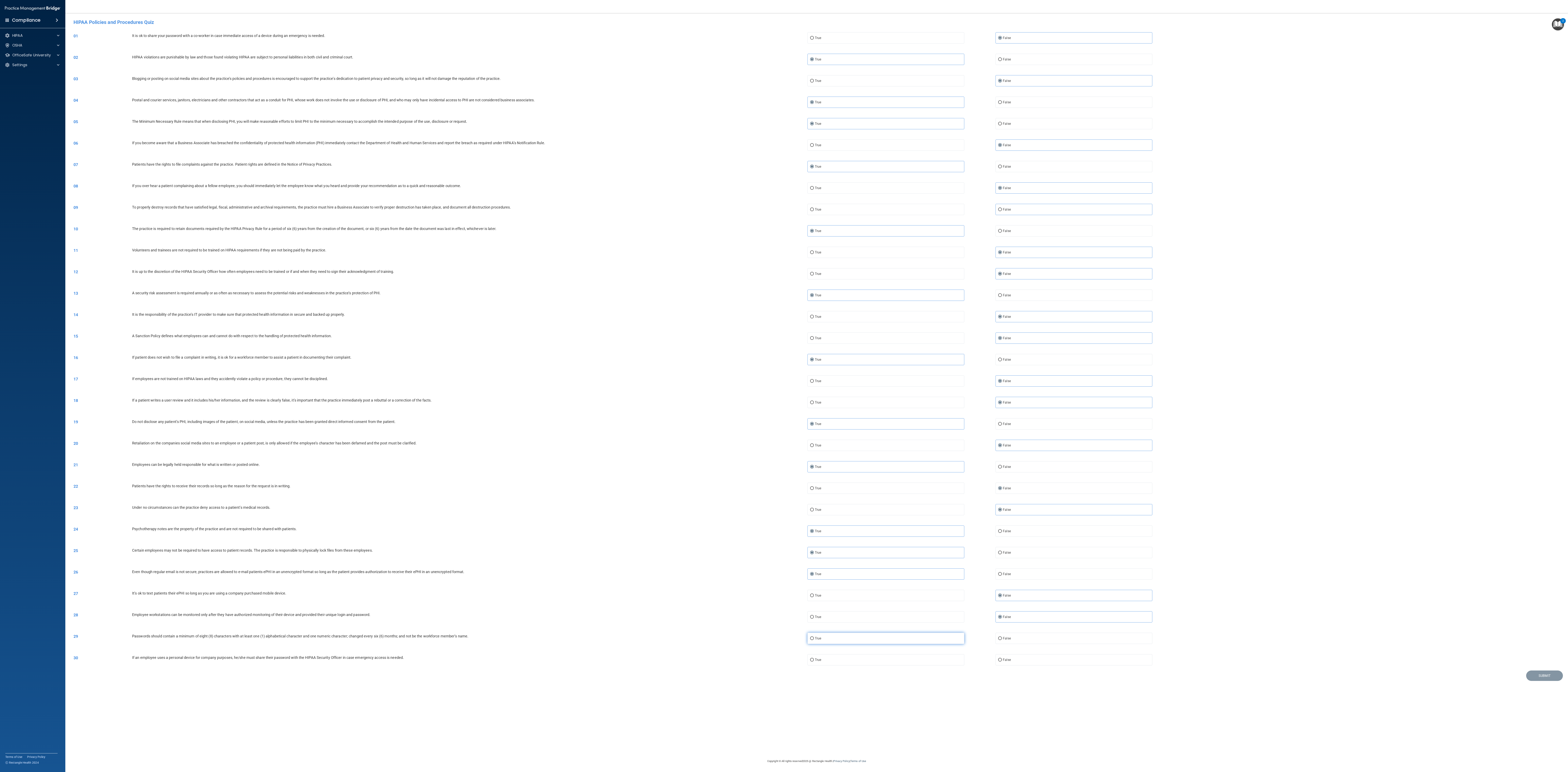
click at [392, 193] on label "True" at bounding box center [886, 638] width 157 height 11
click at [392, 193] on input "True" at bounding box center [812, 638] width 4 height 3
radio input "true"
click at [392, 193] on label "False" at bounding box center [1074, 659] width 157 height 11
click at [392, 193] on input "False" at bounding box center [1000, 659] width 4 height 3
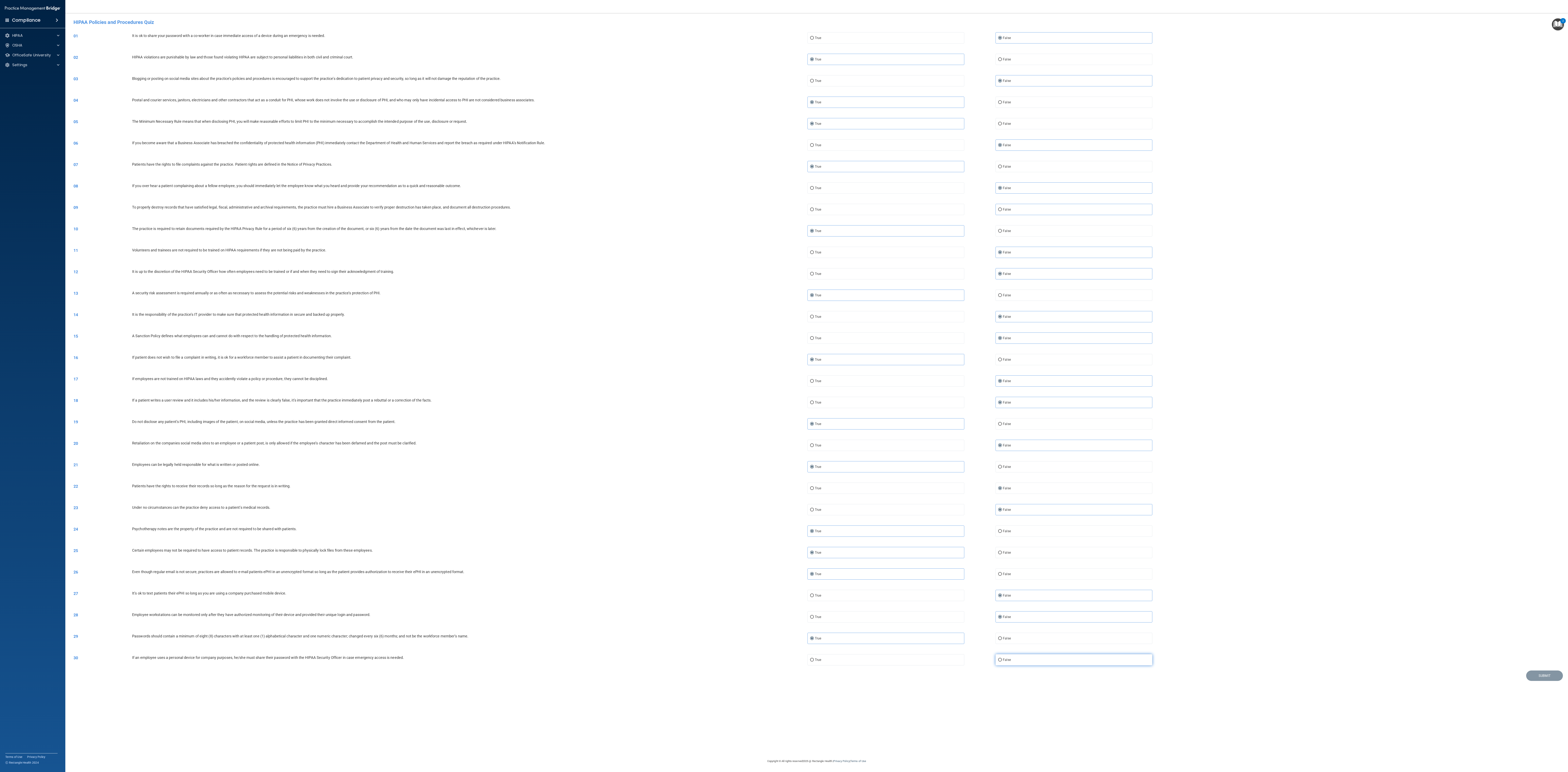
radio input "true"
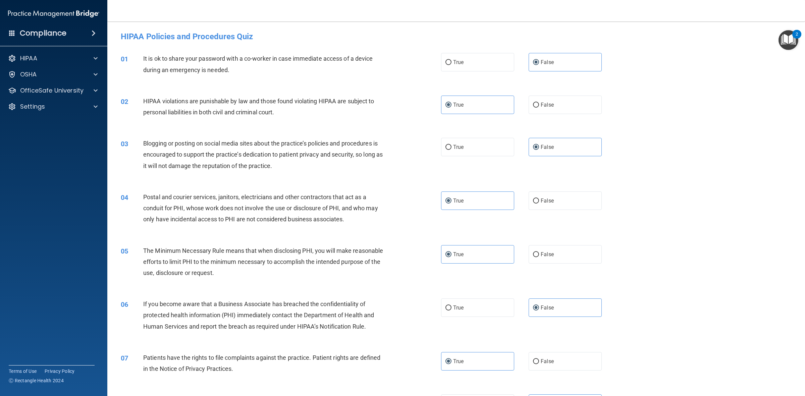
drag, startPoint x: 2561, startPoint y: 4, endPoint x: 637, endPoint y: 103, distance: 1926.5
click at [637, 103] on div "02 HIPAA violations are punishable by law and those found violating HIPAA are s…" at bounding box center [456, 108] width 681 height 42
click at [581, 59] on label "False" at bounding box center [565, 62] width 73 height 18
click at [539, 60] on input "False" at bounding box center [536, 62] width 6 height 5
click at [475, 98] on label "True" at bounding box center [477, 105] width 73 height 18
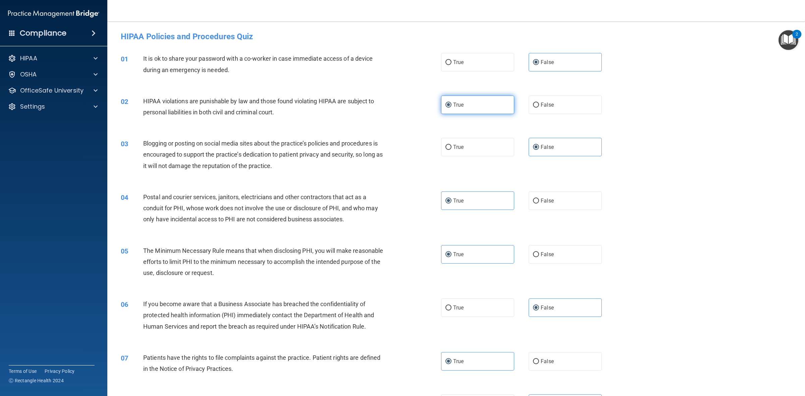
click at [451, 103] on input "True" at bounding box center [448, 105] width 6 height 5
click at [563, 147] on label "False" at bounding box center [565, 147] width 73 height 18
click at [539, 147] on input "False" at bounding box center [536, 147] width 6 height 5
click at [497, 200] on label "True" at bounding box center [477, 201] width 73 height 18
click at [451, 200] on input "True" at bounding box center [448, 201] width 6 height 5
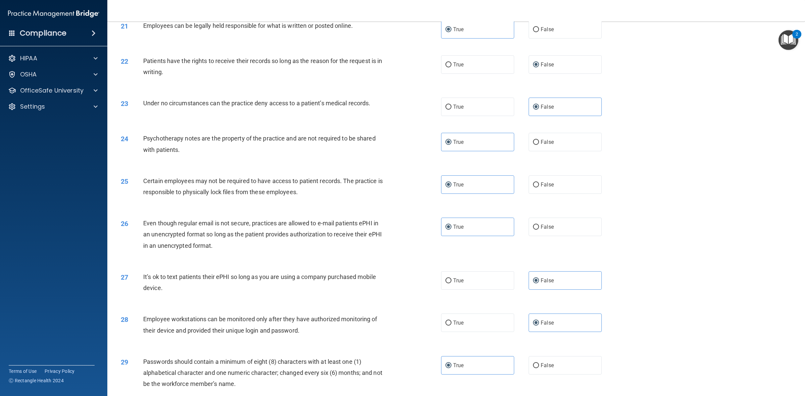
scroll to position [1062, 0]
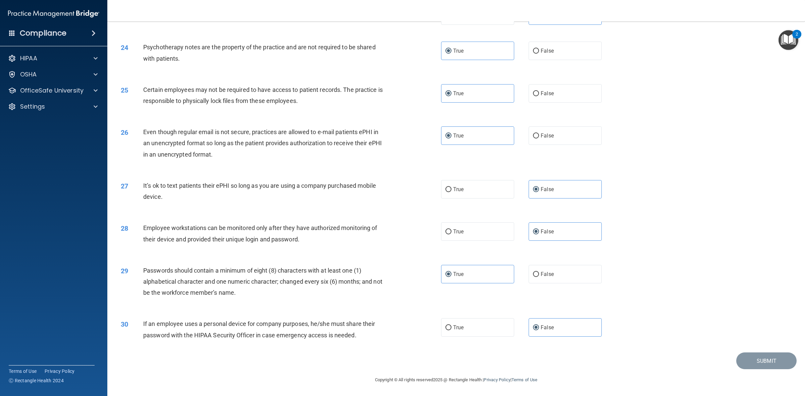
click at [644, 317] on main "- HIPAA Policies and Procedures Quiz This quiz doesn’t expire until . Are you s…" at bounding box center [456, 208] width 698 height 375
click at [556, 317] on label "False" at bounding box center [565, 327] width 73 height 18
click at [539, 317] on input "False" at bounding box center [536, 327] width 6 height 5
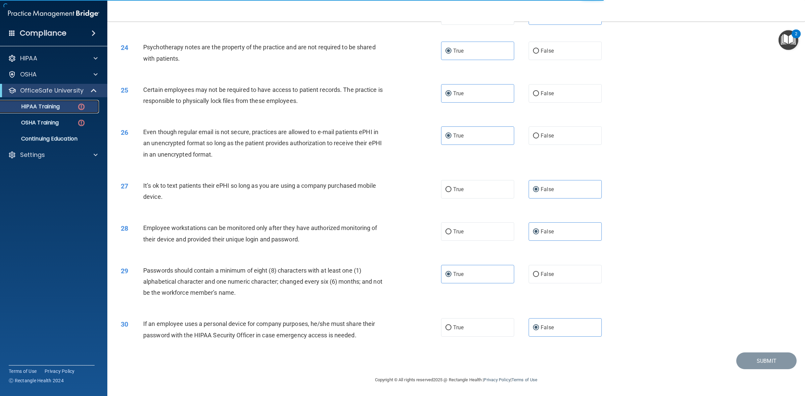
scroll to position [88, 0]
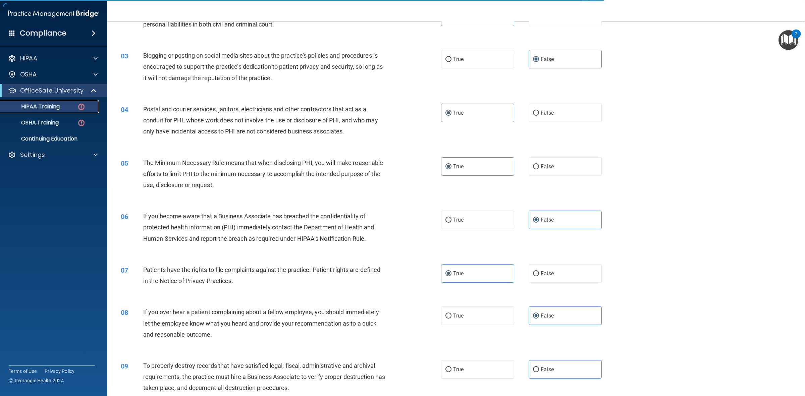
click at [50, 103] on p "HIPAA Training" at bounding box center [31, 106] width 55 height 7
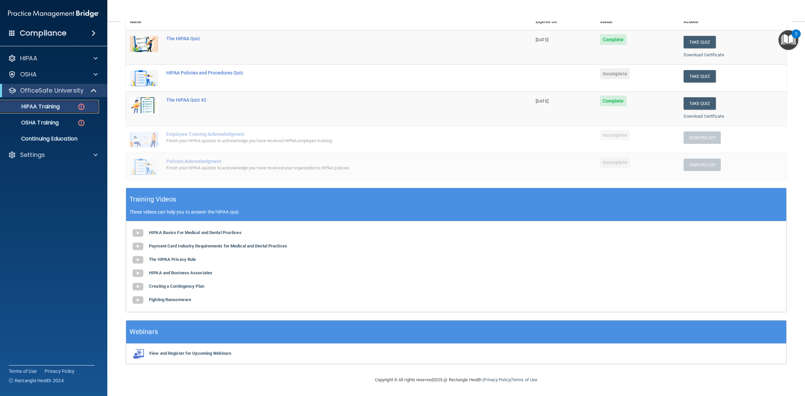
scroll to position [46, 0]
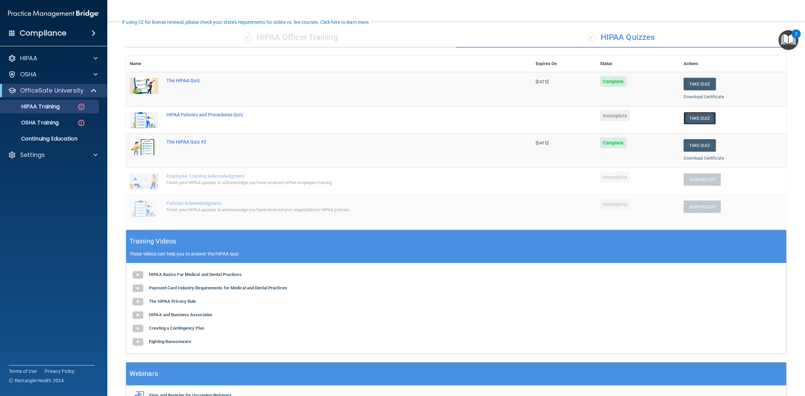
click at [644, 117] on button "Take Quiz" at bounding box center [700, 118] width 32 height 12
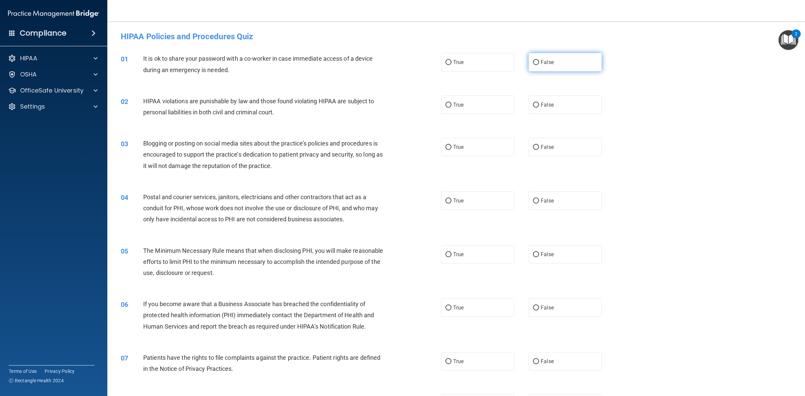
click at [540, 70] on label "False" at bounding box center [565, 62] width 73 height 18
click at [539, 65] on input "False" at bounding box center [536, 62] width 6 height 5
radio input "true"
click at [483, 111] on label "True" at bounding box center [477, 105] width 73 height 18
click at [451, 108] on input "True" at bounding box center [448, 105] width 6 height 5
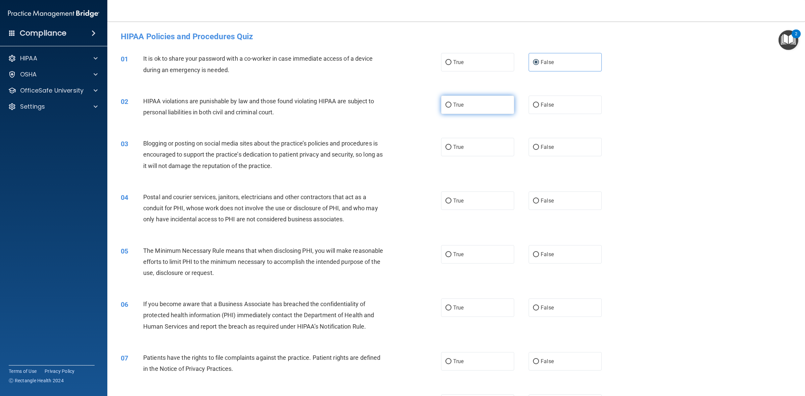
radio input "true"
click at [558, 154] on label "False" at bounding box center [565, 147] width 73 height 18
click at [539, 150] on input "False" at bounding box center [536, 147] width 6 height 5
radio input "true"
click at [480, 194] on label "True" at bounding box center [477, 201] width 73 height 18
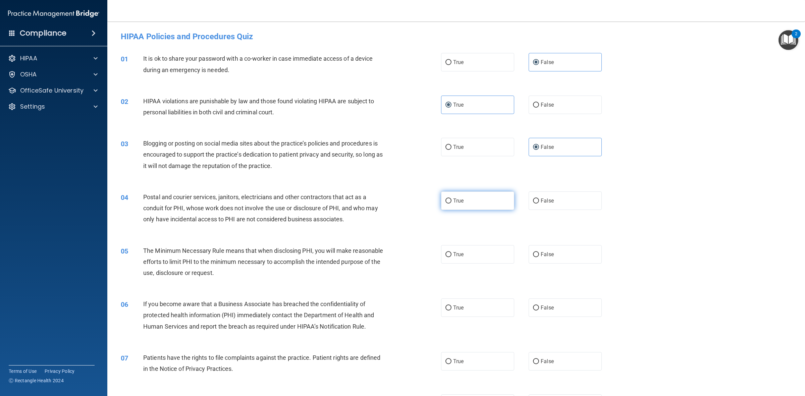
click at [451, 199] on input "True" at bounding box center [448, 201] width 6 height 5
radio input "true"
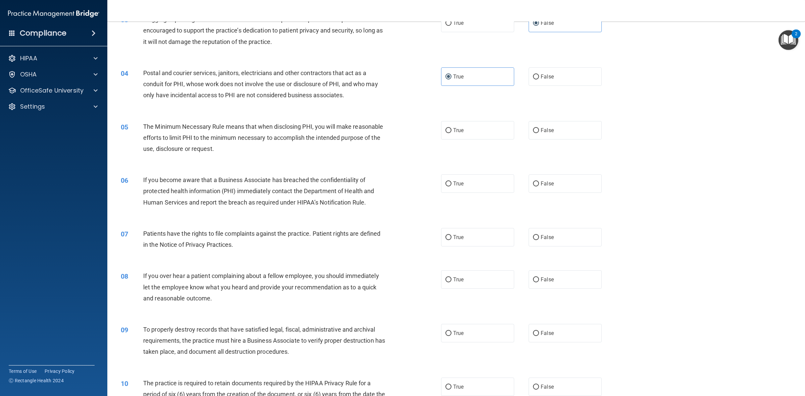
scroll to position [126, 0]
click at [503, 136] on label "True" at bounding box center [477, 128] width 73 height 18
click at [451, 131] on input "True" at bounding box center [448, 128] width 6 height 5
radio input "true"
click at [541, 179] on span "False" at bounding box center [547, 182] width 13 height 6
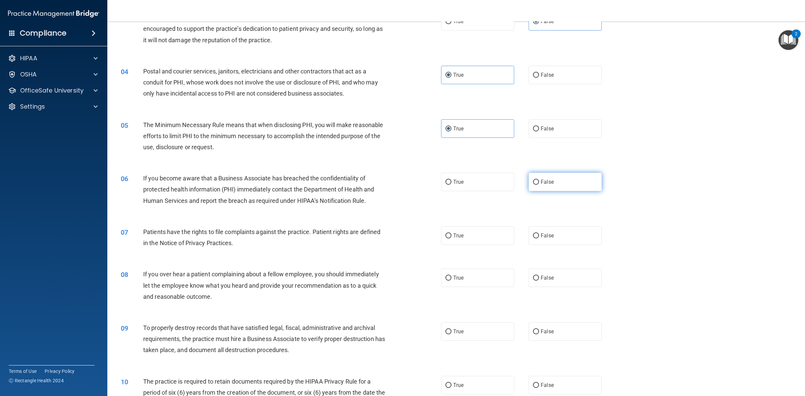
click at [537, 180] on input "False" at bounding box center [536, 182] width 6 height 5
radio input "true"
click at [488, 234] on label "True" at bounding box center [477, 235] width 73 height 18
click at [451, 234] on input "True" at bounding box center [448, 235] width 6 height 5
radio input "true"
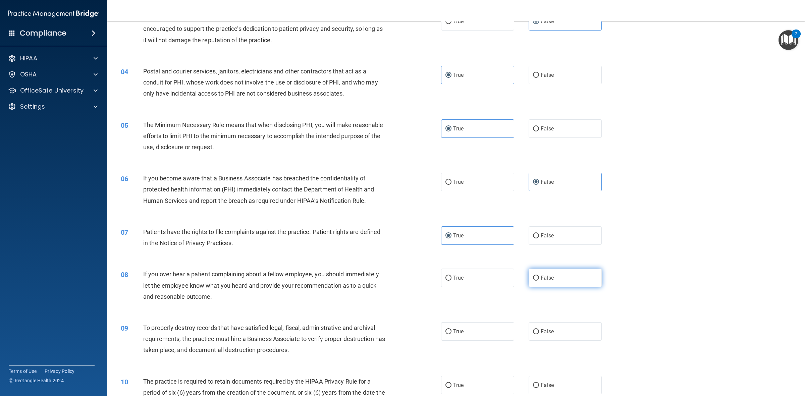
click at [547, 272] on label "False" at bounding box center [565, 278] width 73 height 18
click at [539, 276] on input "False" at bounding box center [536, 278] width 6 height 5
radio input "true"
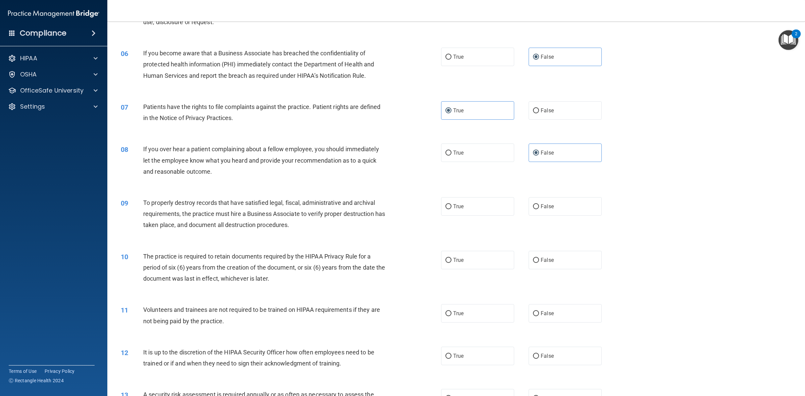
scroll to position [252, 0]
click at [555, 209] on label "False" at bounding box center [565, 206] width 73 height 18
click at [539, 209] on input "False" at bounding box center [536, 206] width 6 height 5
radio input "true"
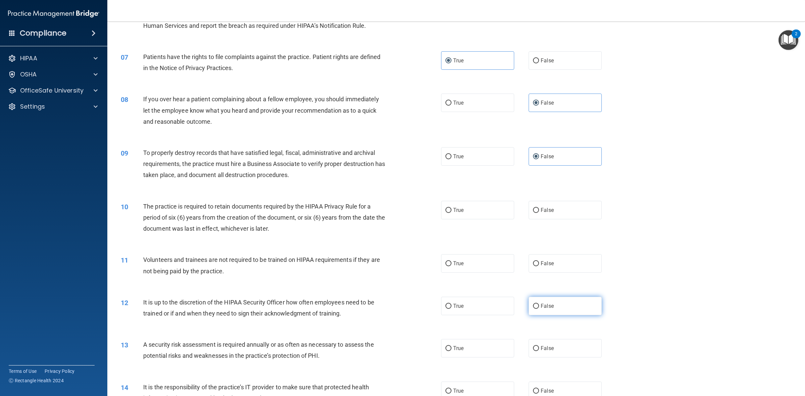
scroll to position [377, 0]
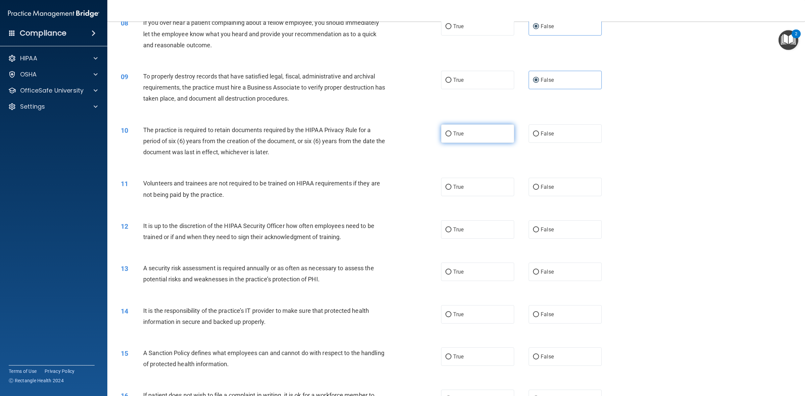
click at [489, 141] on label "True" at bounding box center [477, 133] width 73 height 18
click at [451, 137] on input "True" at bounding box center [448, 133] width 6 height 5
radio input "true"
click at [544, 192] on label "False" at bounding box center [565, 187] width 73 height 18
click at [539, 190] on input "False" at bounding box center [536, 187] width 6 height 5
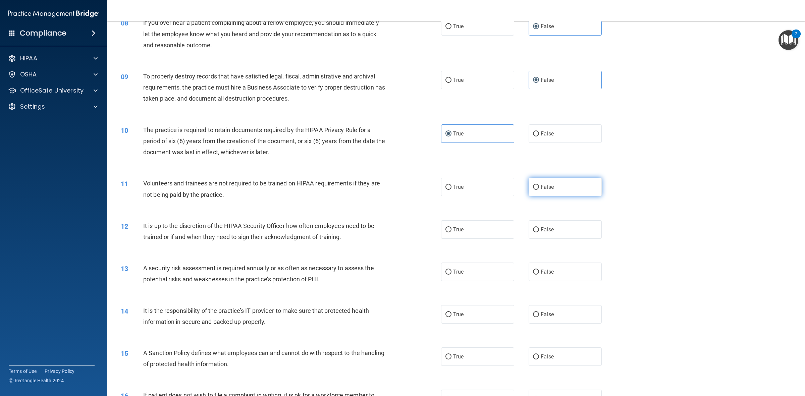
radio input "true"
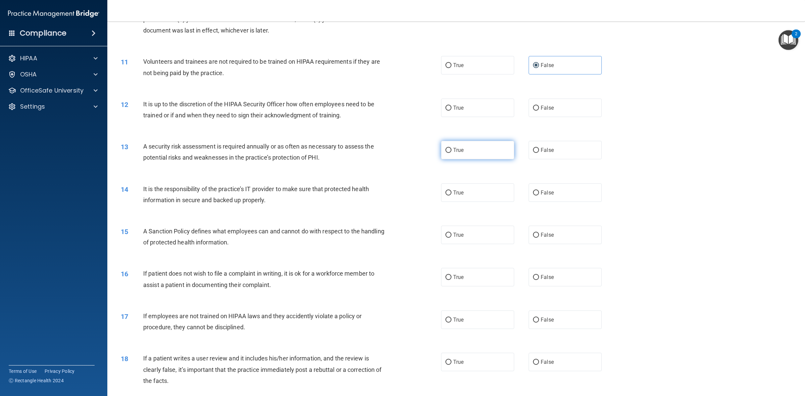
scroll to position [503, 0]
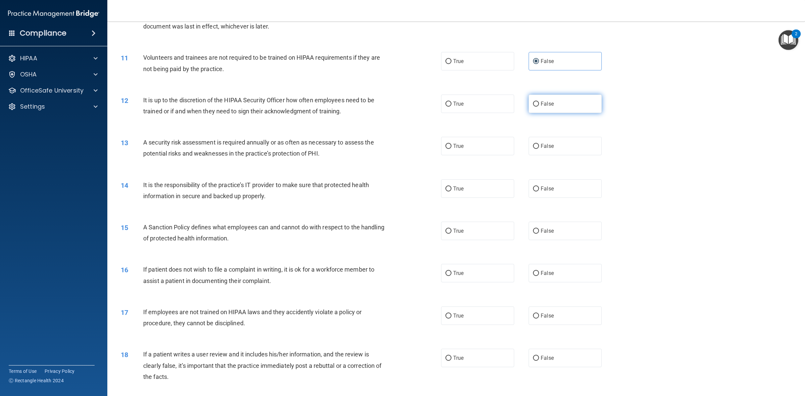
click at [536, 113] on label "False" at bounding box center [565, 104] width 73 height 18
click at [536, 107] on input "False" at bounding box center [536, 104] width 6 height 5
radio input "true"
click at [495, 142] on label "True" at bounding box center [477, 146] width 73 height 18
click at [451, 144] on input "True" at bounding box center [448, 146] width 6 height 5
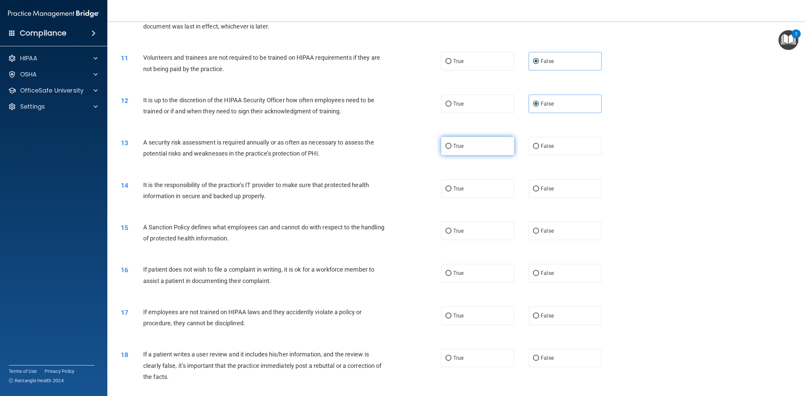
radio input "true"
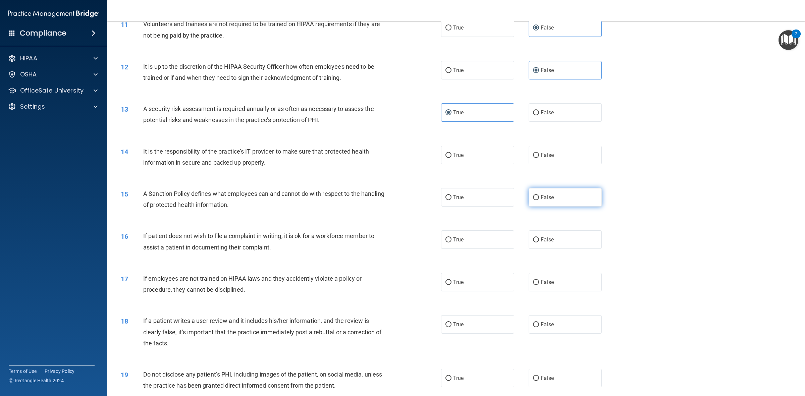
scroll to position [587, 0]
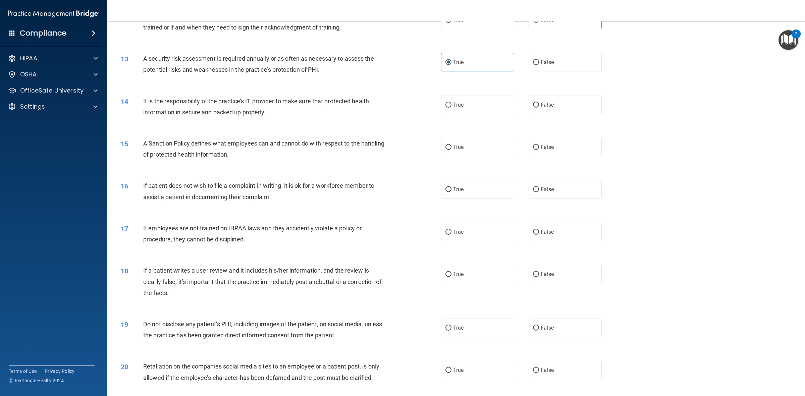
click at [549, 118] on div "14 It is the responsibility of the practice’s IT provider to make sure that pro…" at bounding box center [456, 108] width 681 height 42
click at [549, 103] on span "False" at bounding box center [547, 105] width 13 height 6
click at [539, 103] on input "False" at bounding box center [536, 105] width 6 height 5
radio input "true"
click at [559, 152] on label "False" at bounding box center [565, 147] width 73 height 18
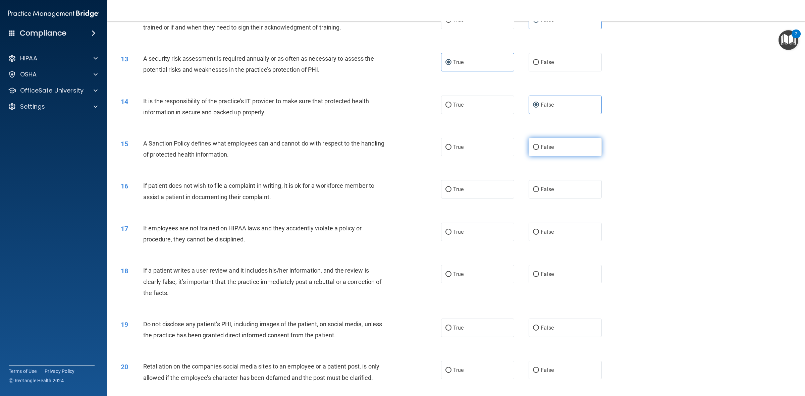
click at [539, 150] on input "False" at bounding box center [536, 147] width 6 height 5
radio input "true"
click at [485, 192] on label "True" at bounding box center [477, 189] width 73 height 18
click at [451, 192] on input "True" at bounding box center [448, 189] width 6 height 5
radio input "true"
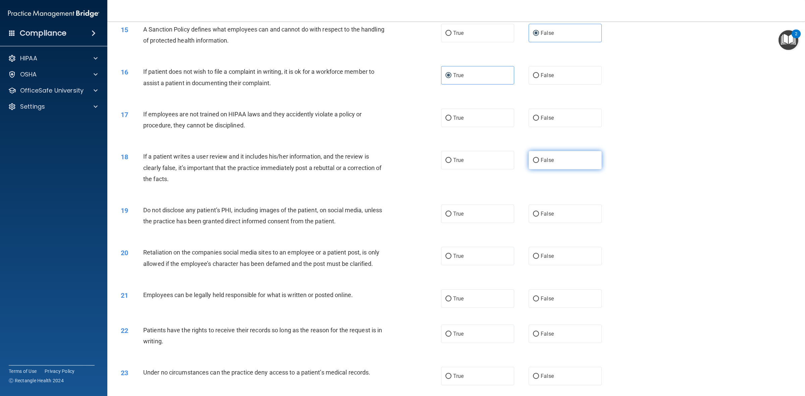
scroll to position [713, 0]
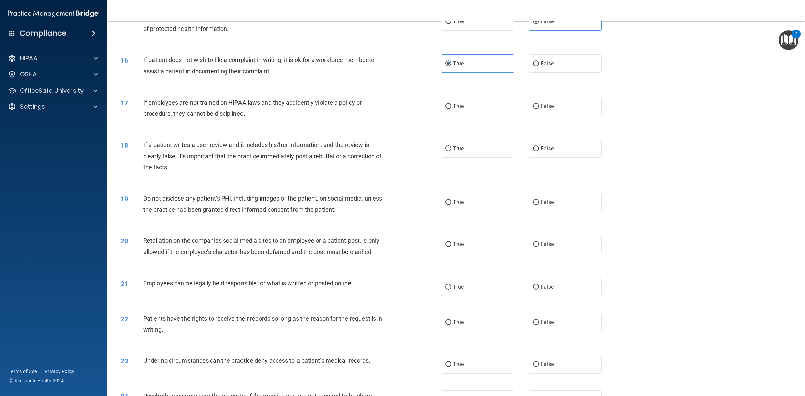
click at [547, 96] on div "17 If employees are not trained on HIPAA laws and they accidently violate a pol…" at bounding box center [456, 110] width 681 height 42
click at [545, 111] on label "False" at bounding box center [565, 106] width 73 height 18
click at [539, 109] on input "False" at bounding box center [536, 106] width 6 height 5
radio input "true"
click at [540, 142] on label "False" at bounding box center [565, 148] width 73 height 18
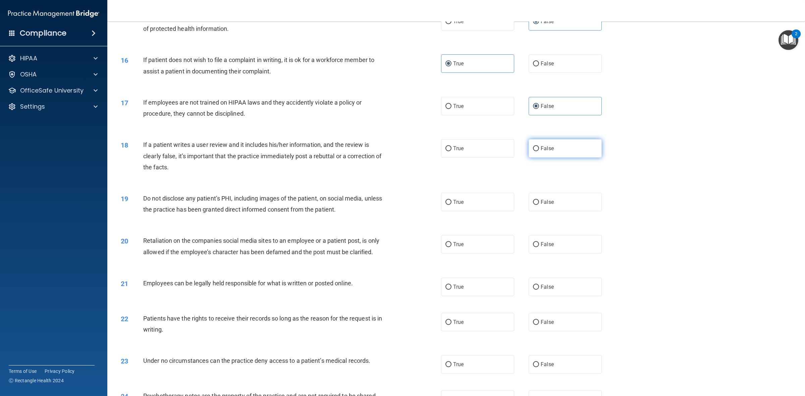
click at [539, 146] on input "False" at bounding box center [536, 148] width 6 height 5
radio input "true"
click at [487, 204] on label "True" at bounding box center [477, 202] width 73 height 18
click at [451, 204] on input "True" at bounding box center [448, 202] width 6 height 5
radio input "true"
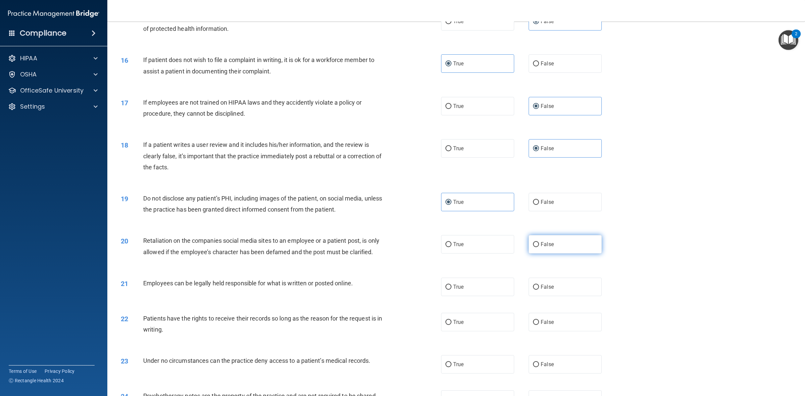
click at [549, 241] on label "False" at bounding box center [565, 244] width 73 height 18
click at [539, 242] on input "False" at bounding box center [536, 244] width 6 height 5
radio input "true"
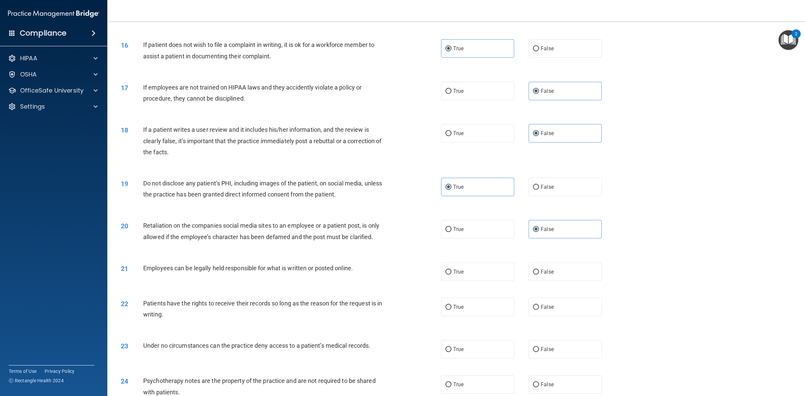
scroll to position [755, 0]
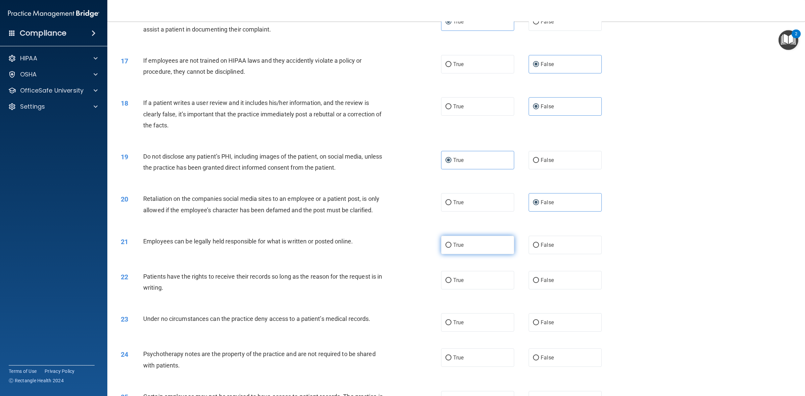
click at [482, 240] on label "True" at bounding box center [477, 245] width 73 height 18
click at [451, 243] on input "True" at bounding box center [448, 245] width 6 height 5
radio input "true"
click at [542, 277] on span "False" at bounding box center [547, 280] width 13 height 6
click at [539, 278] on input "False" at bounding box center [536, 280] width 6 height 5
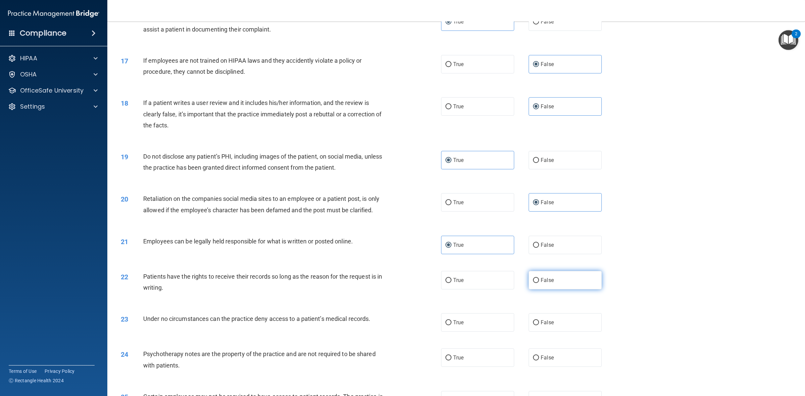
radio input "true"
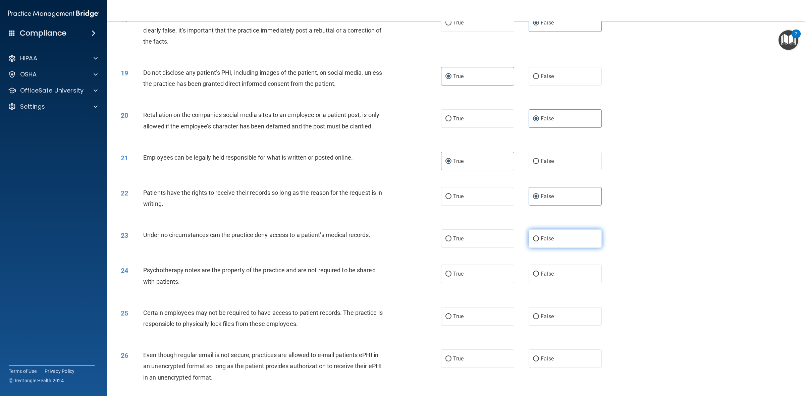
click at [543, 240] on span "False" at bounding box center [547, 238] width 13 height 6
click at [539, 240] on input "False" at bounding box center [536, 238] width 6 height 5
radio input "true"
click at [478, 278] on label "True" at bounding box center [477, 274] width 73 height 18
click at [451, 277] on input "True" at bounding box center [448, 274] width 6 height 5
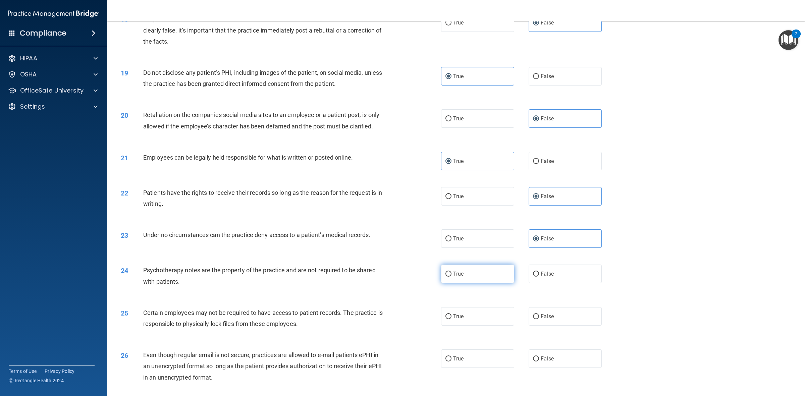
radio input "true"
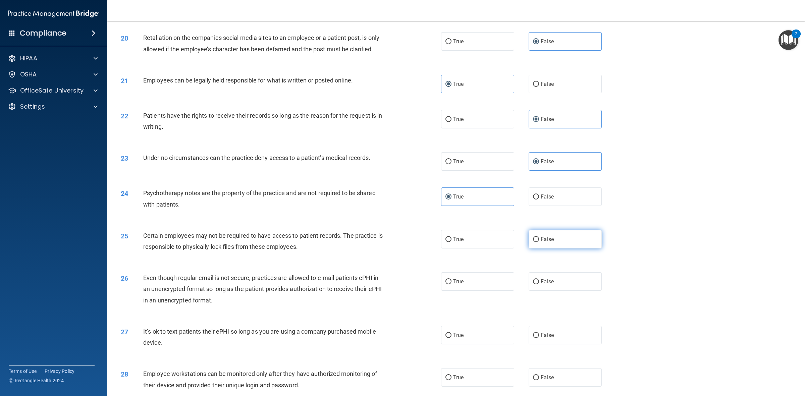
scroll to position [922, 0]
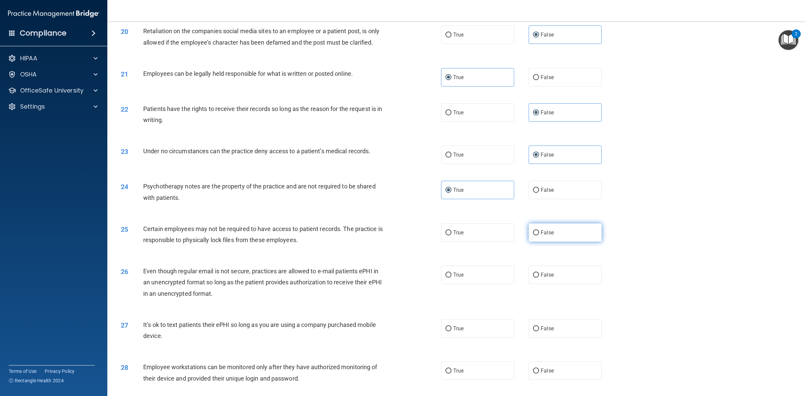
click at [554, 233] on label "False" at bounding box center [565, 232] width 73 height 18
click at [539, 233] on input "False" at bounding box center [536, 232] width 6 height 5
radio input "true"
click at [477, 227] on label "True" at bounding box center [477, 232] width 73 height 18
click at [451, 230] on input "True" at bounding box center [448, 232] width 6 height 5
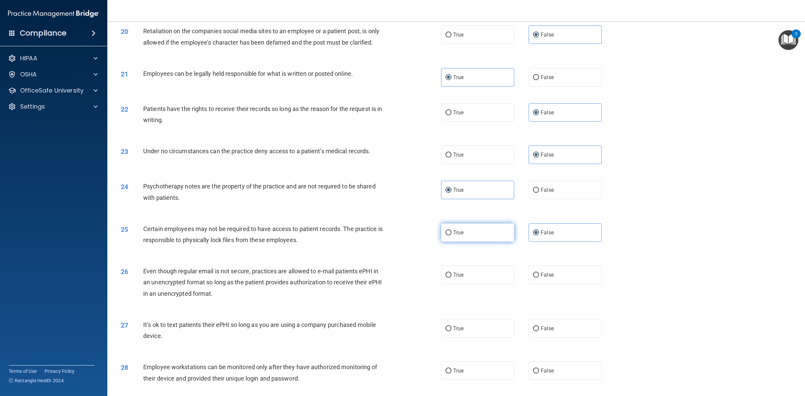
radio input "true"
radio input "false"
click at [478, 270] on label "True" at bounding box center [477, 275] width 73 height 18
click at [451, 273] on input "True" at bounding box center [448, 275] width 6 height 5
radio input "true"
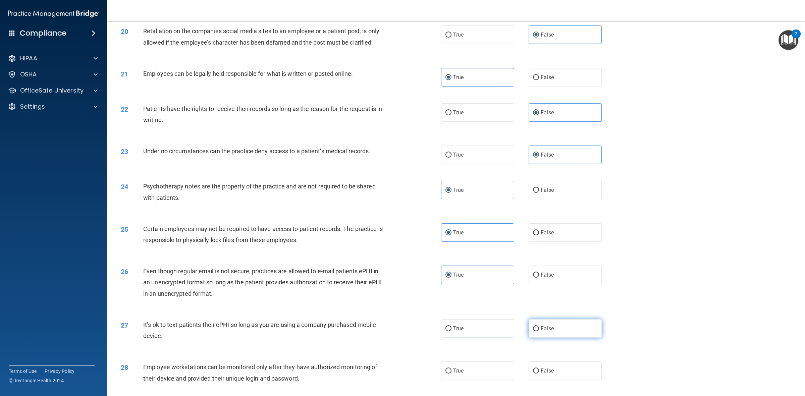
click at [560, 317] on label "False" at bounding box center [565, 328] width 73 height 18
click at [539, 317] on input "False" at bounding box center [536, 328] width 6 height 5
radio input "true"
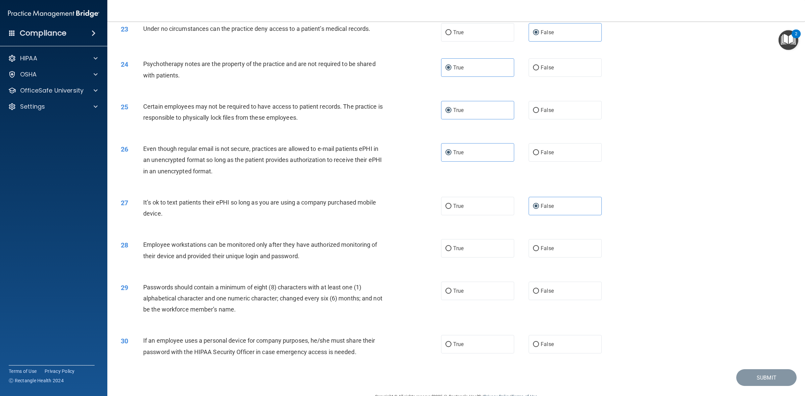
scroll to position [1048, 0]
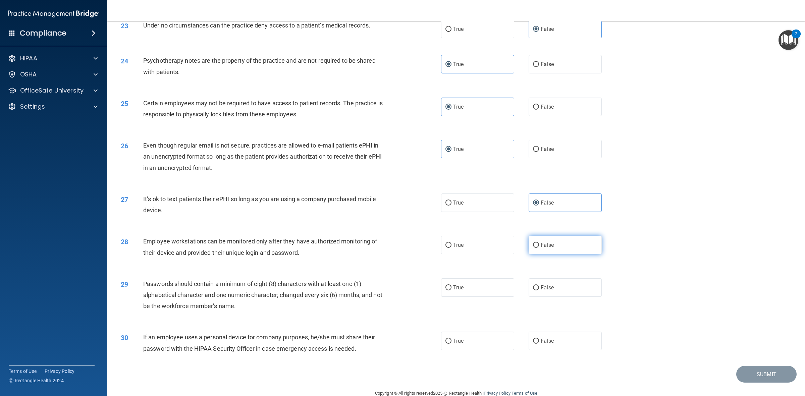
click at [548, 240] on label "False" at bounding box center [565, 245] width 73 height 18
click at [539, 243] on input "False" at bounding box center [536, 245] width 6 height 5
radio input "true"
click at [475, 293] on label "True" at bounding box center [477, 287] width 73 height 18
click at [451, 290] on input "True" at bounding box center [448, 287] width 6 height 5
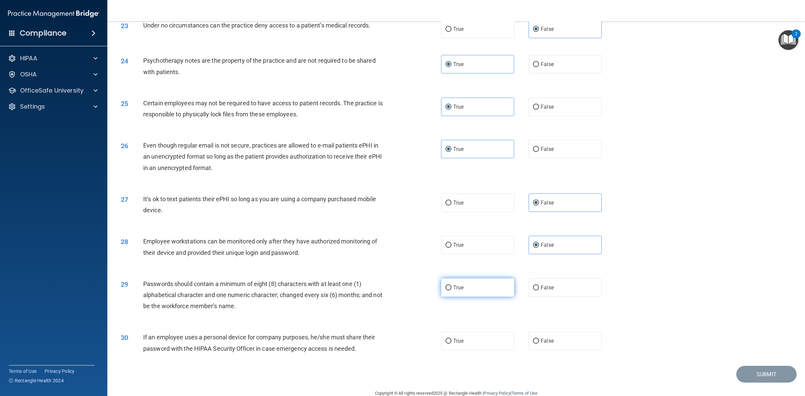
radio input "true"
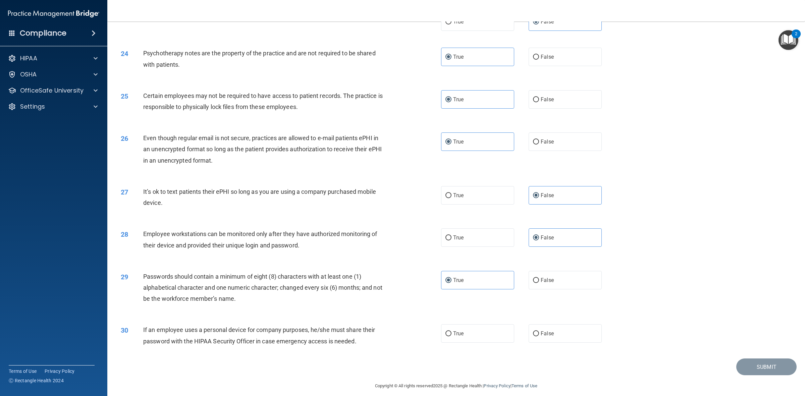
scroll to position [1062, 0]
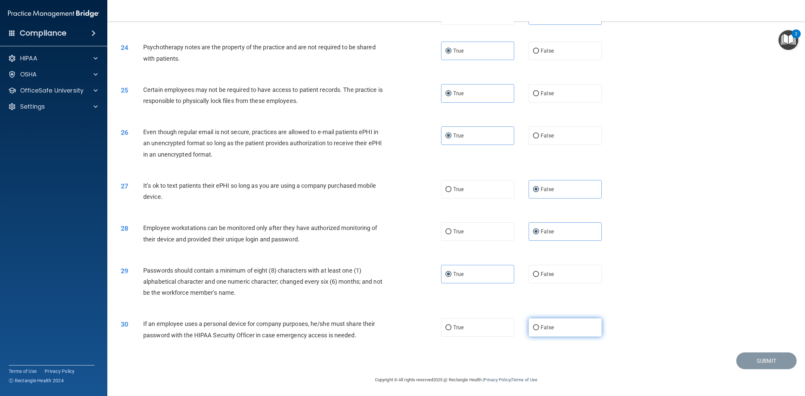
click at [552, 317] on label "False" at bounding box center [565, 327] width 73 height 18
click at [539, 317] on input "False" at bounding box center [536, 327] width 6 height 5
radio input "true"
click at [644, 317] on button "Submit" at bounding box center [766, 361] width 60 height 17
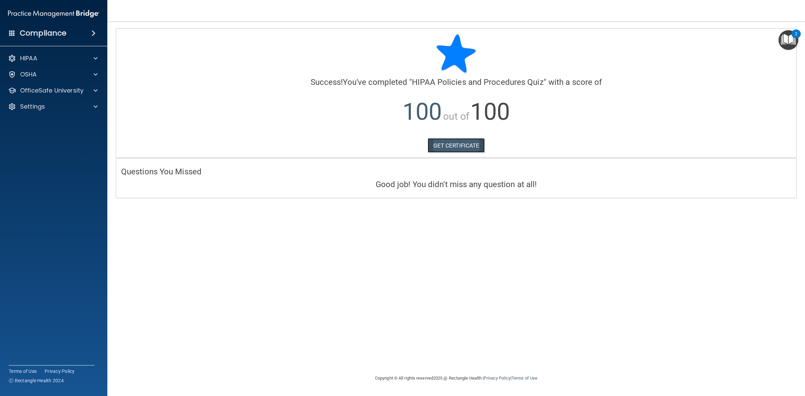
click at [467, 145] on link "GET CERTIFICATE" at bounding box center [456, 145] width 57 height 15
click at [77, 91] on p "OfficeSafe University" at bounding box center [51, 91] width 63 height 8
click at [61, 121] on div "OSHA Training" at bounding box center [50, 122] width 92 height 7
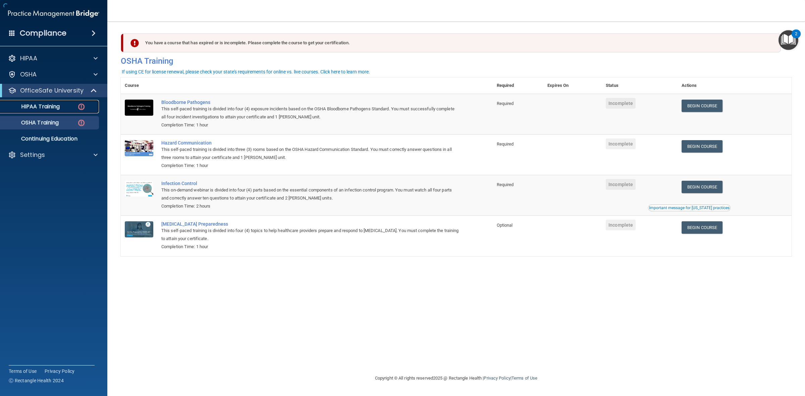
click at [52, 105] on p "HIPAA Training" at bounding box center [31, 106] width 55 height 7
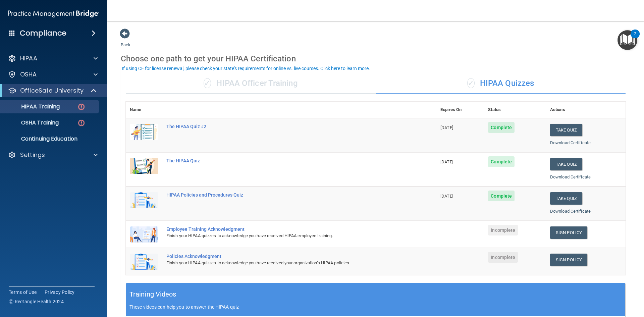
drag, startPoint x: 783, startPoint y: 2, endPoint x: 258, endPoint y: 93, distance: 533.3
click at [258, 93] on div "✓ HIPAA Officer Training" at bounding box center [251, 83] width 250 height 20
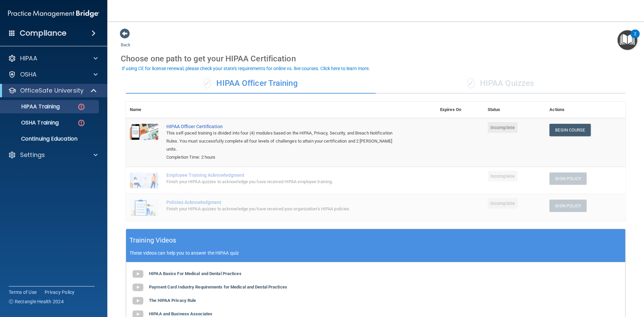
click at [260, 84] on div "✓ HIPAA Officer Training" at bounding box center [251, 83] width 250 height 20
click at [491, 83] on div "✓ HIPAA Quizzes" at bounding box center [501, 83] width 250 height 20
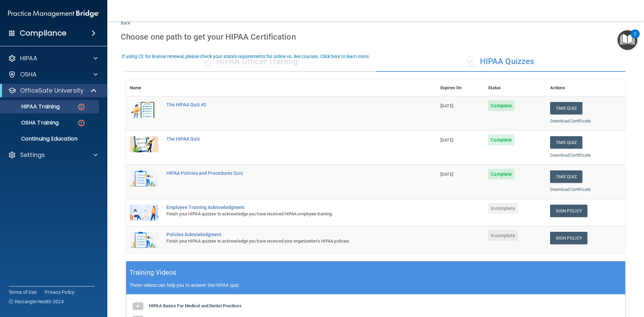
scroll to position [34, 0]
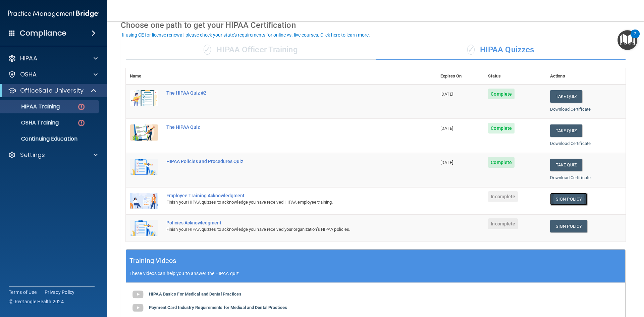
click at [554, 200] on link "Sign Policy" at bounding box center [568, 199] width 37 height 12
click at [576, 225] on link "Sign Policy" at bounding box center [568, 226] width 37 height 12
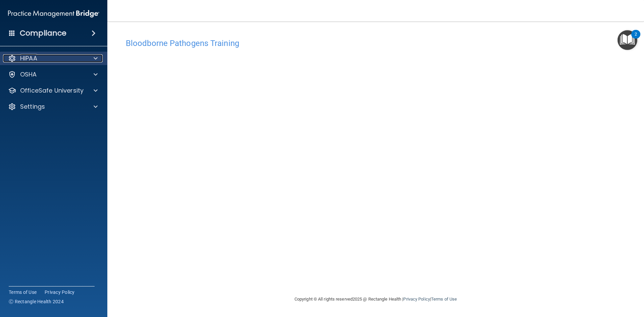
click at [68, 58] on div "HIPAA" at bounding box center [44, 58] width 83 height 8
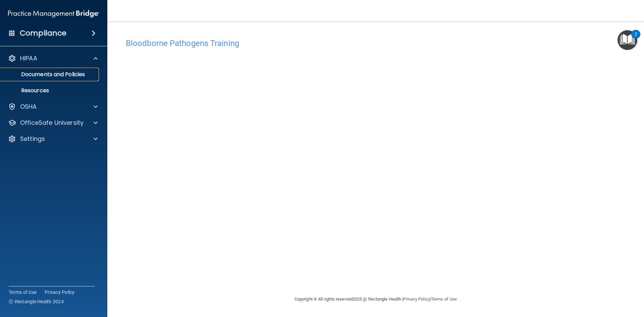
click at [66, 76] on p "Documents and Policies" at bounding box center [50, 74] width 92 height 7
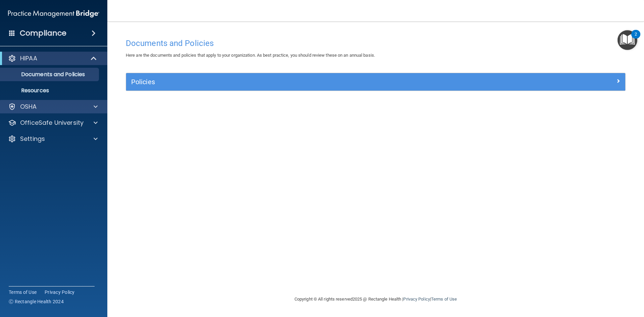
click at [85, 113] on div "OSHA" at bounding box center [54, 106] width 108 height 13
click at [96, 108] on span at bounding box center [96, 107] width 4 height 8
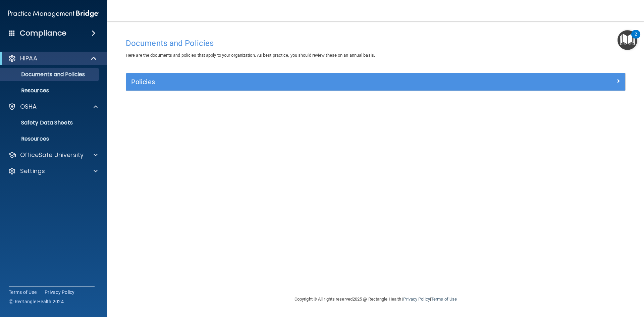
click at [82, 148] on div "HIPAA Documents and Policies Report an Incident Business Associates Emergency P…" at bounding box center [54, 116] width 108 height 134
click at [86, 155] on div at bounding box center [94, 155] width 17 height 8
click at [66, 169] on div "HIPAA Training" at bounding box center [50, 171] width 92 height 7
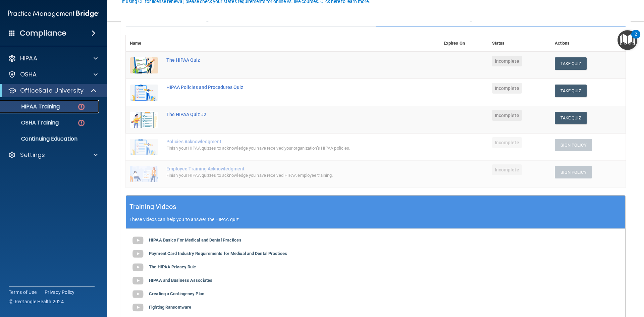
scroll to position [67, 0]
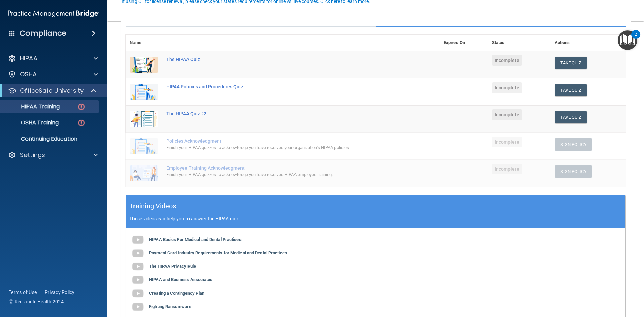
click at [231, 160] on td "Employee Training Acknowledgment Finish your HIPAA quizzes to acknowledge you h…" at bounding box center [300, 173] width 277 height 27
drag, startPoint x: 558, startPoint y: 152, endPoint x: 579, endPoint y: 153, distance: 20.8
click at [566, 153] on td "Sign Policy Sign Policy Download Policy" at bounding box center [588, 145] width 75 height 27
drag, startPoint x: 337, startPoint y: 146, endPoint x: 227, endPoint y: 148, distance: 110.0
click at [330, 147] on div "Finish your HIPAA quizzes to acknowledge you have received your organization’s …" at bounding box center [286, 148] width 240 height 8
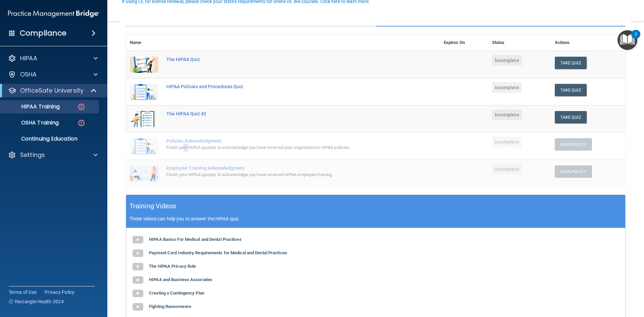
click at [183, 151] on div "Finish your HIPAA quizzes to acknowledge you have received your organization’s …" at bounding box center [286, 148] width 240 height 8
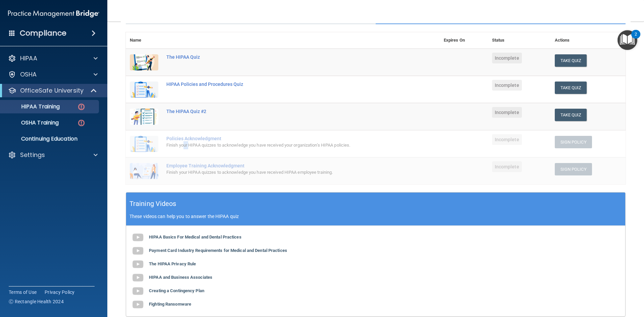
scroll to position [0, 0]
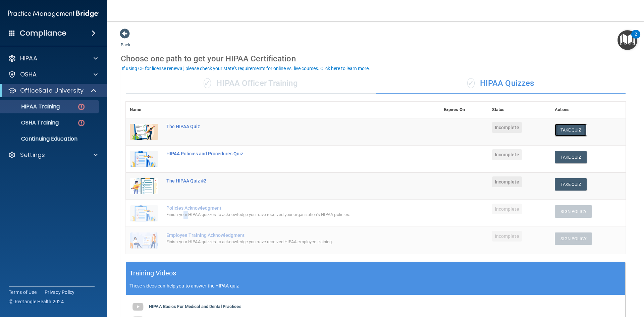
click at [571, 132] on button "Take Quiz" at bounding box center [571, 130] width 32 height 12
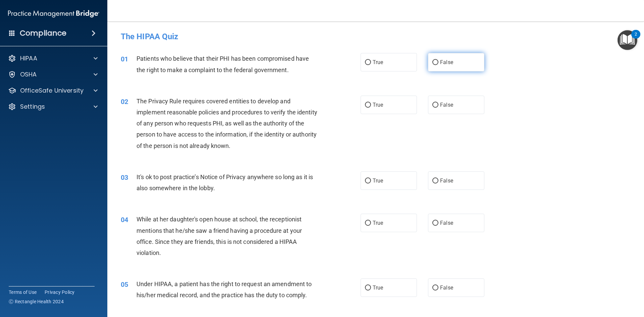
click at [471, 69] on label "False" at bounding box center [456, 62] width 56 height 18
click at [438, 65] on input "False" at bounding box center [435, 62] width 6 height 5
radio input "true"
click at [365, 107] on input "True" at bounding box center [368, 105] width 6 height 5
radio input "true"
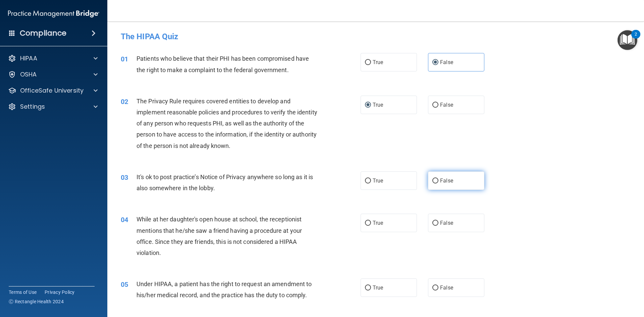
click at [444, 180] on span "False" at bounding box center [446, 180] width 13 height 6
click at [438, 180] on input "False" at bounding box center [435, 180] width 6 height 5
radio input "true"
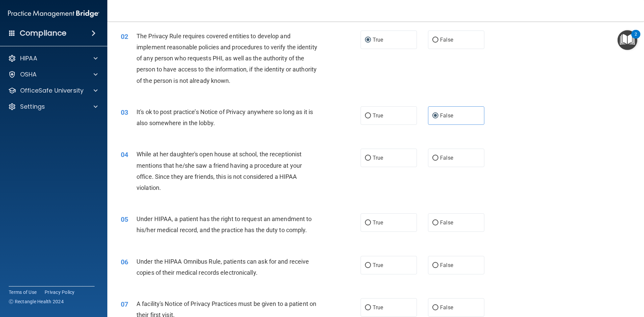
scroll to position [101, 0]
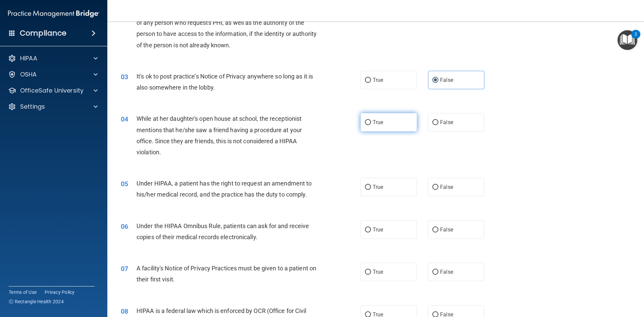
click at [399, 118] on label "True" at bounding box center [389, 122] width 56 height 18
click at [371, 120] on input "True" at bounding box center [368, 122] width 6 height 5
radio input "true"
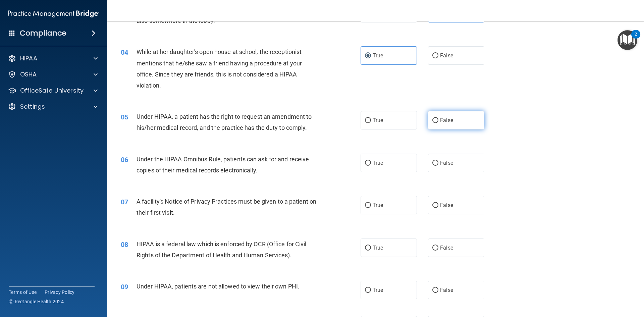
scroll to position [168, 0]
click at [410, 117] on label "True" at bounding box center [389, 120] width 56 height 18
click at [371, 118] on input "True" at bounding box center [368, 120] width 6 height 5
radio input "true"
click at [442, 163] on span "False" at bounding box center [446, 162] width 13 height 6
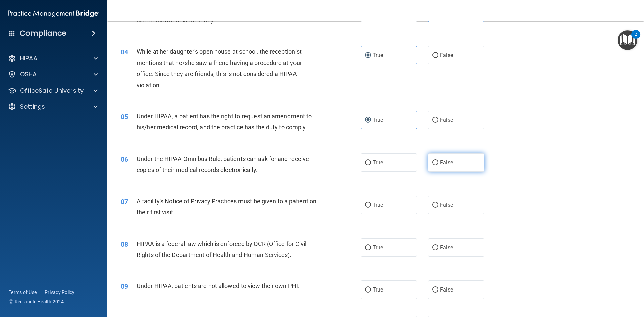
click at [438, 163] on input "False" at bounding box center [435, 162] width 6 height 5
radio input "true"
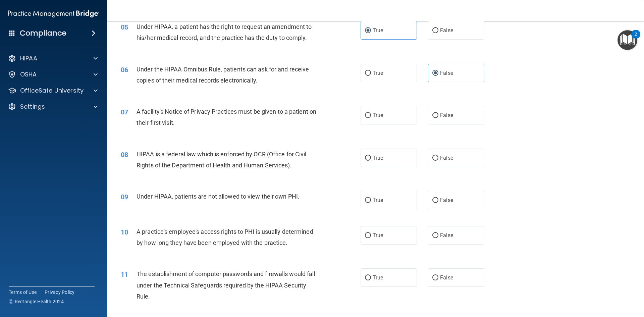
scroll to position [268, 0]
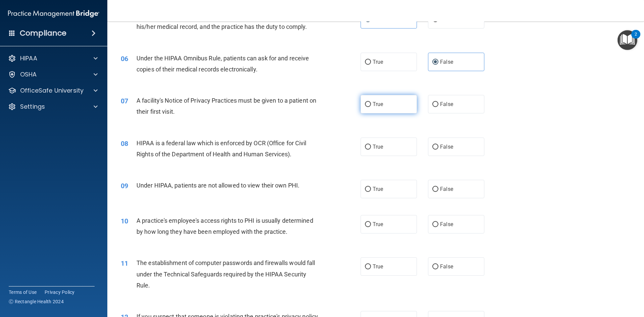
click at [367, 112] on label "True" at bounding box center [389, 104] width 56 height 18
click at [367, 107] on input "True" at bounding box center [368, 104] width 6 height 5
radio input "true"
click at [449, 143] on label "False" at bounding box center [456, 147] width 56 height 18
click at [438, 145] on input "False" at bounding box center [435, 147] width 6 height 5
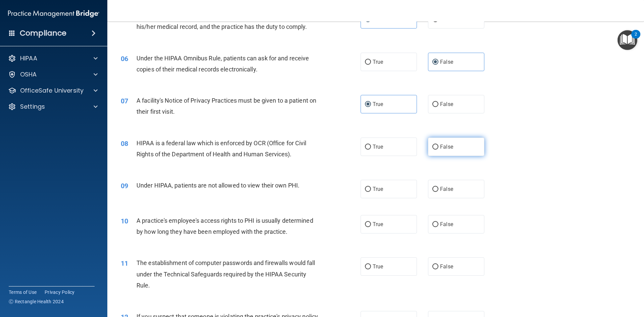
radio input "true"
click at [448, 189] on span "False" at bounding box center [446, 189] width 13 height 6
click at [438, 189] on input "False" at bounding box center [435, 189] width 6 height 5
radio input "true"
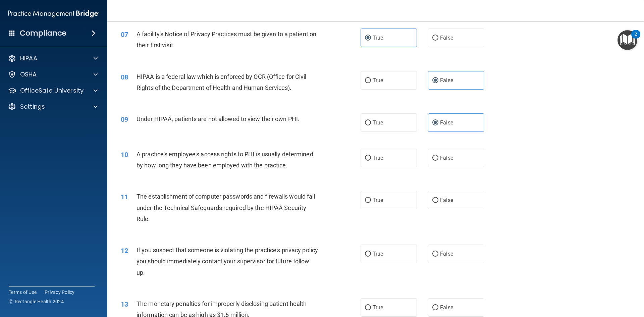
scroll to position [335, 0]
click at [372, 166] on label "True" at bounding box center [389, 157] width 56 height 18
click at [371, 160] on input "True" at bounding box center [368, 157] width 6 height 5
radio input "true"
click at [456, 202] on label "False" at bounding box center [456, 199] width 56 height 18
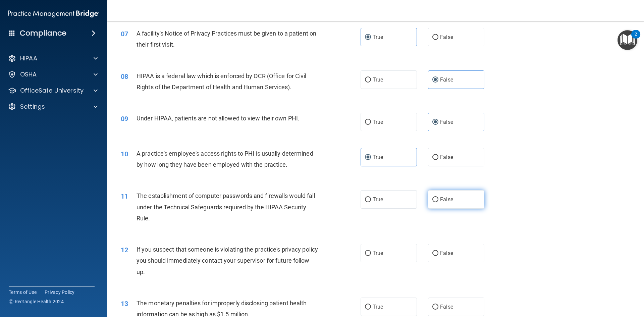
click at [438, 202] on input "False" at bounding box center [435, 199] width 6 height 5
radio input "true"
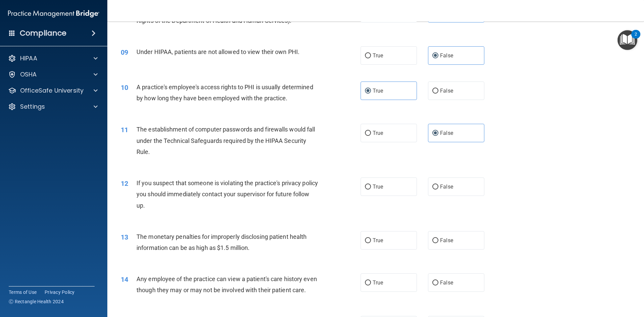
scroll to position [402, 0]
click at [440, 189] on span "False" at bounding box center [446, 186] width 13 height 6
click at [437, 189] on input "False" at bounding box center [435, 186] width 6 height 5
radio input "true"
click at [379, 233] on label "True" at bounding box center [389, 239] width 56 height 18
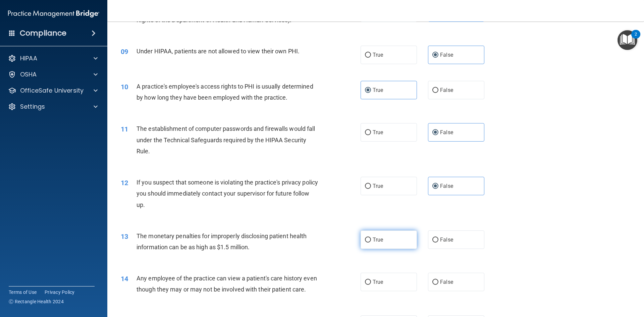
click at [371, 237] on input "True" at bounding box center [368, 239] width 6 height 5
radio input "true"
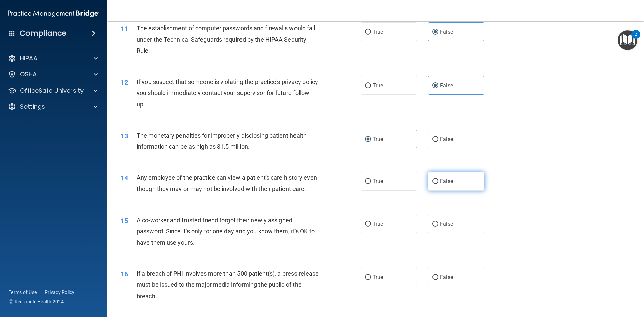
click at [447, 177] on label "False" at bounding box center [456, 181] width 56 height 18
click at [438, 179] on input "False" at bounding box center [435, 181] width 6 height 5
radio input "true"
click at [440, 227] on span "False" at bounding box center [446, 224] width 13 height 6
click at [437, 227] on input "False" at bounding box center [435, 224] width 6 height 5
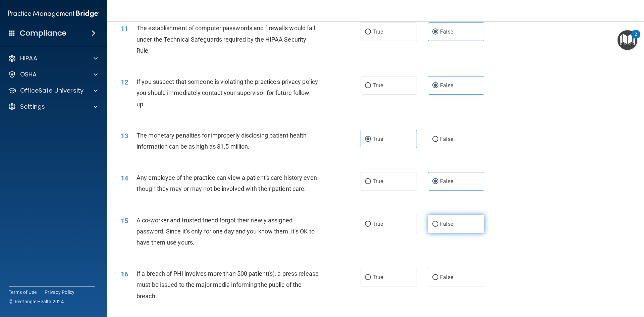
radio input "true"
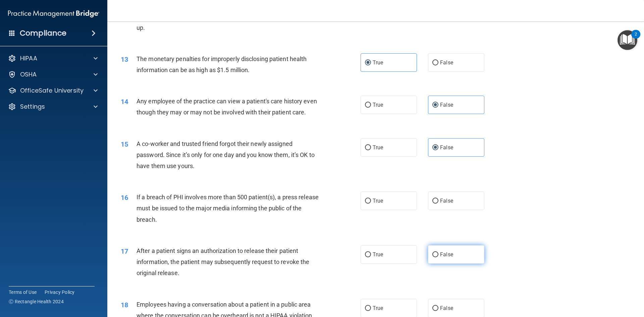
scroll to position [604, 0]
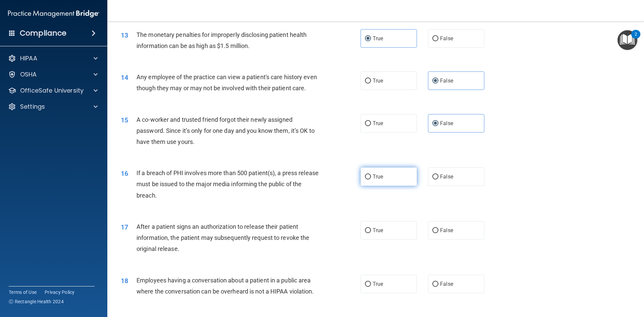
click at [391, 186] on label "True" at bounding box center [389, 176] width 56 height 18
click at [371, 179] on input "True" at bounding box center [368, 176] width 6 height 5
radio input "true"
click at [459, 235] on label "False" at bounding box center [456, 230] width 56 height 18
click at [438, 233] on input "False" at bounding box center [435, 230] width 6 height 5
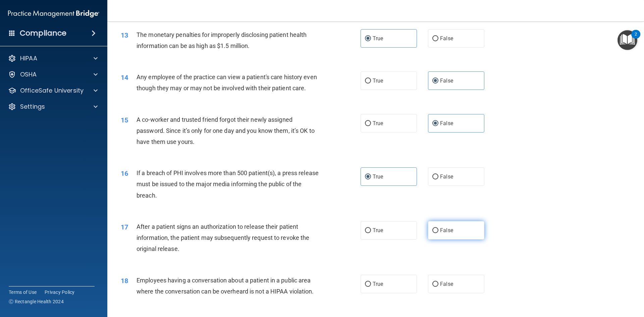
radio input "true"
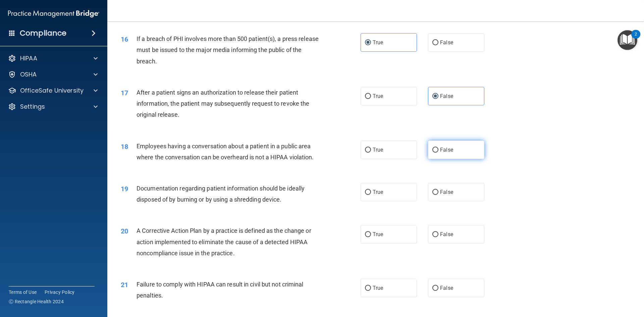
click at [445, 153] on span "False" at bounding box center [446, 150] width 13 height 6
click at [438, 153] on input "False" at bounding box center [435, 150] width 6 height 5
radio input "true"
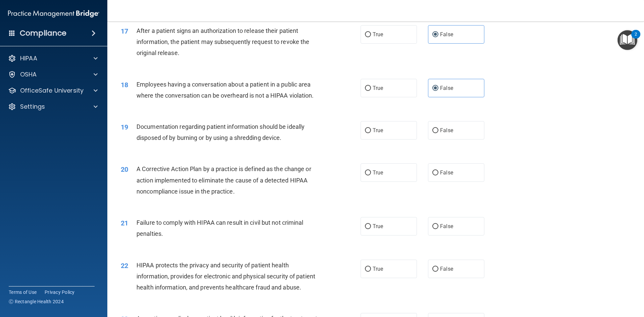
scroll to position [805, 0]
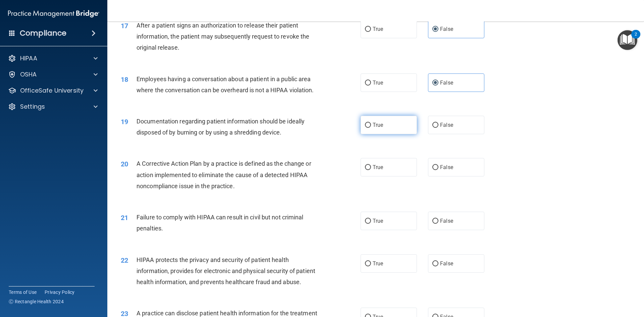
click at [413, 134] on label "True" at bounding box center [389, 125] width 56 height 18
click at [371, 128] on input "True" at bounding box center [368, 125] width 6 height 5
radio input "true"
click at [435, 169] on label "False" at bounding box center [456, 167] width 56 height 18
click at [435, 169] on input "False" at bounding box center [435, 167] width 6 height 5
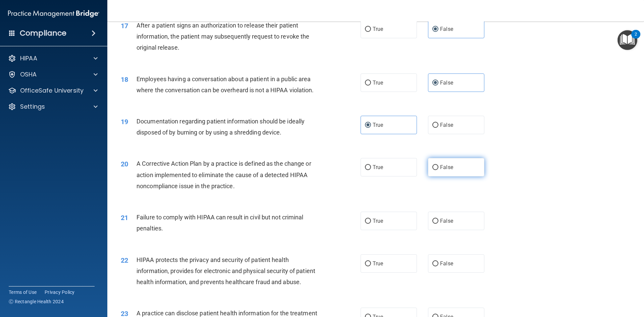
radio input "true"
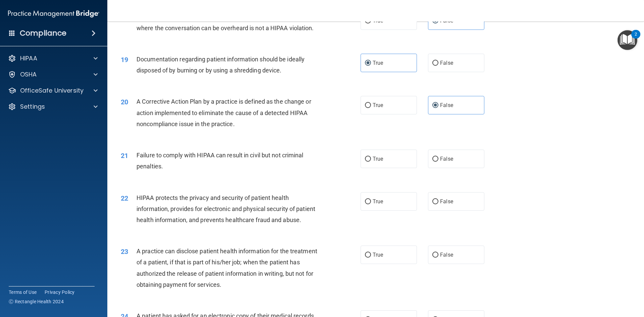
scroll to position [872, 0]
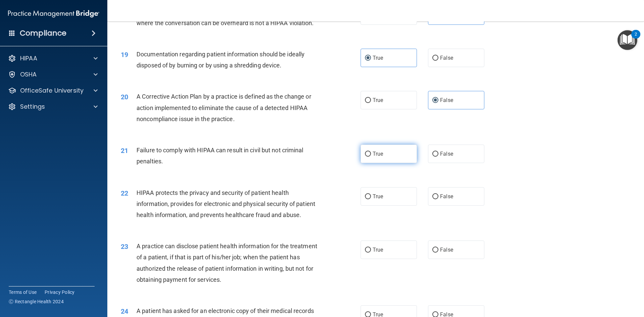
click at [406, 163] on label "True" at bounding box center [389, 154] width 56 height 18
click at [371, 157] on input "True" at bounding box center [368, 154] width 6 height 5
radio input "true"
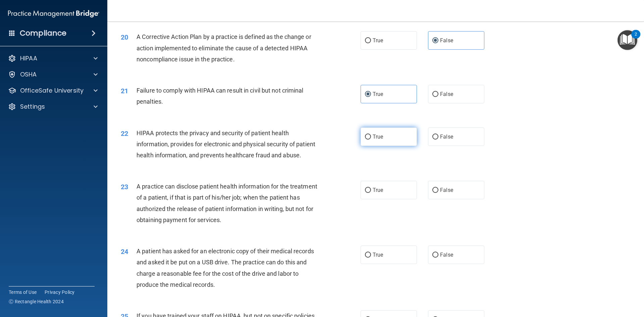
scroll to position [939, 0]
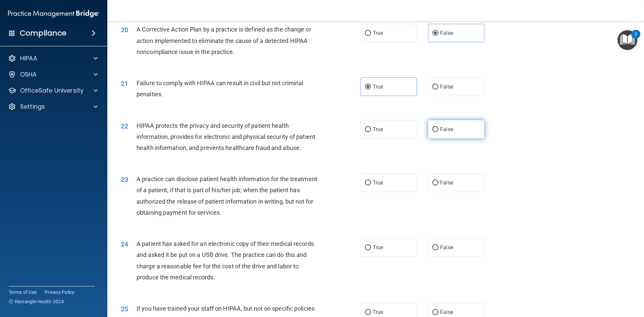
click at [443, 132] on span "False" at bounding box center [446, 129] width 13 height 6
click at [438, 132] on input "False" at bounding box center [435, 129] width 6 height 5
radio input "true"
click at [451, 192] on label "False" at bounding box center [456, 182] width 56 height 18
click at [438, 185] on input "False" at bounding box center [435, 182] width 6 height 5
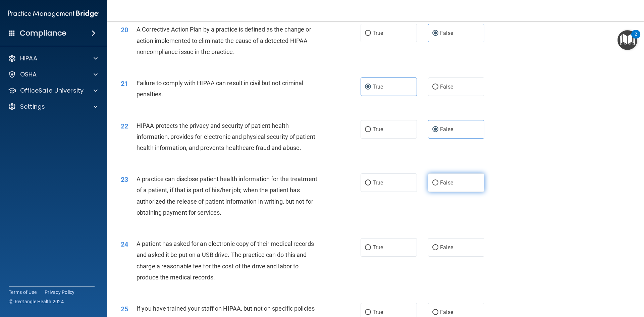
radio input "true"
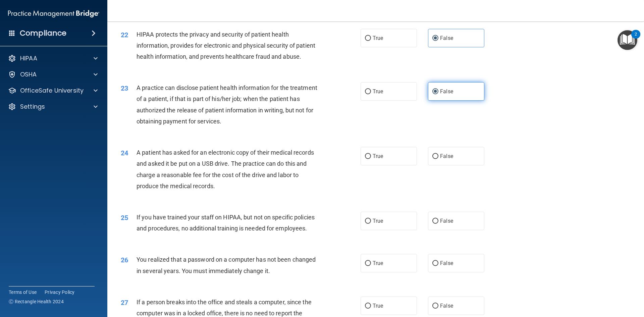
scroll to position [1040, 0]
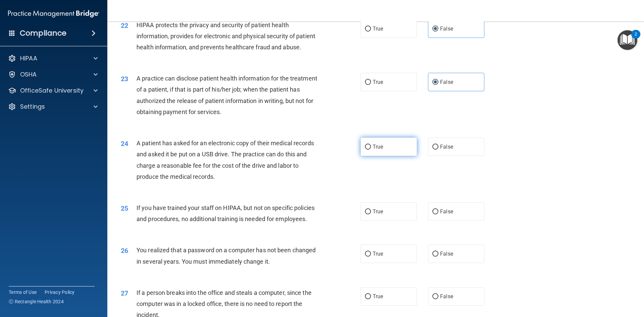
click at [388, 156] on label "True" at bounding box center [389, 147] width 56 height 18
click at [371, 150] on input "True" at bounding box center [368, 147] width 6 height 5
radio input "true"
click at [375, 215] on span "True" at bounding box center [378, 211] width 10 height 6
click at [371, 214] on input "True" at bounding box center [368, 211] width 6 height 5
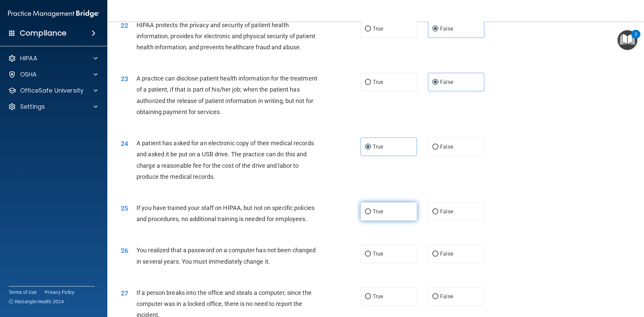
radio input "true"
click at [385, 263] on label "True" at bounding box center [389, 254] width 56 height 18
click at [371, 257] on input "True" at bounding box center [368, 254] width 6 height 5
radio input "true"
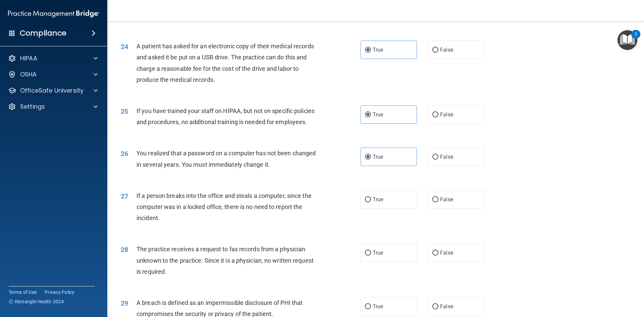
scroll to position [1140, 0]
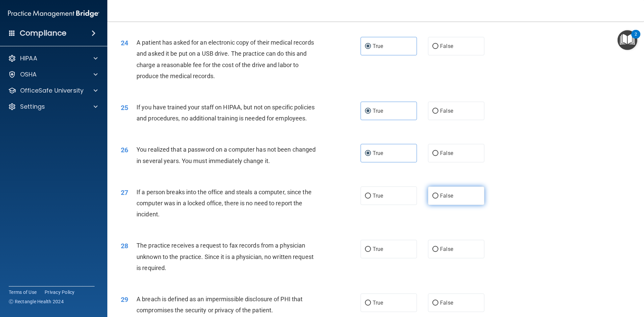
click at [440, 205] on label "False" at bounding box center [456, 195] width 56 height 18
click at [438, 199] on input "False" at bounding box center [435, 196] width 6 height 5
radio input "true"
click at [444, 258] on label "False" at bounding box center [456, 249] width 56 height 18
click at [438, 252] on input "False" at bounding box center [435, 249] width 6 height 5
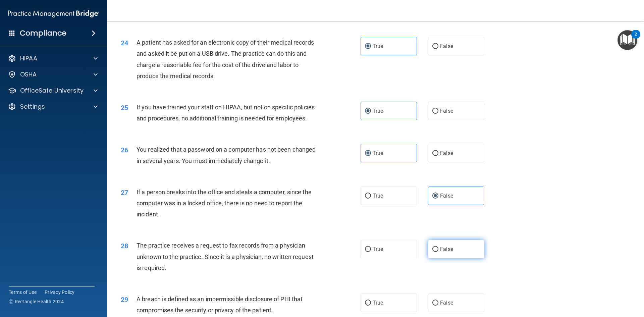
radio input "true"
drag, startPoint x: 444, startPoint y: 264, endPoint x: 435, endPoint y: 287, distance: 25.2
click at [435, 285] on div "28 The practice receives a request to fax records from a physician unknown to t…" at bounding box center [376, 258] width 520 height 54
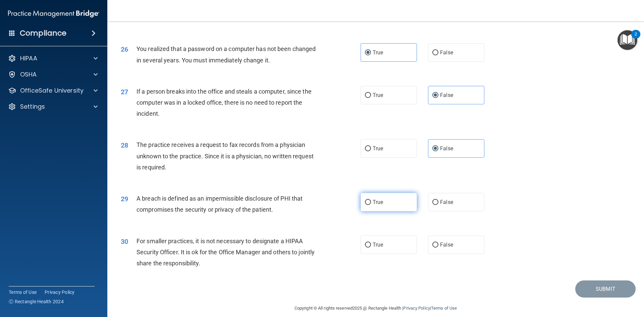
click at [378, 205] on span "True" at bounding box center [378, 202] width 10 height 6
click at [371, 205] on input "True" at bounding box center [368, 202] width 6 height 5
radio input "true"
click at [446, 254] on label "False" at bounding box center [456, 244] width 56 height 18
click at [438, 248] on input "False" at bounding box center [435, 245] width 6 height 5
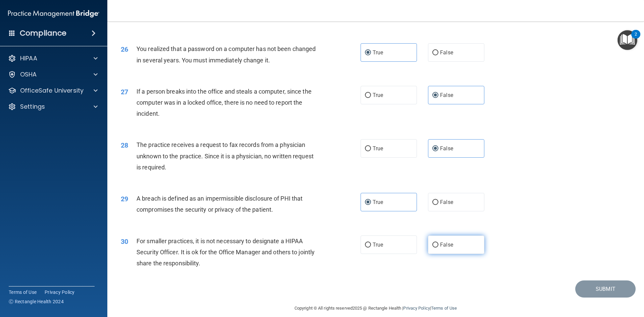
radio input "true"
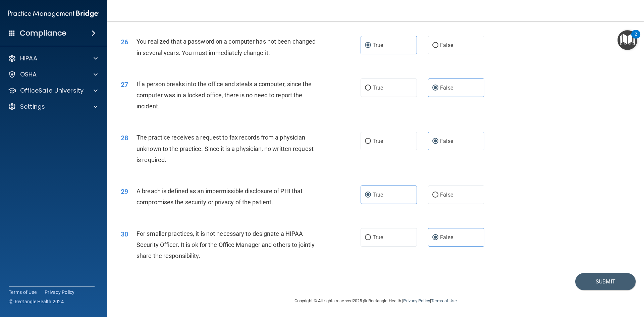
scroll to position [1271, 0]
click at [578, 278] on button "Submit" at bounding box center [605, 281] width 60 height 17
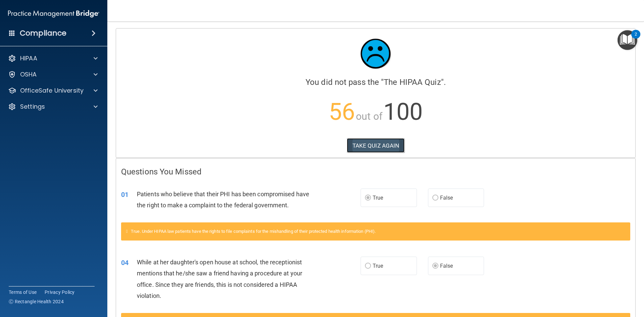
click at [354, 148] on button "TAKE QUIZ AGAIN" at bounding box center [376, 145] width 58 height 15
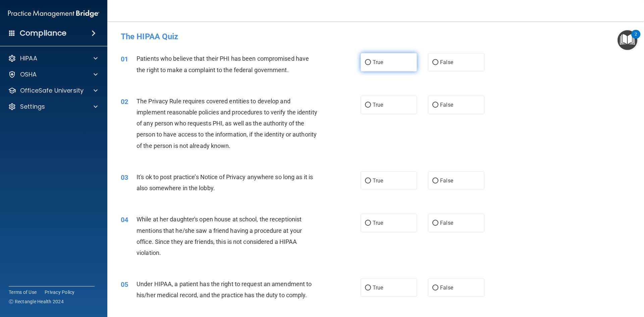
click at [390, 70] on label "True" at bounding box center [389, 62] width 56 height 18
click at [371, 65] on input "True" at bounding box center [368, 62] width 6 height 5
radio input "true"
click at [383, 95] on div "02 The Privacy Rule requires covered entities to develop and implement reasonab…" at bounding box center [376, 125] width 520 height 76
click at [389, 100] on label "True" at bounding box center [389, 105] width 56 height 18
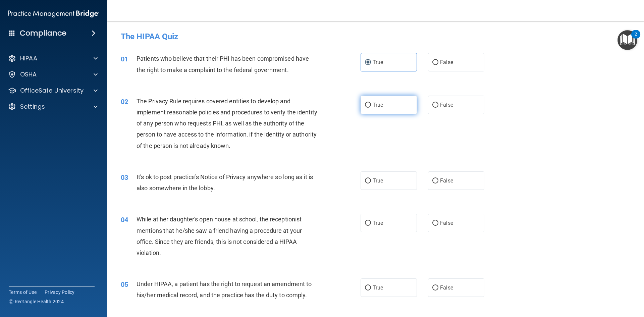
click at [371, 103] on input "True" at bounding box center [368, 105] width 6 height 5
radio input "true"
click at [440, 177] on label "False" at bounding box center [456, 180] width 56 height 18
click at [438, 178] on input "False" at bounding box center [435, 180] width 6 height 5
radio input "true"
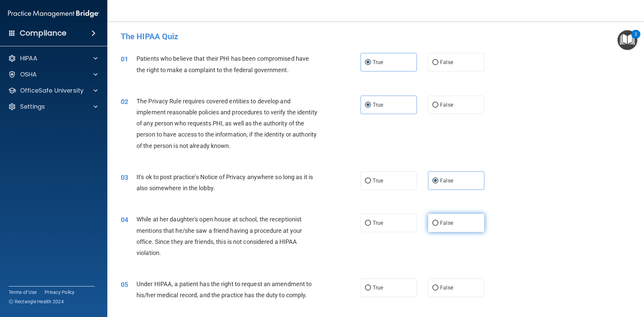
click at [452, 222] on label "False" at bounding box center [456, 223] width 56 height 18
click at [438, 222] on input "False" at bounding box center [435, 223] width 6 height 5
radio input "true"
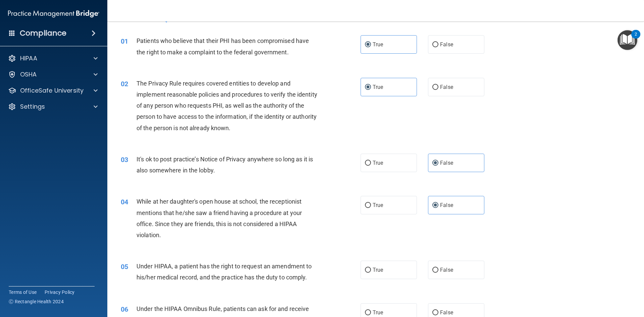
scroll to position [34, 0]
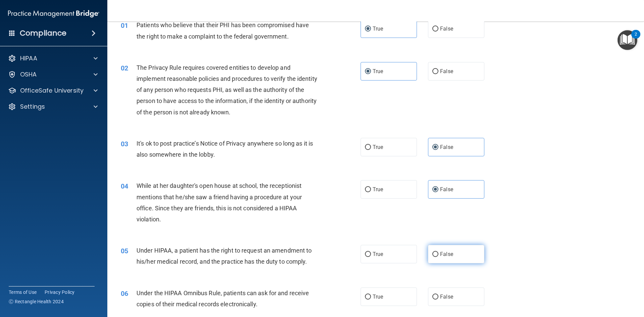
click at [461, 254] on label "False" at bounding box center [456, 254] width 56 height 18
click at [438, 254] on input "False" at bounding box center [435, 254] width 6 height 5
radio input "true"
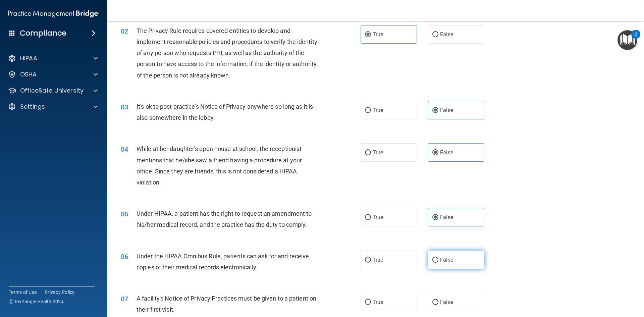
scroll to position [134, 0]
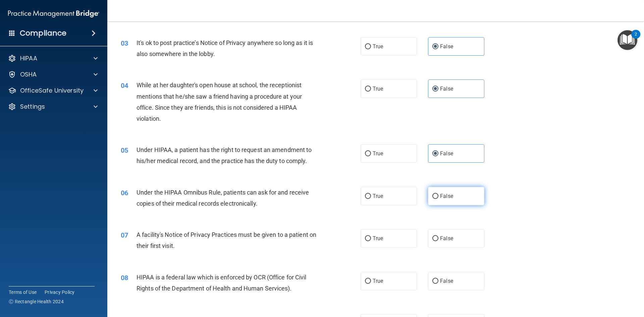
click at [451, 194] on label "False" at bounding box center [456, 196] width 56 height 18
click at [438, 194] on input "False" at bounding box center [435, 196] width 6 height 5
radio input "true"
drag, startPoint x: 400, startPoint y: 233, endPoint x: 389, endPoint y: 261, distance: 30.3
click at [400, 233] on label "True" at bounding box center [389, 238] width 56 height 18
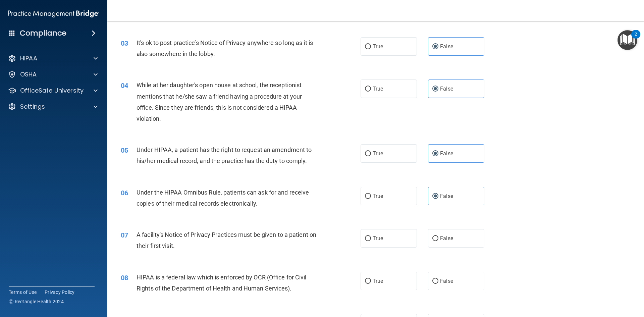
click at [371, 236] on input "True" at bounding box center [368, 238] width 6 height 5
radio input "true"
click at [384, 279] on label "True" at bounding box center [389, 281] width 56 height 18
click at [371, 279] on input "True" at bounding box center [368, 281] width 6 height 5
radio input "true"
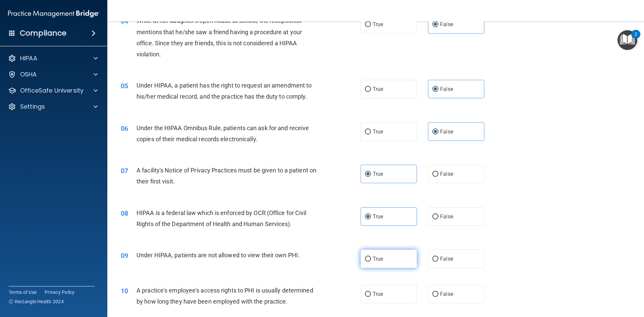
scroll to position [201, 0]
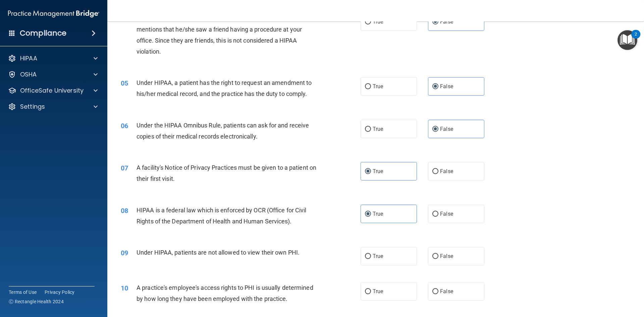
click at [385, 244] on div "09 Under HIPAA, patients are not allowed to view their own PHI. True False" at bounding box center [376, 255] width 520 height 35
click at [405, 257] on label "True" at bounding box center [389, 256] width 56 height 18
click at [371, 257] on input "True" at bounding box center [368, 256] width 6 height 5
radio input "true"
click at [470, 291] on label "False" at bounding box center [456, 291] width 56 height 18
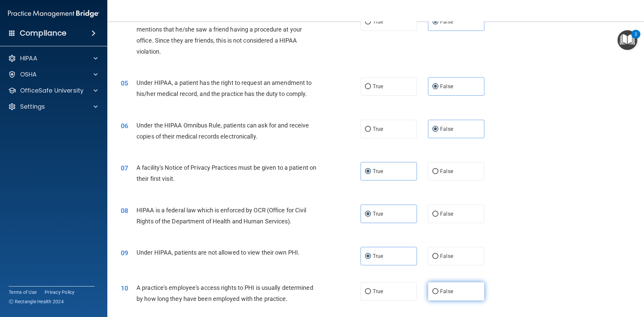
click at [438, 291] on input "False" at bounding box center [435, 291] width 6 height 5
radio input "true"
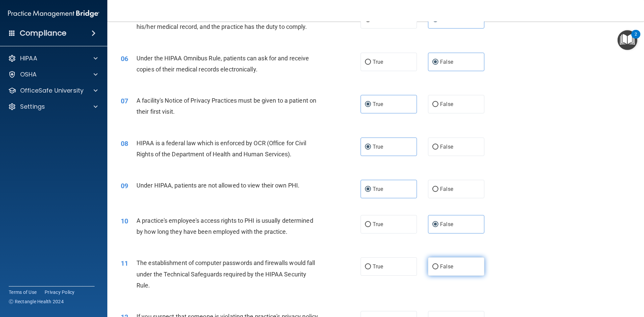
click at [446, 261] on label "False" at bounding box center [456, 266] width 56 height 18
click at [438, 264] on input "False" at bounding box center [435, 266] width 6 height 5
radio input "true"
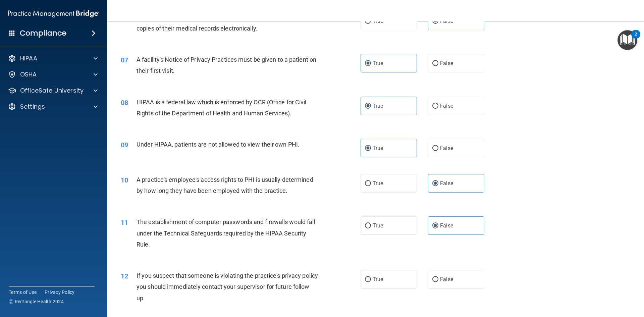
scroll to position [369, 0]
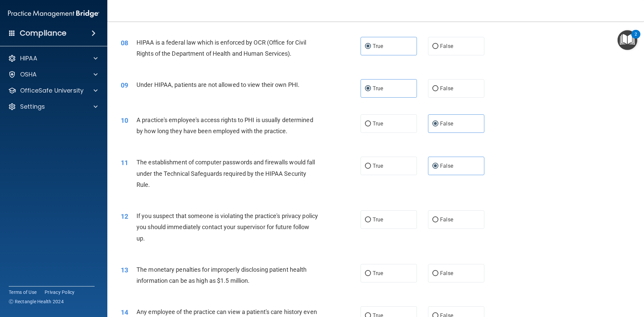
drag, startPoint x: 371, startPoint y: 217, endPoint x: 392, endPoint y: 236, distance: 28.0
click at [374, 219] on label "True" at bounding box center [389, 219] width 56 height 18
click at [388, 268] on label "True" at bounding box center [389, 273] width 56 height 18
click at [371, 271] on input "True" at bounding box center [368, 273] width 6 height 5
radio input "true"
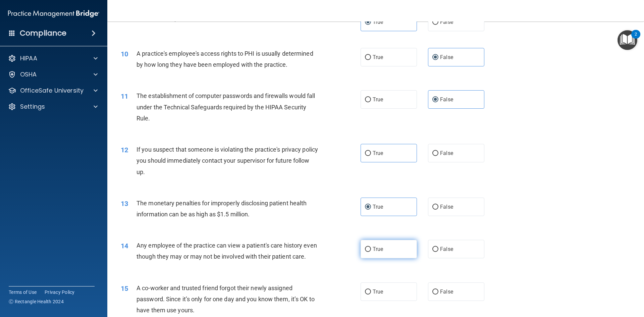
scroll to position [436, 0]
click at [442, 251] on span "False" at bounding box center [446, 248] width 13 height 6
click at [438, 251] on input "False" at bounding box center [435, 248] width 6 height 5
radio input "true"
click at [441, 295] on label "False" at bounding box center [456, 291] width 56 height 18
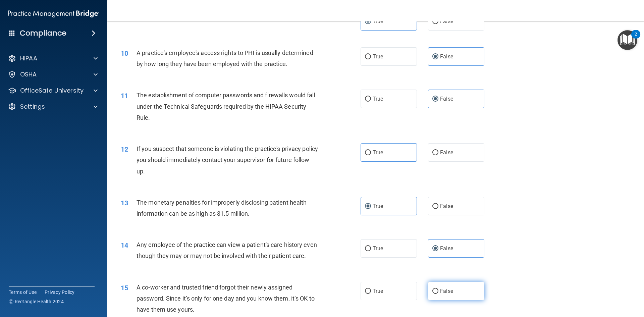
click at [438, 294] on input "False" at bounding box center [435, 291] width 6 height 5
radio input "true"
drag, startPoint x: 441, startPoint y: 295, endPoint x: 585, endPoint y: 173, distance: 188.7
click at [639, 153] on main "- The HIPAA Quiz This quiz doesn’t expire until . Are you sure you want to take…" at bounding box center [375, 169] width 537 height 296
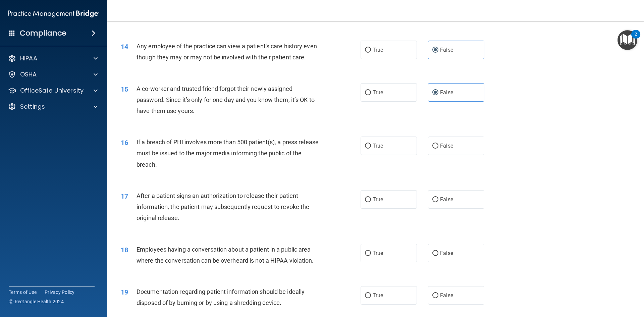
scroll to position [637, 0]
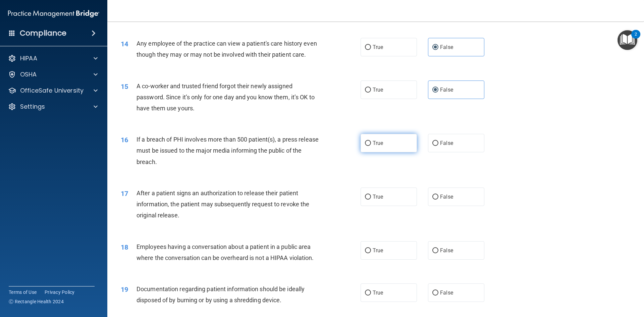
click at [383, 152] on label "True" at bounding box center [389, 143] width 56 height 18
click at [371, 146] on input "True" at bounding box center [368, 143] width 6 height 5
radio input "true"
click at [383, 203] on label "True" at bounding box center [389, 196] width 56 height 18
click at [371, 200] on input "True" at bounding box center [368, 197] width 6 height 5
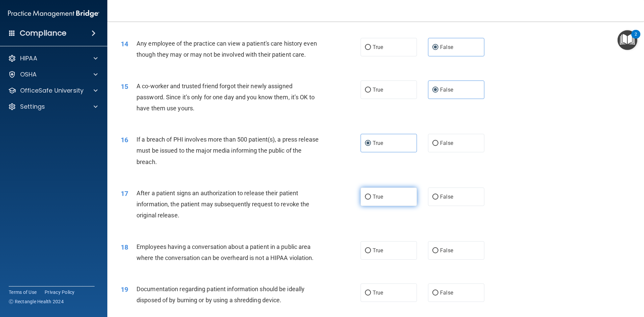
radio input "true"
click at [449, 254] on span "False" at bounding box center [446, 250] width 13 height 6
click at [438, 253] on input "False" at bounding box center [435, 250] width 6 height 5
radio input "true"
click at [388, 298] on label "True" at bounding box center [389, 292] width 56 height 18
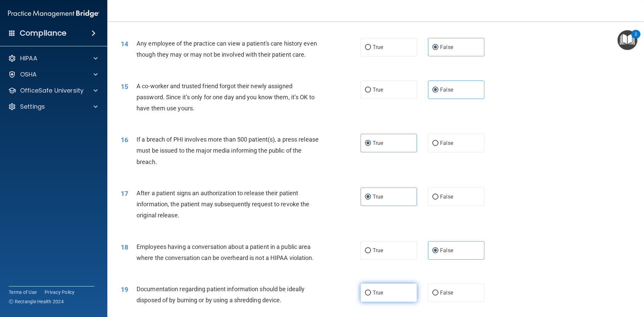
click at [371, 296] on input "True" at bounding box center [368, 292] width 6 height 5
radio input "true"
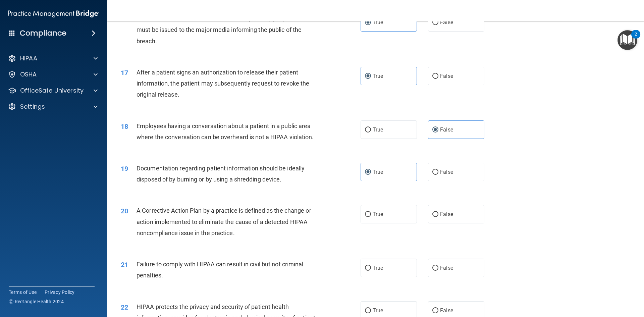
scroll to position [771, 0]
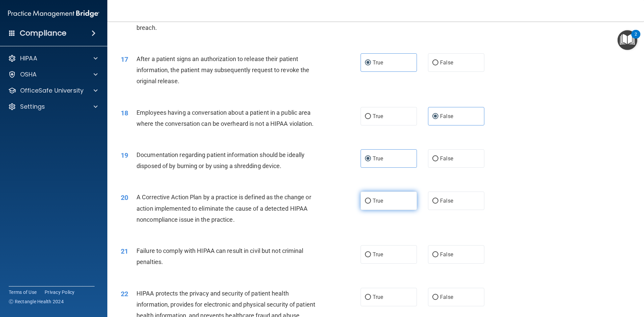
click at [378, 204] on span "True" at bounding box center [378, 201] width 10 height 6
click at [371, 204] on input "True" at bounding box center [368, 201] width 6 height 5
radio input "true"
click at [444, 264] on label "False" at bounding box center [456, 254] width 56 height 18
click at [438, 257] on input "False" at bounding box center [435, 254] width 6 height 5
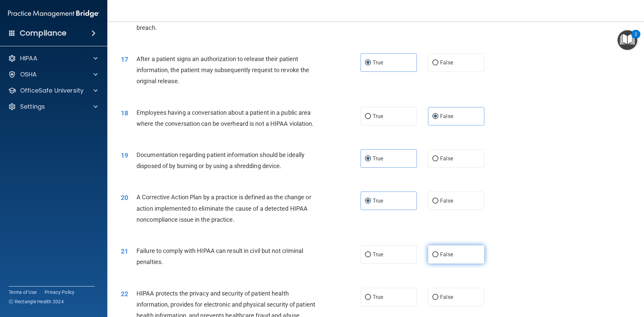
radio input "true"
click at [398, 306] on label "True" at bounding box center [389, 297] width 56 height 18
click at [371, 300] on input "True" at bounding box center [368, 297] width 6 height 5
radio input "true"
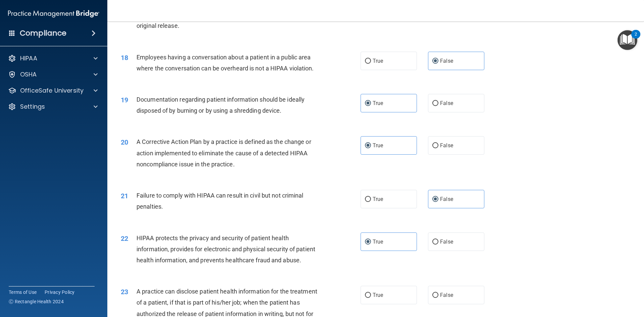
scroll to position [839, 0]
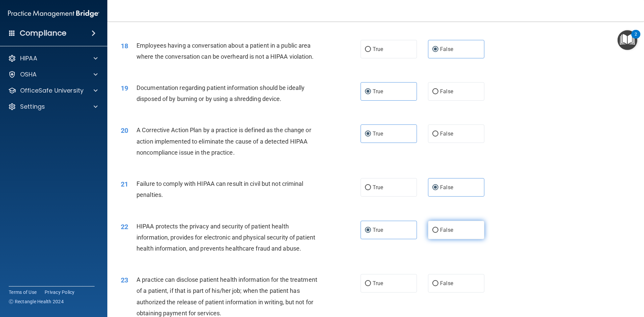
click at [461, 239] on label "False" at bounding box center [456, 230] width 56 height 18
click at [438, 233] on input "False" at bounding box center [435, 230] width 6 height 5
radio input "true"
click at [398, 239] on label "True" at bounding box center [389, 230] width 56 height 18
click at [371, 233] on input "True" at bounding box center [368, 230] width 6 height 5
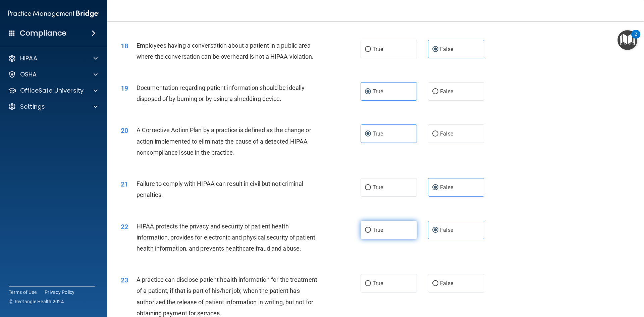
radio input "true"
radio input "false"
click at [455, 292] on label "False" at bounding box center [456, 283] width 56 height 18
click at [438, 286] on input "False" at bounding box center [435, 283] width 6 height 5
radio input "true"
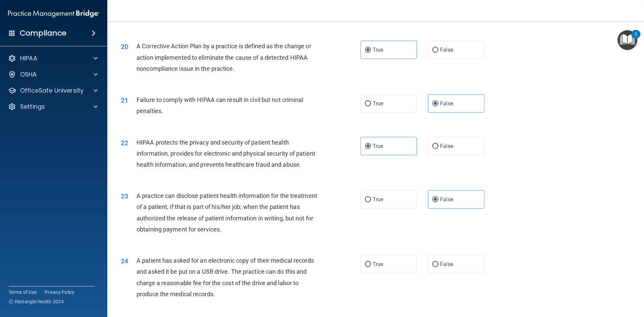
scroll to position [973, 0]
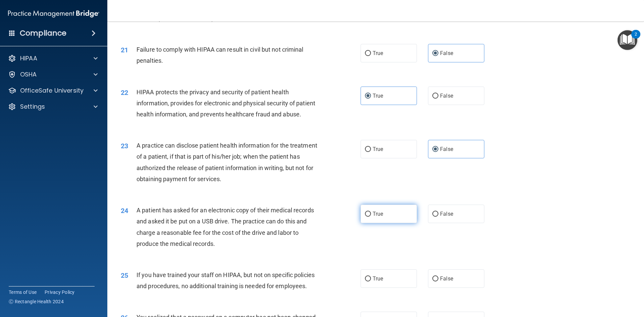
click at [386, 223] on label "True" at bounding box center [389, 214] width 56 height 18
click at [371, 217] on input "True" at bounding box center [368, 214] width 6 height 5
radio input "true"
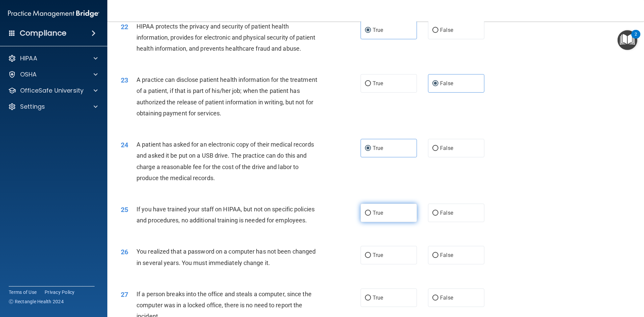
scroll to position [1040, 0]
click at [458, 236] on div "25 If you have trained your staff on HIPAA, but not on specific policies and pr…" at bounding box center [376, 215] width 520 height 42
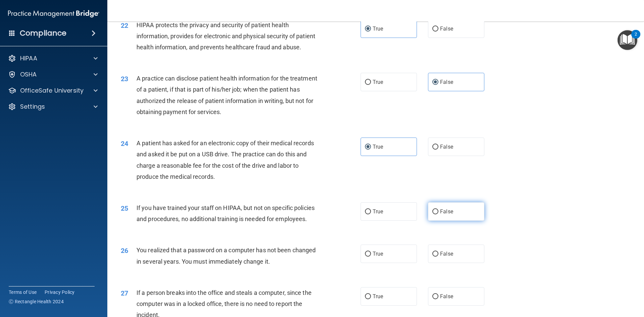
click at [451, 221] on label "False" at bounding box center [456, 211] width 56 height 18
click at [438, 214] on input "False" at bounding box center [435, 211] width 6 height 5
radio input "true"
click at [406, 263] on label "True" at bounding box center [389, 254] width 56 height 18
click at [371, 257] on input "True" at bounding box center [368, 254] width 6 height 5
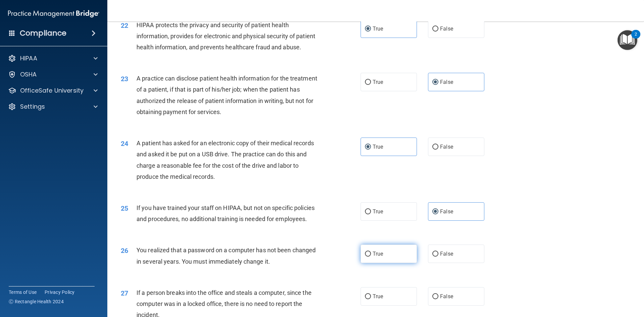
radio input "true"
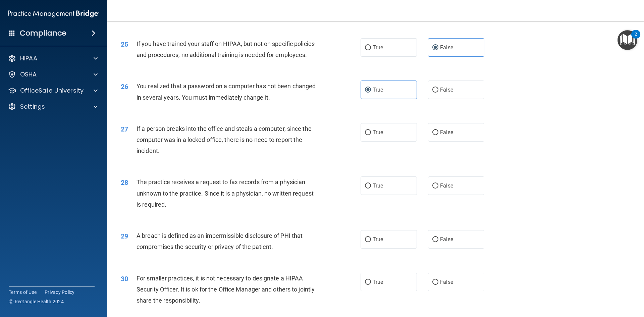
scroll to position [1208, 0]
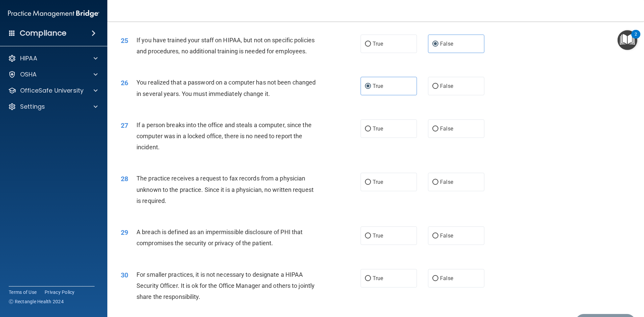
click at [441, 138] on label "False" at bounding box center [456, 128] width 56 height 18
click at [438, 131] on input "False" at bounding box center [435, 128] width 6 height 5
radio input "true"
click at [447, 185] on span "False" at bounding box center [446, 182] width 13 height 6
click at [438, 185] on input "False" at bounding box center [435, 182] width 6 height 5
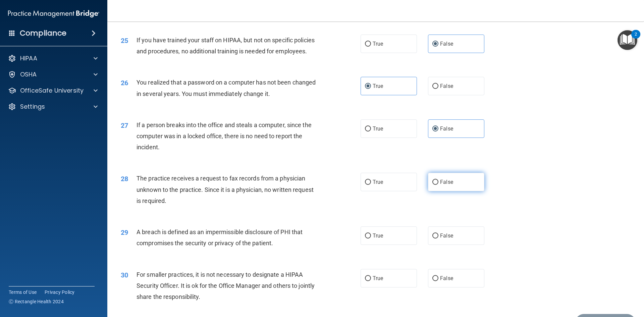
radio input "true"
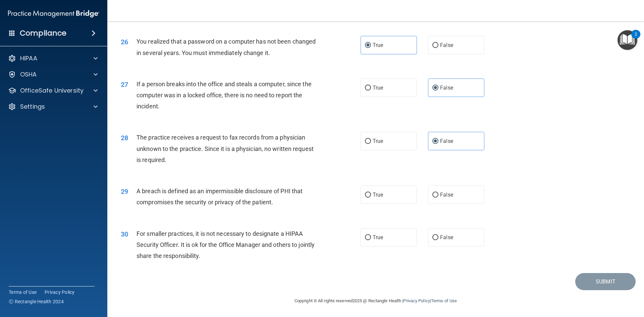
scroll to position [1271, 0]
click at [389, 197] on label "True" at bounding box center [389, 194] width 56 height 18
click at [371, 197] on input "True" at bounding box center [368, 195] width 6 height 5
radio input "true"
click at [432, 233] on label "False" at bounding box center [456, 237] width 56 height 18
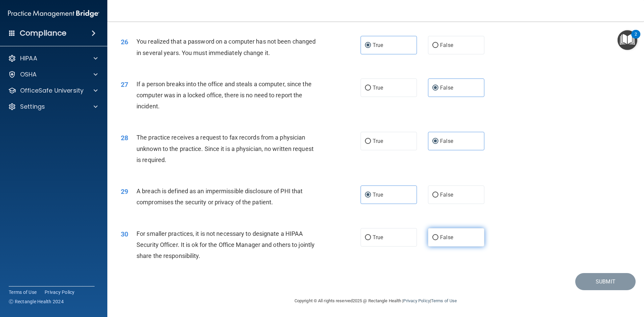
click at [432, 235] on input "False" at bounding box center [435, 237] width 6 height 5
radio input "true"
drag, startPoint x: 570, startPoint y: 272, endPoint x: 586, endPoint y: 282, distance: 18.6
click at [570, 273] on div "30 For smaller practices, it is not necessary to designate a HIPAA Security Off…" at bounding box center [376, 247] width 520 height 54
click at [554, 279] on div "Submit" at bounding box center [376, 281] width 520 height 17
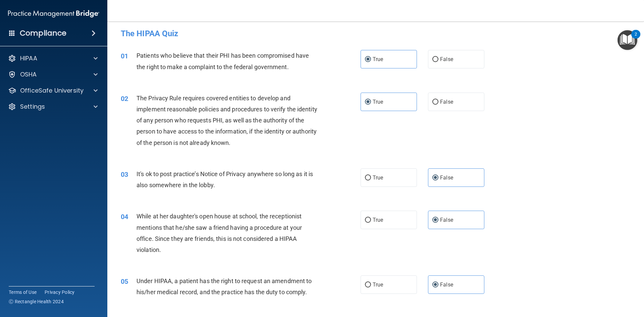
scroll to position [0, 0]
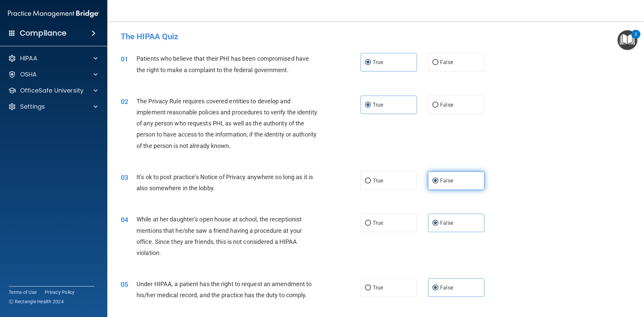
click at [473, 186] on label "False" at bounding box center [456, 180] width 56 height 18
click at [438, 183] on input "False" at bounding box center [435, 180] width 6 height 5
click at [394, 94] on div "02 The Privacy Rule requires covered entities to develop and implement reasonab…" at bounding box center [376, 125] width 520 height 76
click at [390, 68] on label "True" at bounding box center [389, 62] width 56 height 18
click at [371, 65] on input "True" at bounding box center [368, 62] width 6 height 5
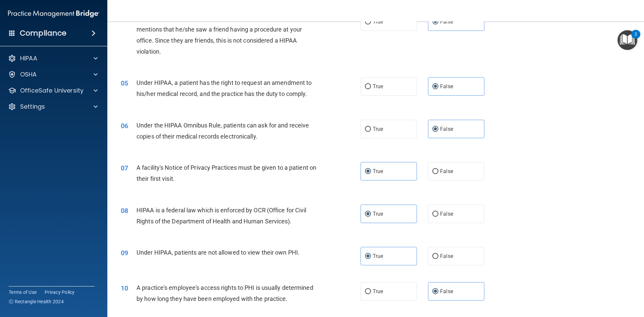
scroll to position [460, 0]
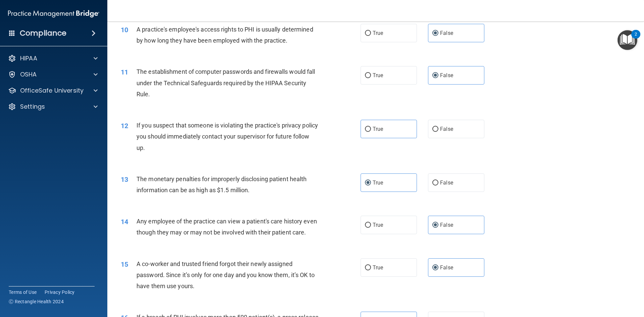
click at [601, 300] on div "15 A co-worker and trusted friend forgot their newly assigned password. Since i…" at bounding box center [376, 277] width 520 height 54
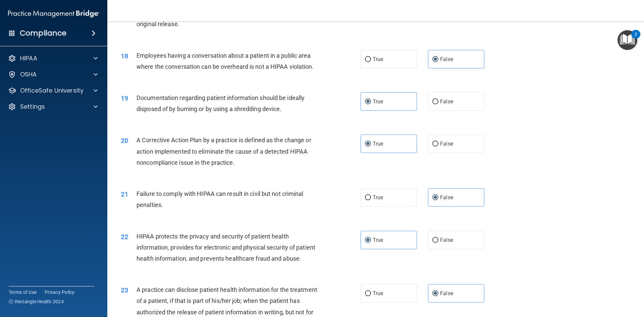
scroll to position [1271, 0]
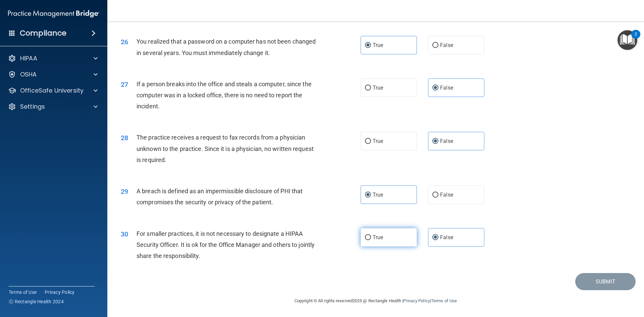
click at [392, 239] on label "True" at bounding box center [389, 237] width 56 height 18
click at [371, 239] on input "True" at bounding box center [368, 237] width 6 height 5
radio input "true"
click at [440, 237] on span "False" at bounding box center [446, 237] width 13 height 6
click at [438, 237] on input "False" at bounding box center [435, 237] width 6 height 5
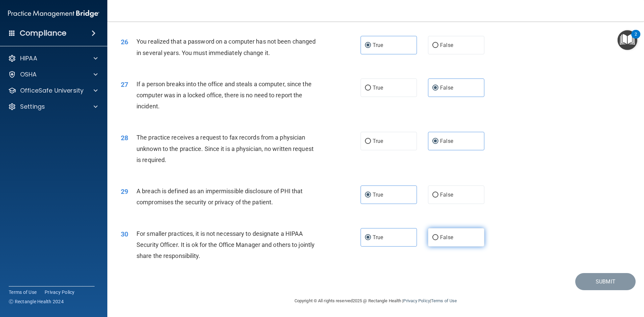
radio input "true"
radio input "false"
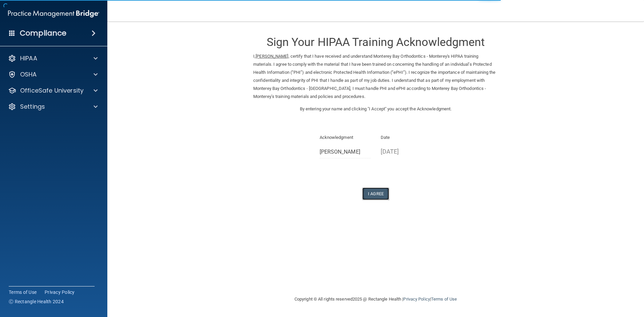
click at [376, 194] on button "I Agree" at bounding box center [375, 193] width 27 height 12
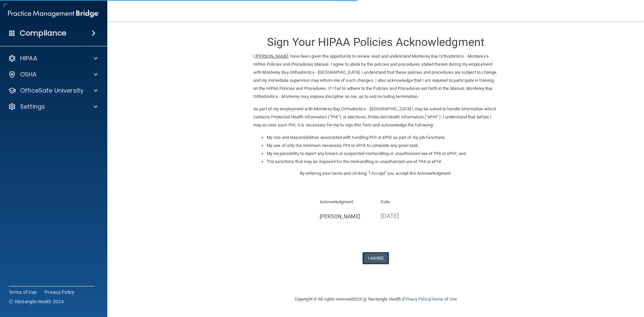
click at [383, 262] on button "I Agree" at bounding box center [375, 258] width 27 height 12
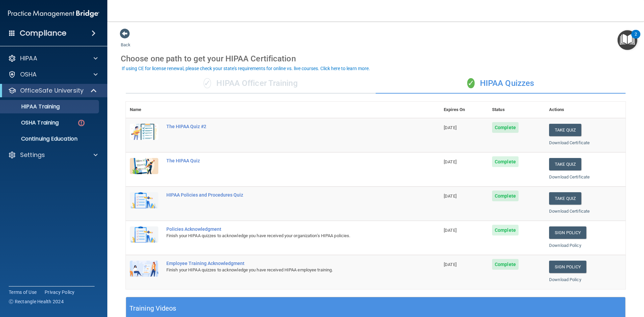
click at [308, 79] on div "✓ HIPAA Officer Training" at bounding box center [251, 83] width 250 height 20
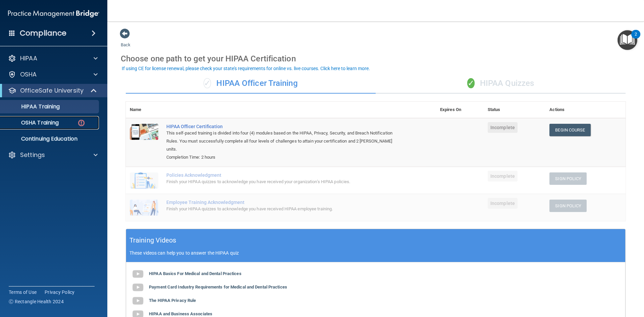
click at [35, 125] on p "OSHA Training" at bounding box center [31, 122] width 54 height 7
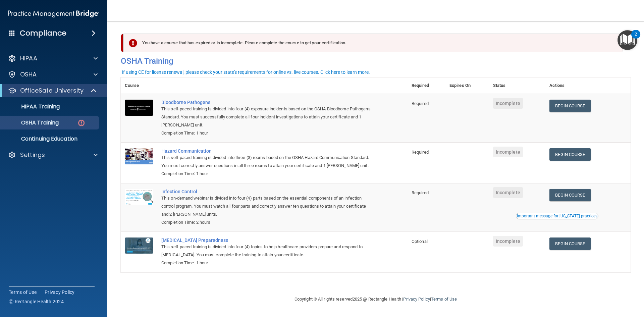
click at [343, 257] on div "This self-paced training is divided into four (4) topics to help healthcare pro…" at bounding box center [267, 251] width 213 height 16
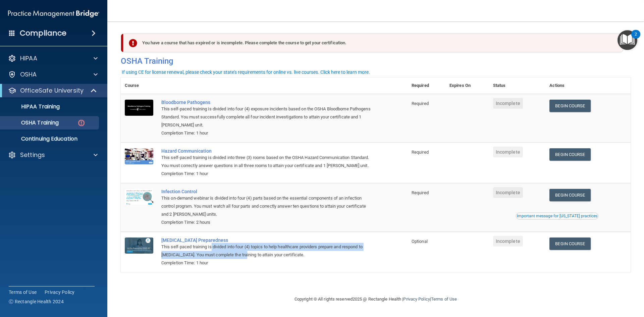
drag, startPoint x: 213, startPoint y: 249, endPoint x: 245, endPoint y: 256, distance: 33.4
click at [245, 256] on div "This self-paced training is divided into four (4) topics to help healthcare pro…" at bounding box center [267, 251] width 213 height 16
click at [246, 257] on div "This self-paced training is divided into four (4) topics to help healthcare pro…" at bounding box center [267, 251] width 213 height 16
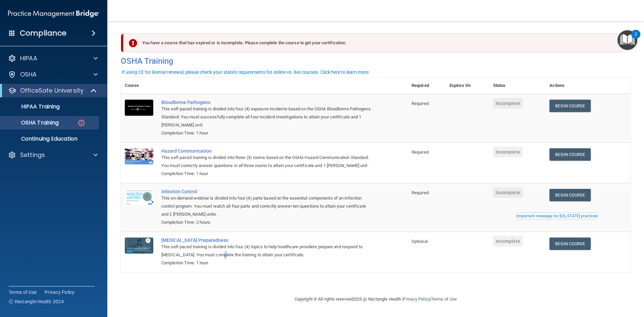
drag, startPoint x: 248, startPoint y: 257, endPoint x: 222, endPoint y: 253, distance: 25.8
click at [222, 253] on div "This self-paced training is divided into four (4) topics to help healthcare pro…" at bounding box center [267, 251] width 213 height 16
click at [371, 238] on div "[MEDICAL_DATA] Preparedness" at bounding box center [267, 239] width 213 height 5
click at [353, 120] on div "This self-paced training is divided into four (4) exposure incidents based on t…" at bounding box center [267, 117] width 213 height 24
click at [82, 30] on div "Compliance" at bounding box center [53, 33] width 107 height 15
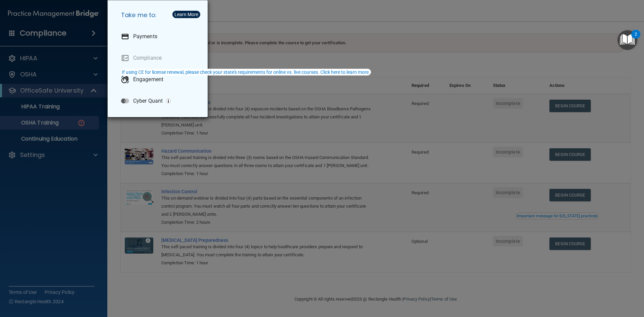
click at [271, 20] on div "Take me to: Payments Compliance Engagement Cyber Quant" at bounding box center [322, 158] width 644 height 317
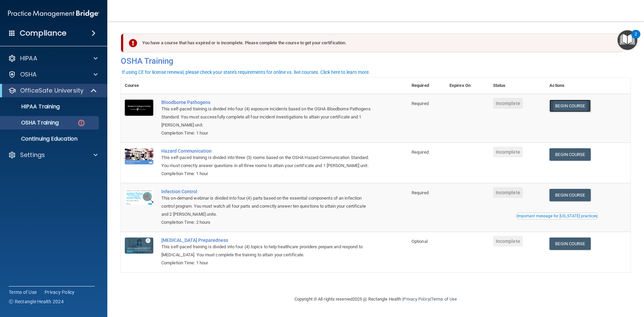
click at [565, 108] on link "Begin Course" at bounding box center [569, 106] width 41 height 12
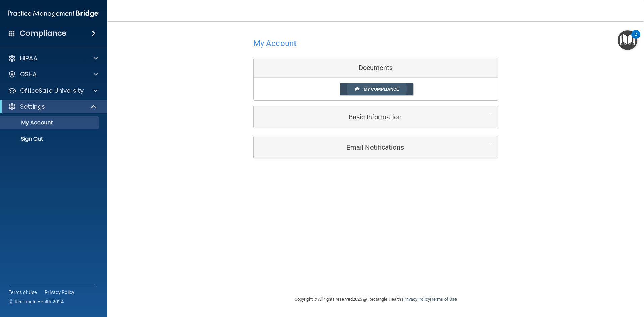
click at [368, 91] on span "My Compliance" at bounding box center [381, 89] width 35 height 5
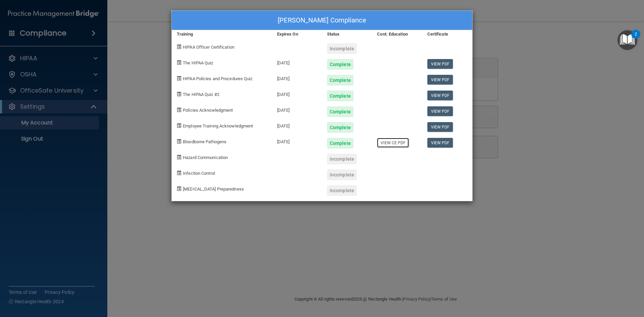
click at [393, 145] on link "View CE PDF" at bounding box center [393, 143] width 32 height 10
click at [157, 18] on div "[PERSON_NAME] Compliance Training Expires On Status Cont. Education Certificate…" at bounding box center [322, 158] width 644 height 317
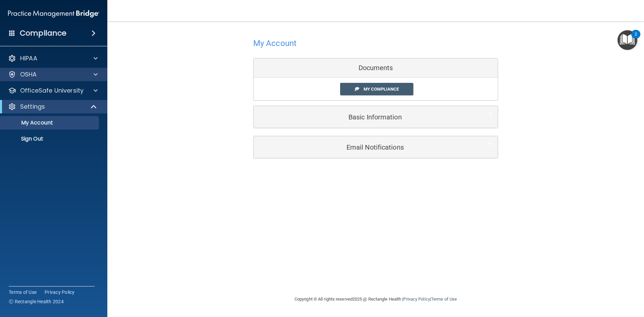
click at [87, 68] on div "OSHA" at bounding box center [54, 74] width 108 height 13
click at [97, 75] on span at bounding box center [96, 74] width 4 height 8
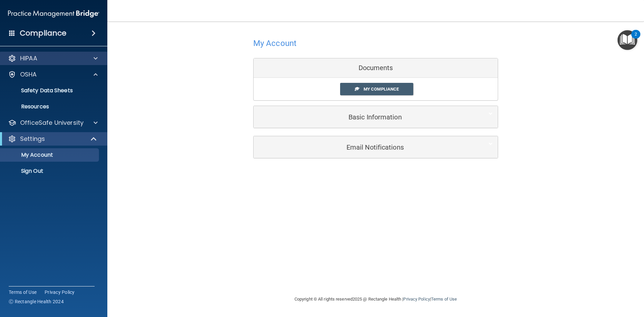
click at [85, 52] on div "HIPAA" at bounding box center [54, 58] width 108 height 13
click at [92, 58] on div at bounding box center [94, 58] width 17 height 8
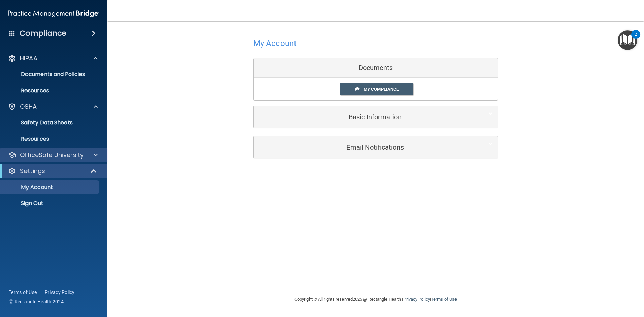
click at [91, 149] on div "OfficeSafe University" at bounding box center [54, 154] width 108 height 13
click at [98, 152] on div at bounding box center [94, 155] width 17 height 8
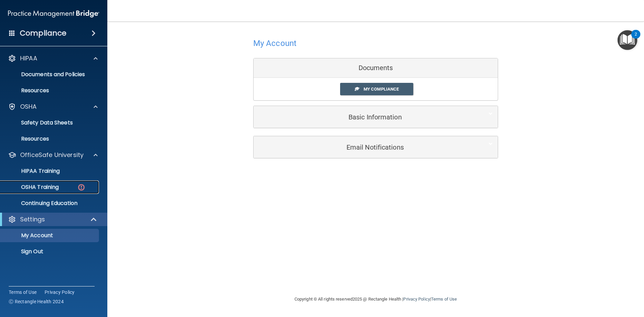
click at [70, 189] on div "OSHA Training" at bounding box center [50, 187] width 92 height 7
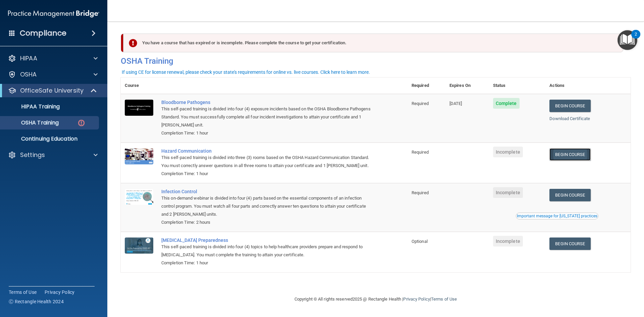
click at [568, 157] on link "Begin Course" at bounding box center [569, 154] width 41 height 12
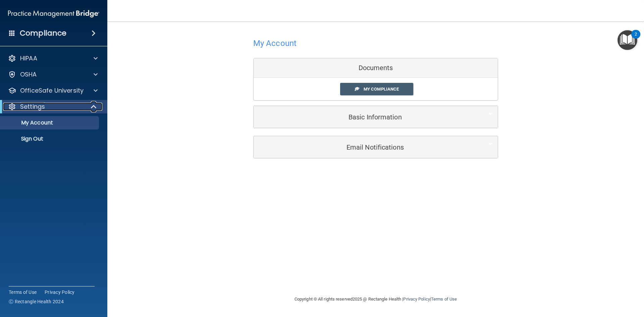
click at [99, 108] on div at bounding box center [94, 107] width 16 height 8
click at [93, 84] on div "HIPAA Documents and Policies Report an Incident Business Associates Emergency P…" at bounding box center [54, 84] width 108 height 70
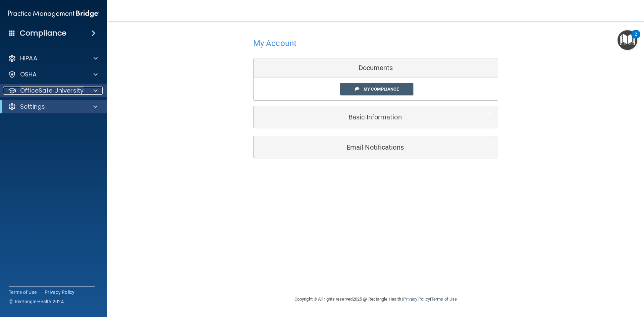
click at [92, 88] on div at bounding box center [94, 91] width 17 height 8
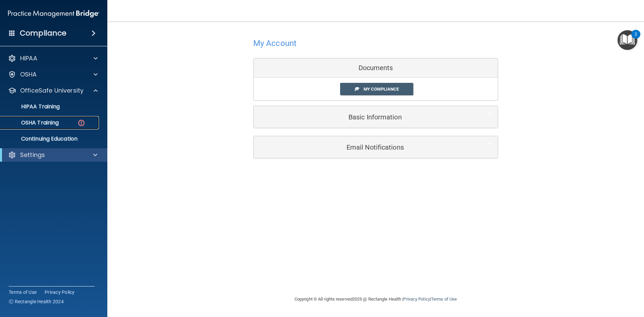
click at [75, 127] on link "OSHA Training" at bounding box center [46, 122] width 106 height 13
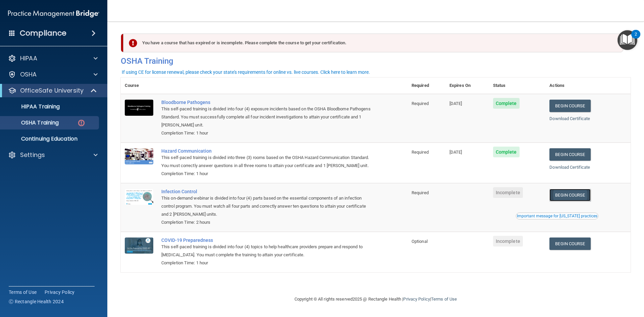
click at [565, 195] on link "Begin Course" at bounding box center [569, 195] width 41 height 12
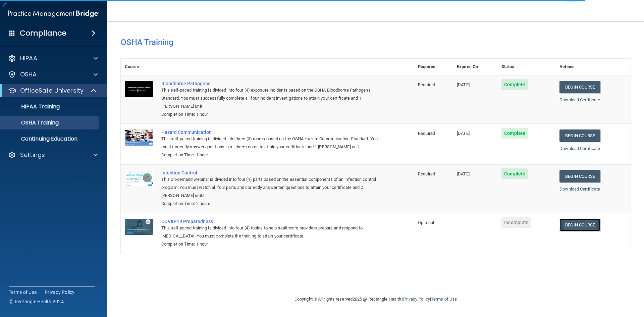
click at [580, 223] on link "Begin Course" at bounding box center [579, 225] width 41 height 12
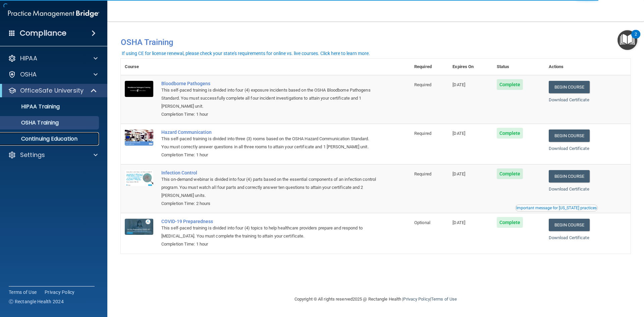
click at [79, 134] on link "Continuing Education" at bounding box center [46, 138] width 106 height 13
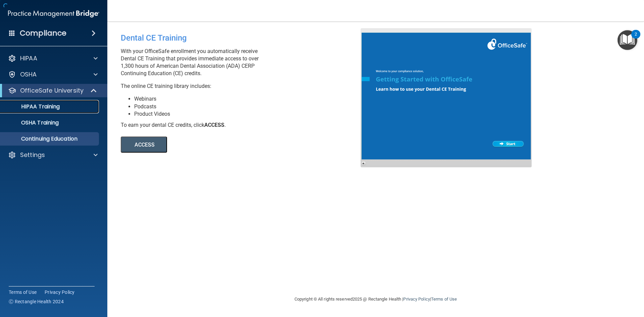
click at [63, 107] on div "HIPAA Training" at bounding box center [50, 106] width 92 height 7
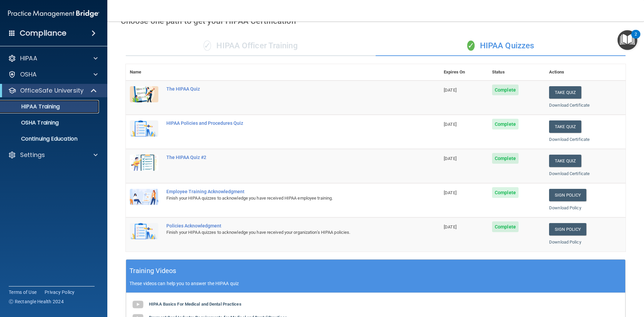
scroll to position [34, 0]
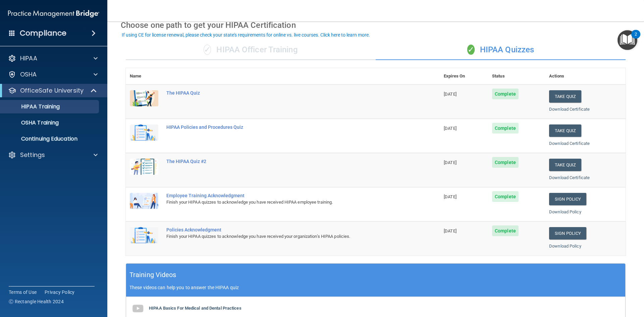
click at [234, 47] on div "✓ HIPAA Officer Training" at bounding box center [251, 50] width 250 height 20
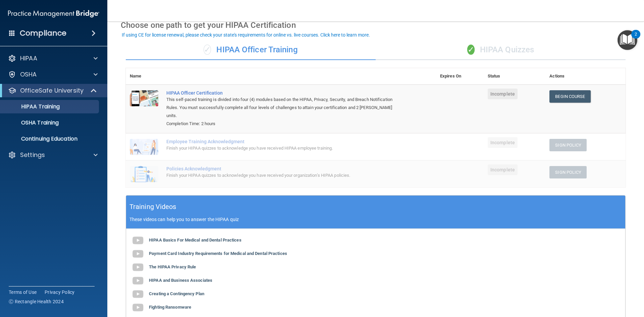
click at [259, 44] on div "✓ HIPAA Officer Training" at bounding box center [251, 50] width 250 height 20
click at [567, 97] on link "Begin Course" at bounding box center [569, 96] width 41 height 12
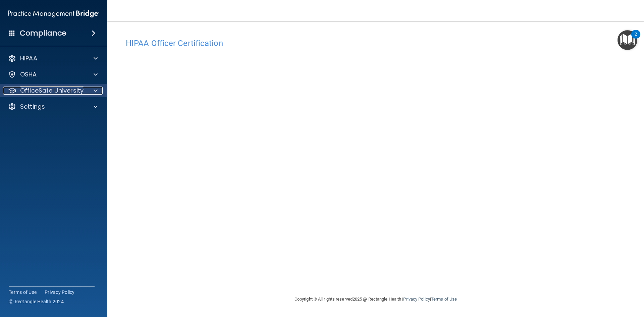
drag, startPoint x: 465, startPoint y: 109, endPoint x: 63, endPoint y: 91, distance: 401.9
click at [63, 91] on p "OfficeSafe University" at bounding box center [51, 91] width 63 height 8
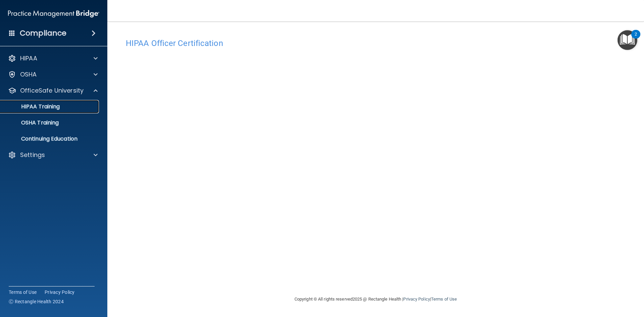
click at [46, 107] on p "HIPAA Training" at bounding box center [31, 106] width 55 height 7
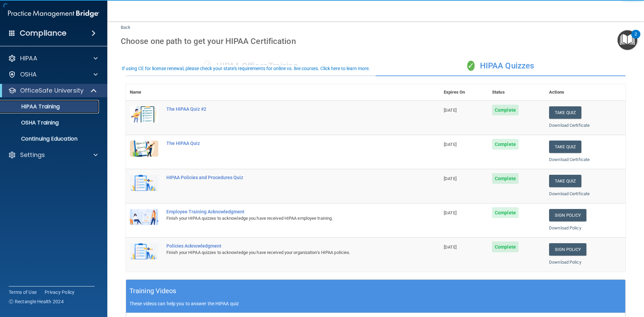
scroll to position [34, 0]
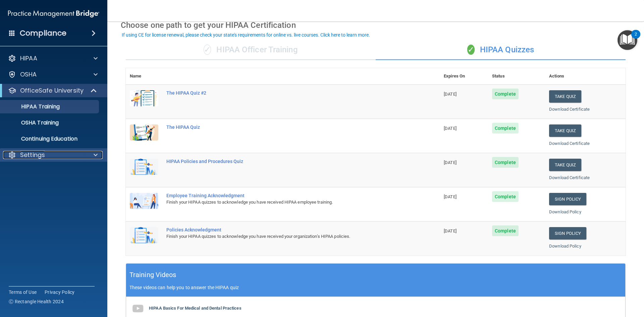
click at [51, 158] on div "Settings" at bounding box center [44, 155] width 83 height 8
